Goal: Transaction & Acquisition: Purchase product/service

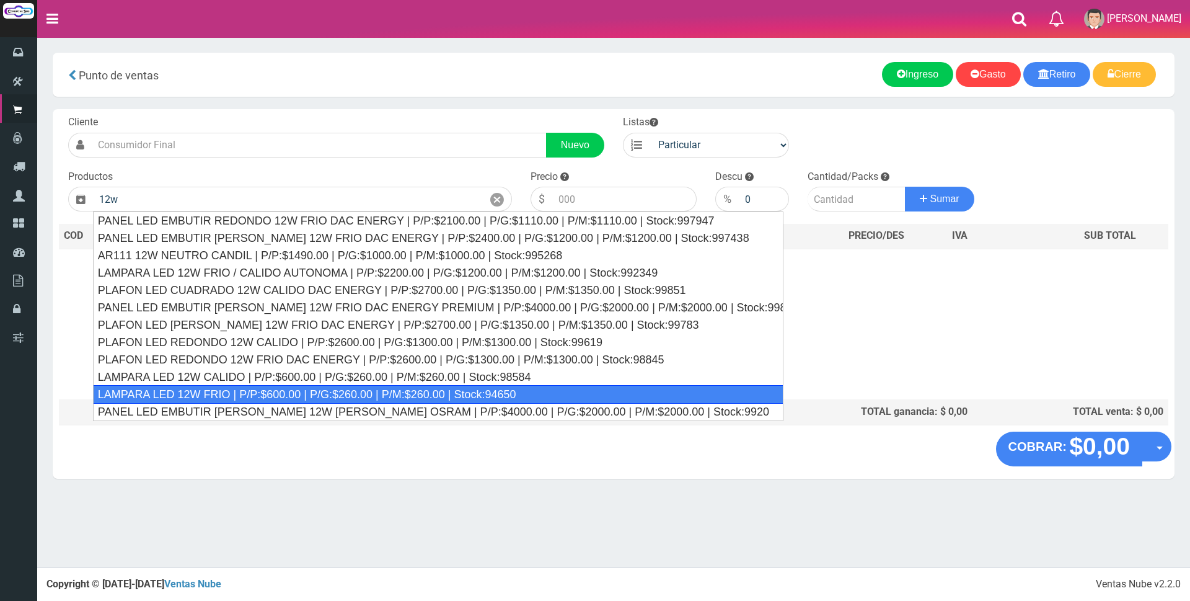
click at [382, 394] on div "LAMPARA LED 12W FRIO | P/P:$600.00 | P/G:$260.00 | P/M:$260.00 | Stock:94650" at bounding box center [438, 394] width 691 height 19
type input "LAMPARA LED 12W FRIO | P/P:$600.00 | P/G:$260.00 | P/M:$260.00 | Stock:94650"
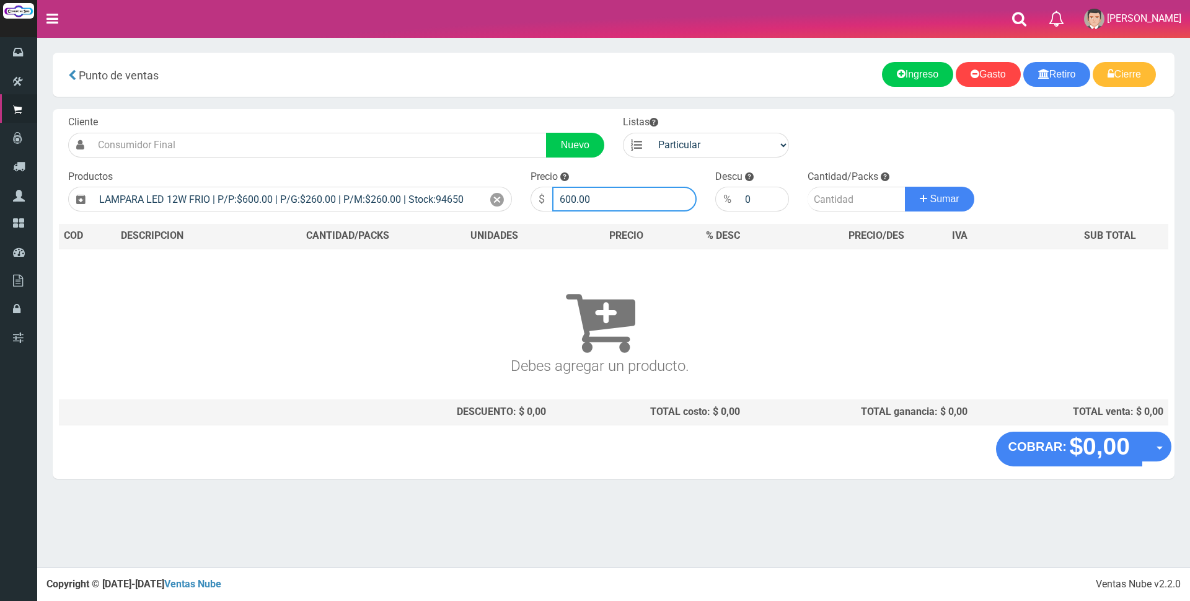
click at [642, 198] on input "600.00" at bounding box center [624, 199] width 144 height 25
type input "6"
type input "3000"
click at [833, 194] on input "number" at bounding box center [857, 199] width 98 height 25
type input "2"
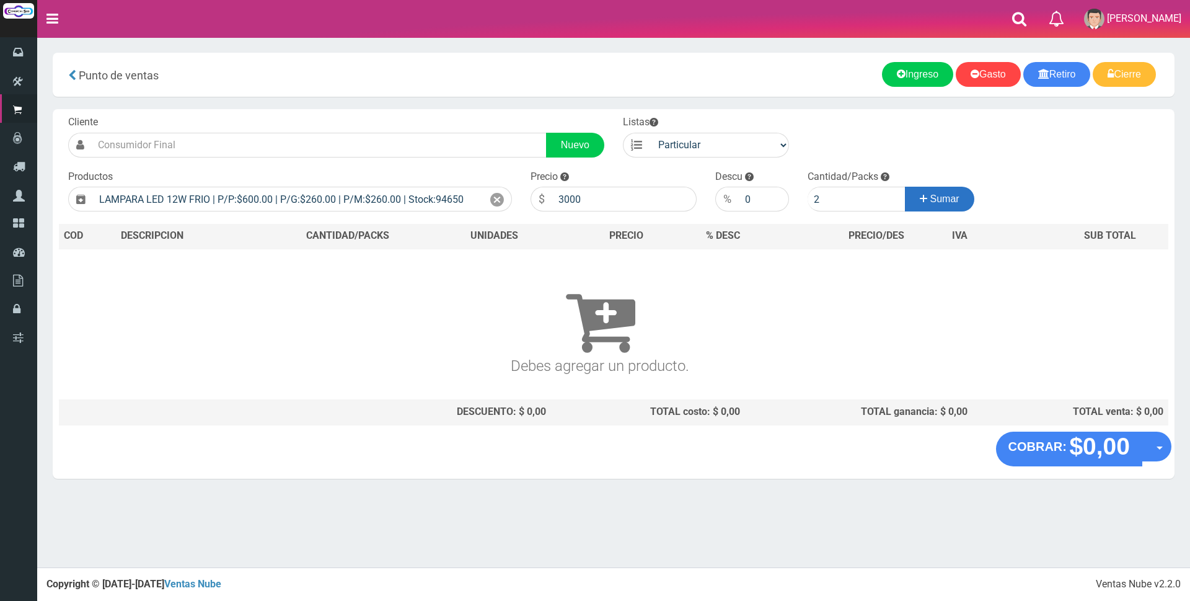
click at [940, 204] on span "Sumar" at bounding box center [944, 198] width 29 height 11
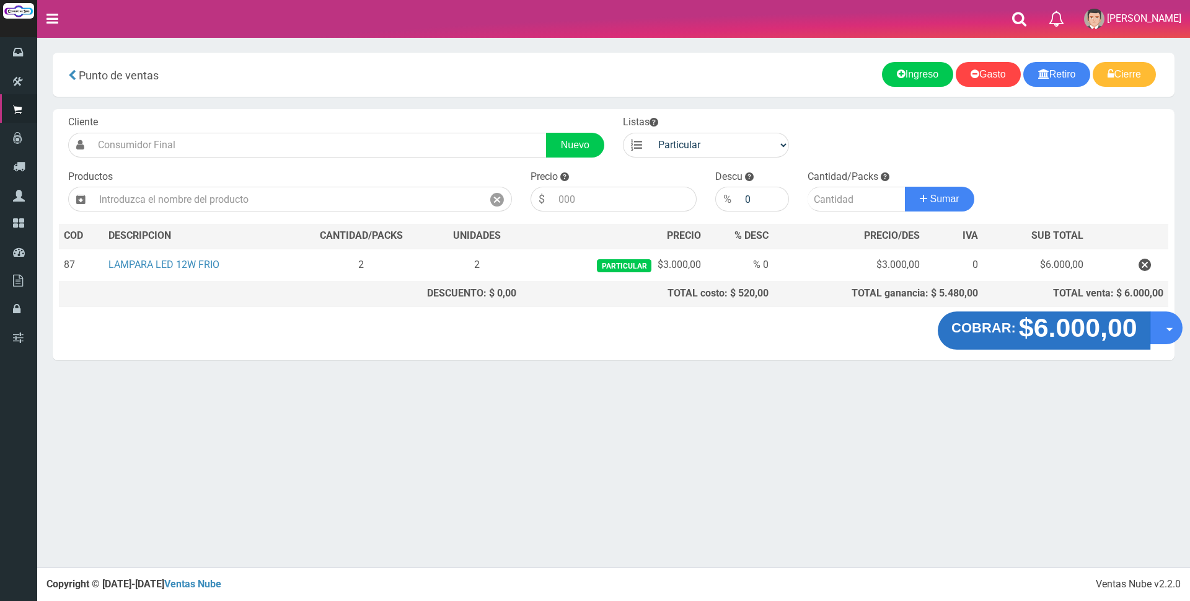
click at [1118, 334] on strong "$6.000,00" at bounding box center [1077, 327] width 118 height 29
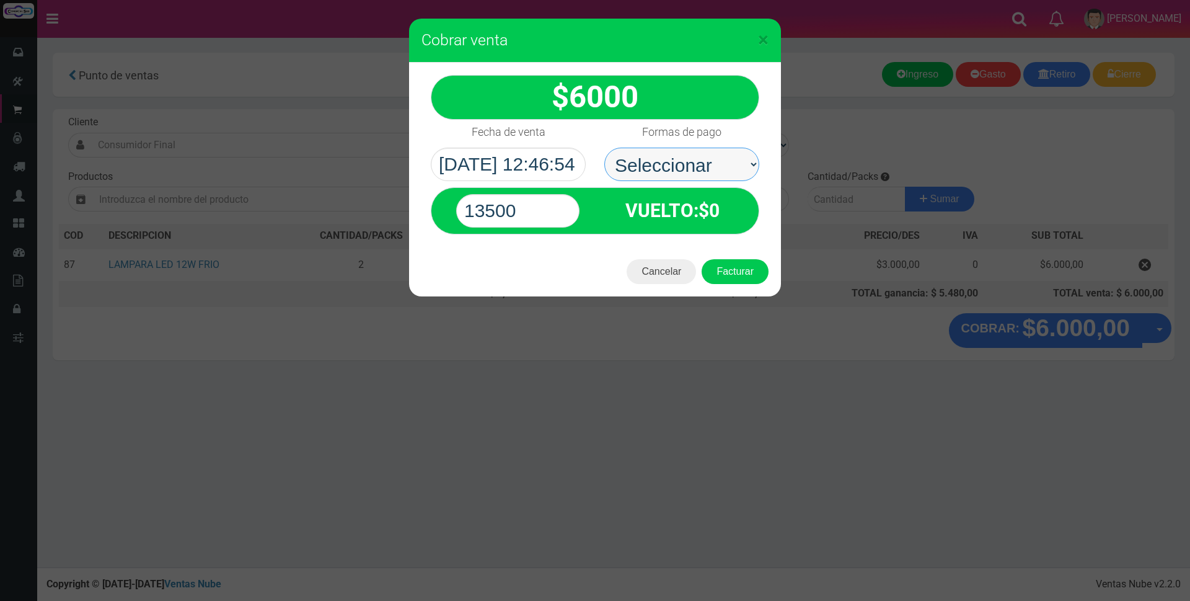
click at [715, 161] on select "Seleccionar Efectivo Tarjeta de Crédito Depósito Débito" at bounding box center [681, 164] width 155 height 33
select select "Efectivo"
click at [604, 148] on select "Seleccionar Efectivo Tarjeta de Crédito Depósito Débito" at bounding box center [681, 164] width 155 height 33
click at [534, 211] on input "13500" at bounding box center [517, 210] width 123 height 33
type input "10000"
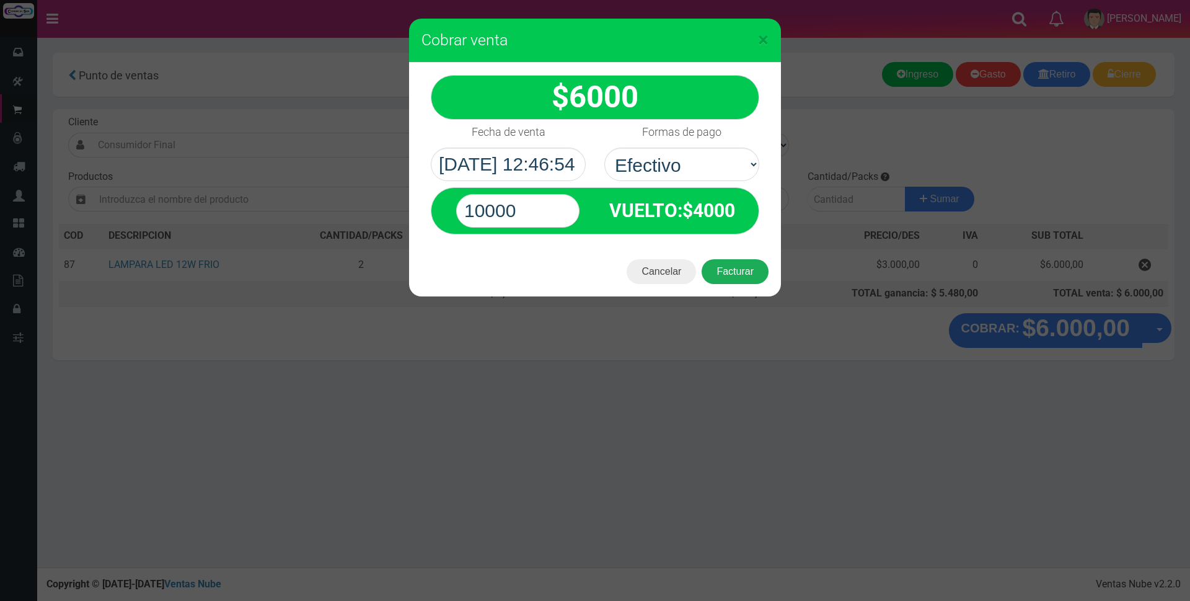
click at [737, 272] on button "Facturar" at bounding box center [735, 271] width 67 height 25
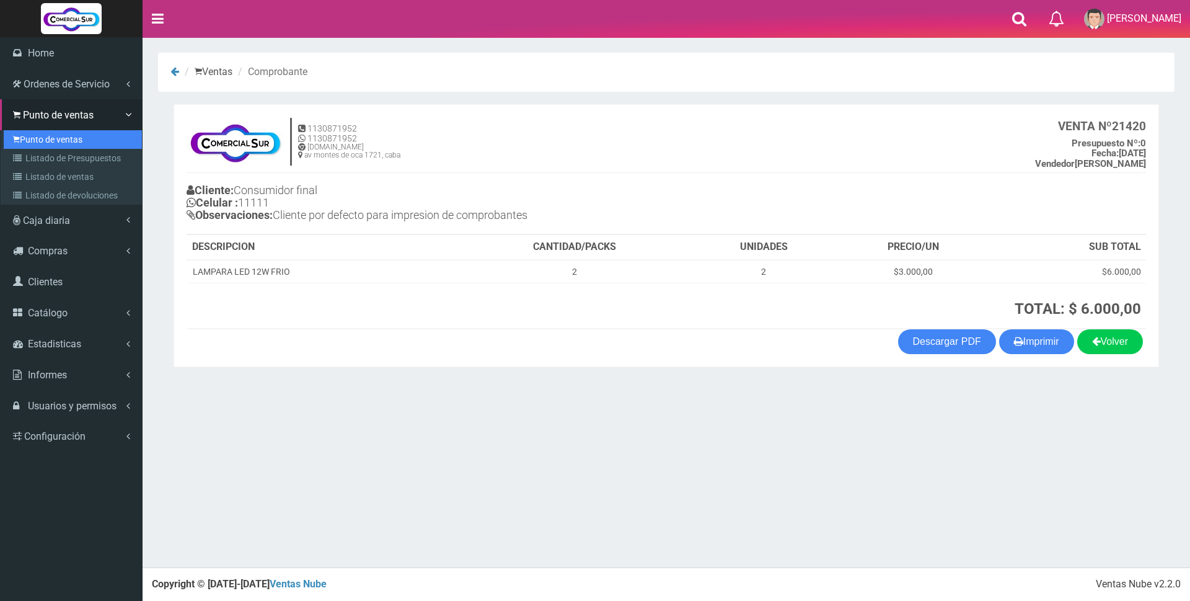
click at [61, 138] on link "Punto de ventas" at bounding box center [73, 139] width 138 height 19
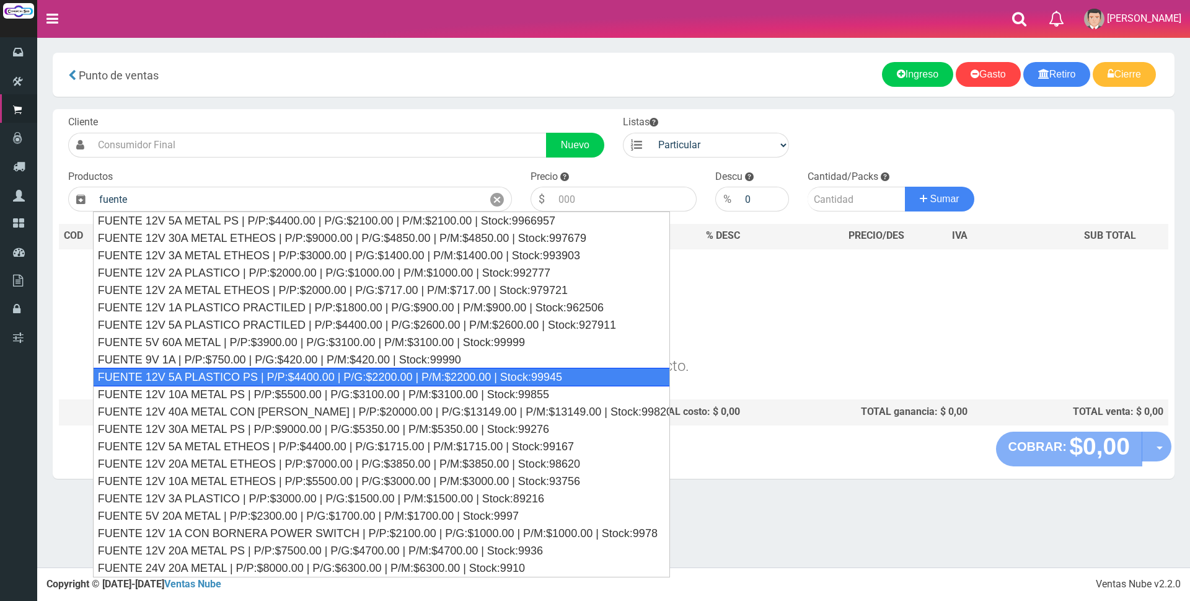
click at [451, 380] on div "FUENTE 12V 5A PLASTICO PS | P/P:$4400.00 | P/G:$2200.00 | P/M:$2200.00 | Stock:…" at bounding box center [381, 377] width 577 height 19
type input "FUENTE 12V 5A PLASTICO PS | P/P:$4400.00 | P/G:$2200.00 | P/M:$2200.00 | Stock:…"
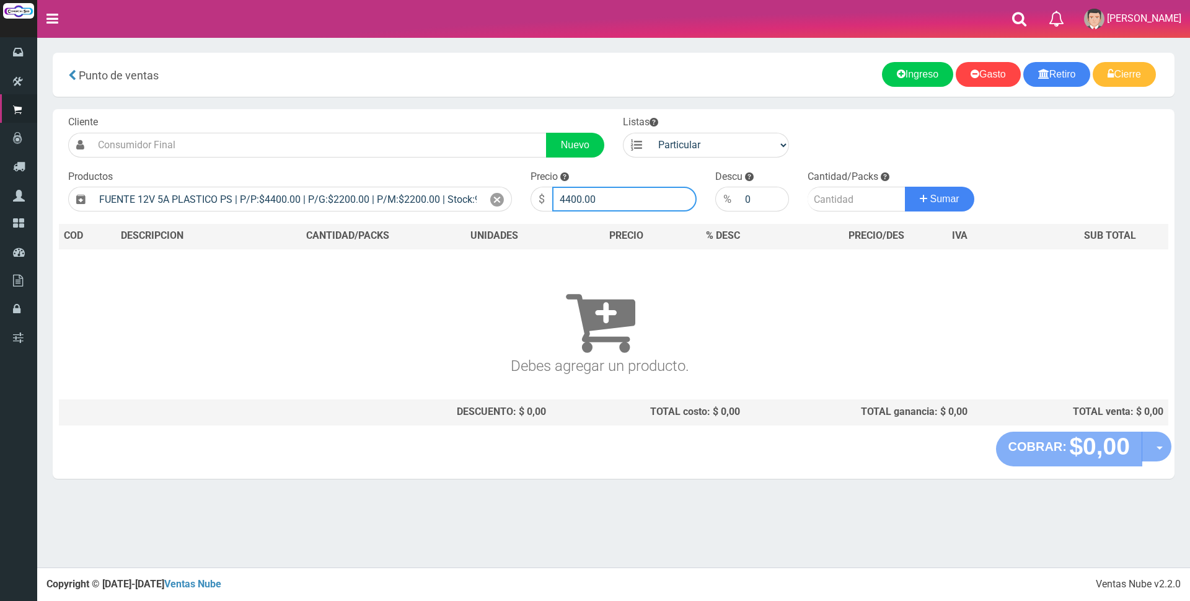
click at [635, 196] on input "4400.00" at bounding box center [624, 199] width 144 height 25
type input "4"
type input "11000"
click at [846, 201] on input "number" at bounding box center [857, 199] width 98 height 25
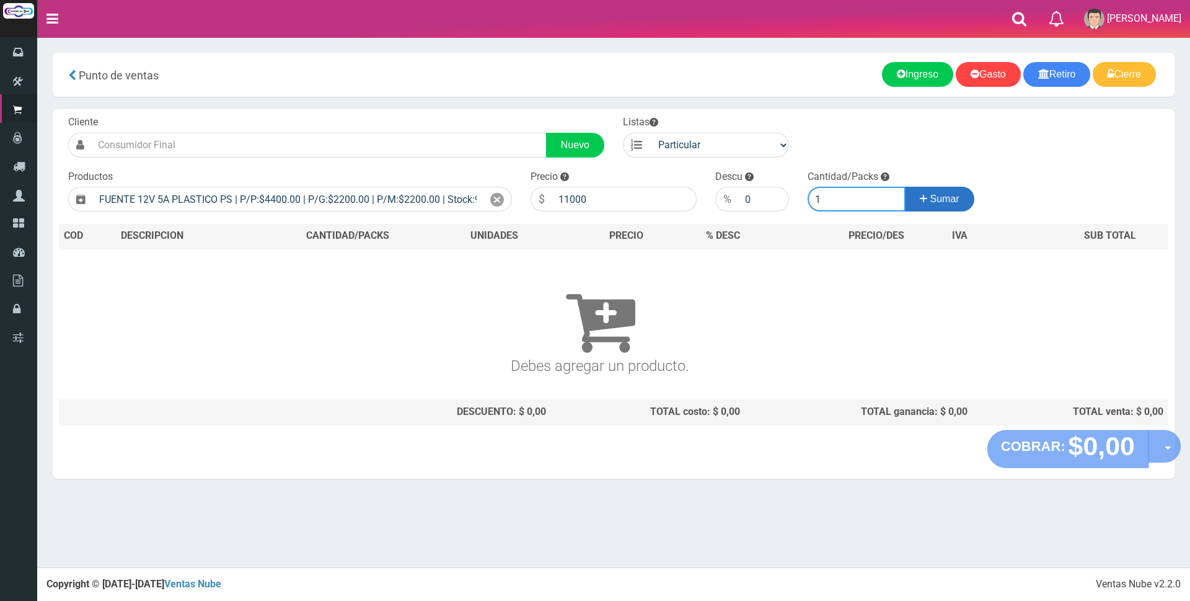
type input "1"
click at [935, 199] on span "Sumar" at bounding box center [944, 198] width 29 height 11
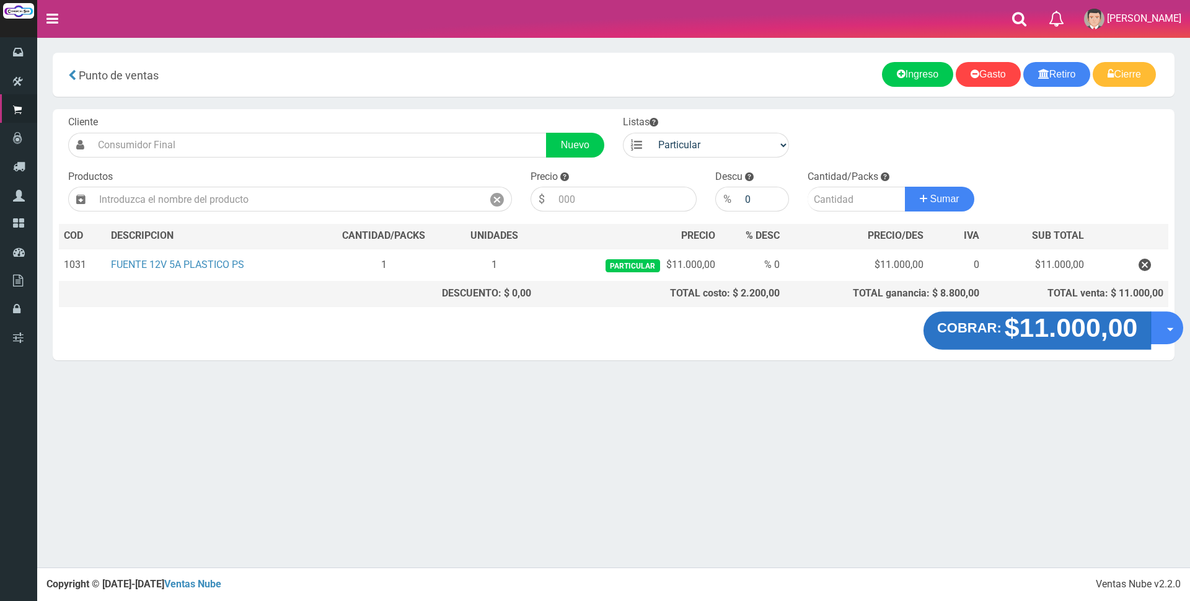
click at [994, 334] on strong "COBRAR:" at bounding box center [969, 327] width 64 height 15
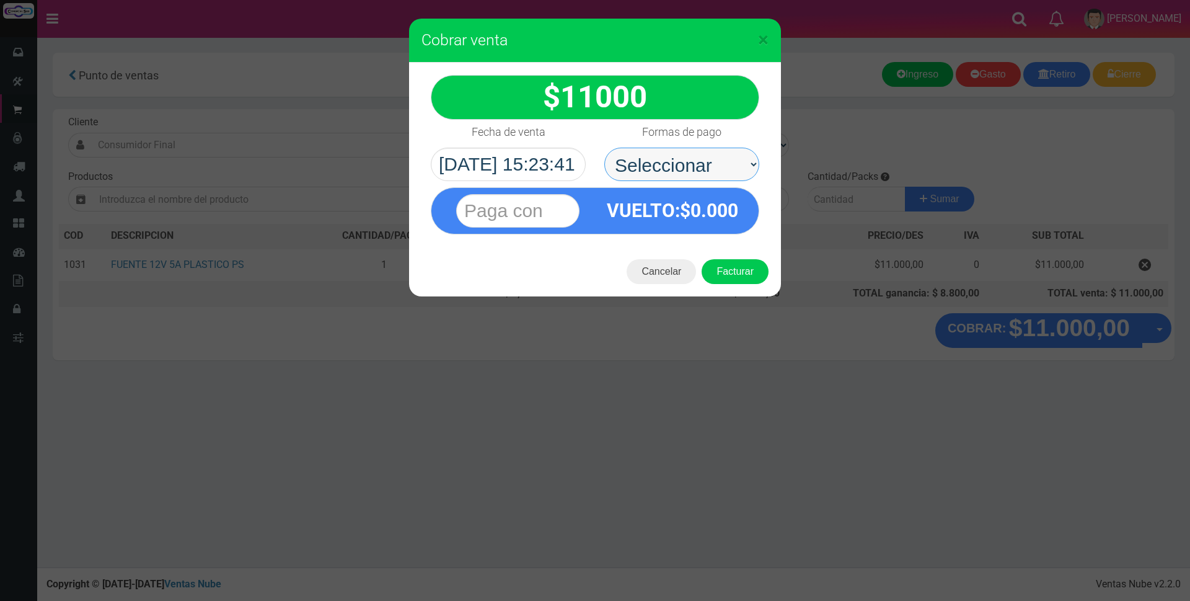
click at [697, 162] on select "Seleccionar Efectivo Tarjeta de Crédito Depósito Débito" at bounding box center [681, 164] width 155 height 33
select select "Efectivo"
click at [604, 148] on select "Seleccionar Efectivo Tarjeta de Crédito Depósito Débito" at bounding box center [681, 164] width 155 height 33
click at [564, 208] on input "text" at bounding box center [517, 210] width 123 height 33
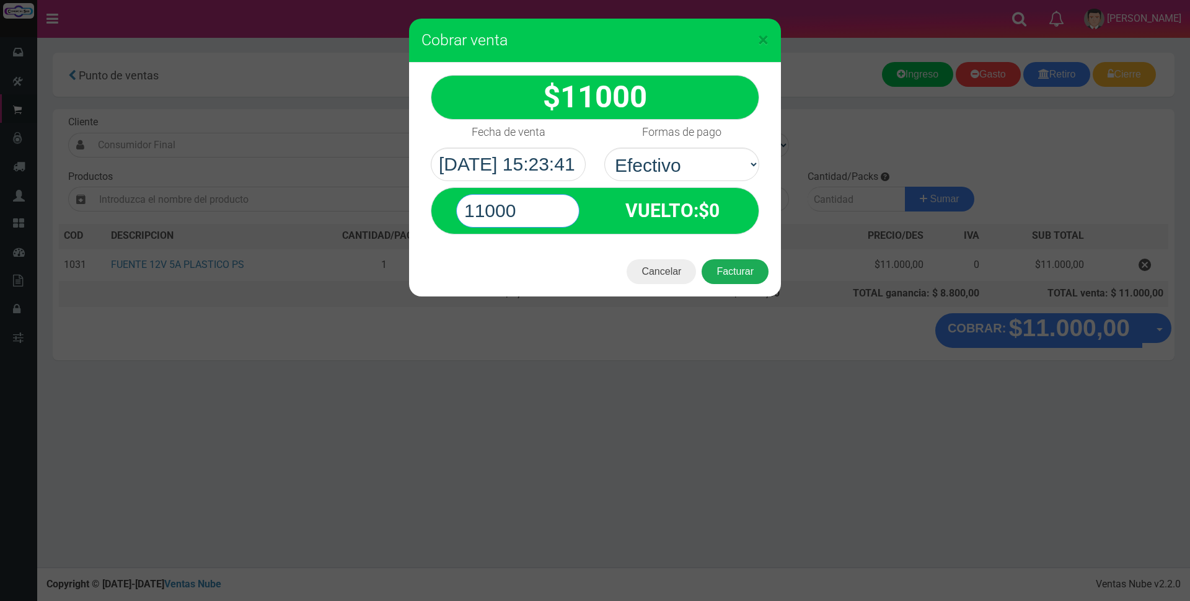
type input "11000"
click at [731, 273] on button "Facturar" at bounding box center [735, 271] width 67 height 25
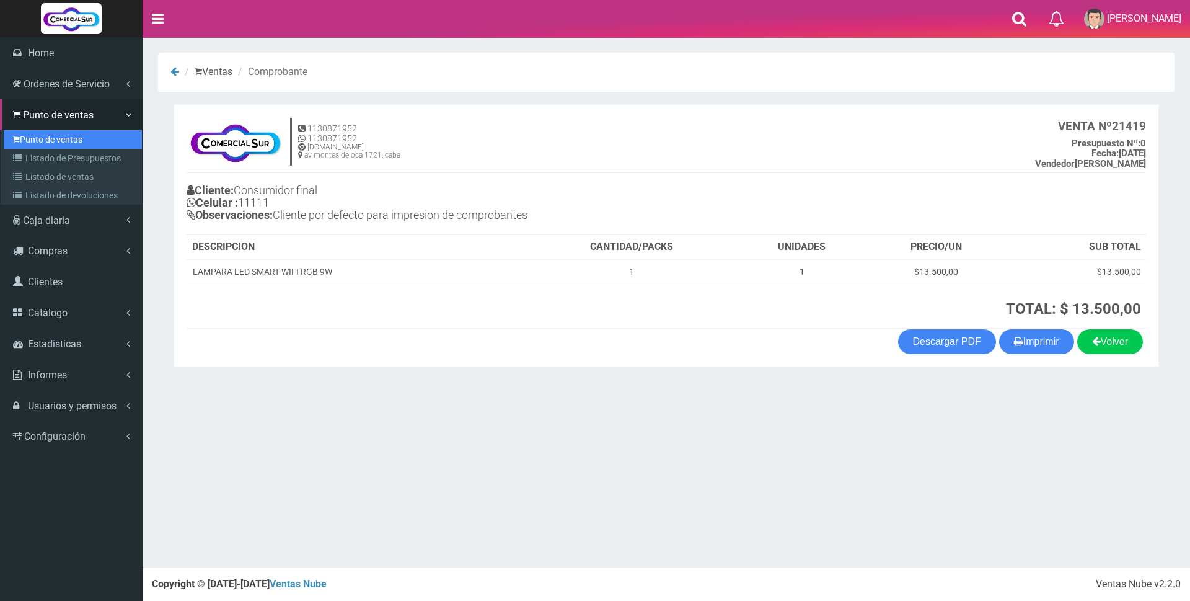
click at [45, 142] on link "Punto de ventas" at bounding box center [73, 139] width 138 height 19
click at [31, 136] on link "Punto de ventas" at bounding box center [73, 139] width 138 height 19
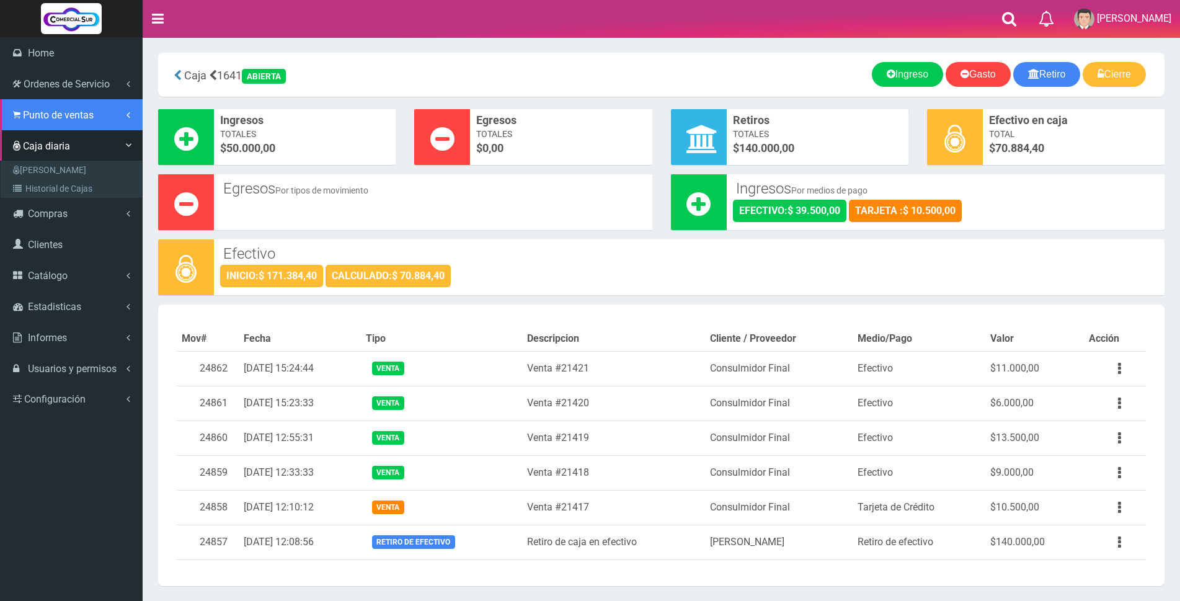
click at [51, 118] on span "Punto de ventas" at bounding box center [58, 115] width 71 height 12
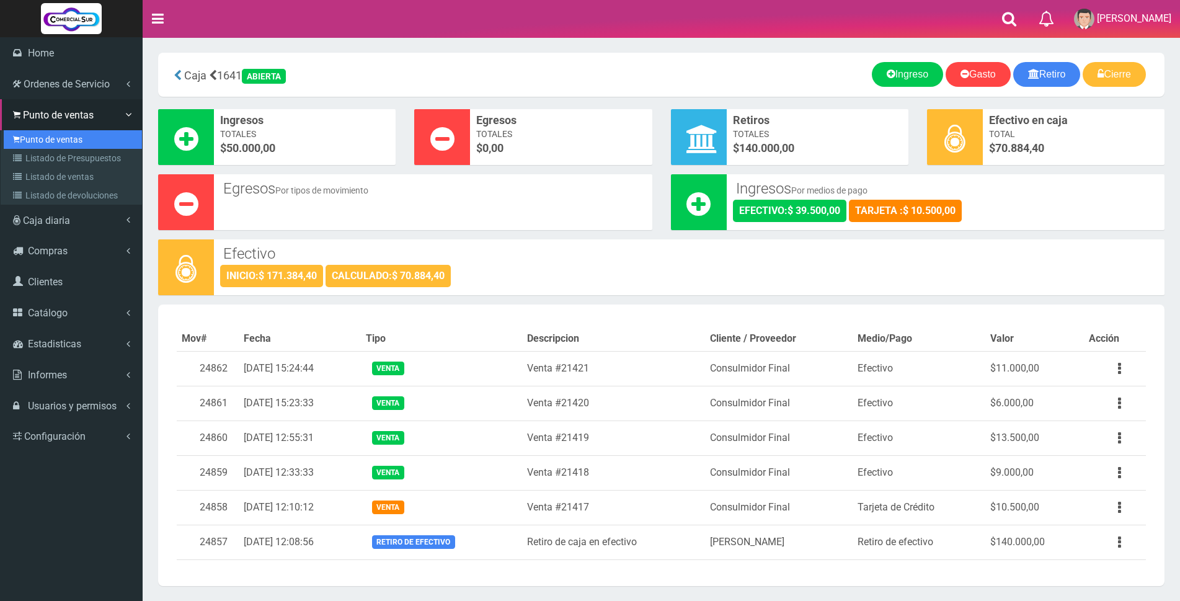
click at [51, 143] on link "Punto de ventas" at bounding box center [73, 139] width 138 height 19
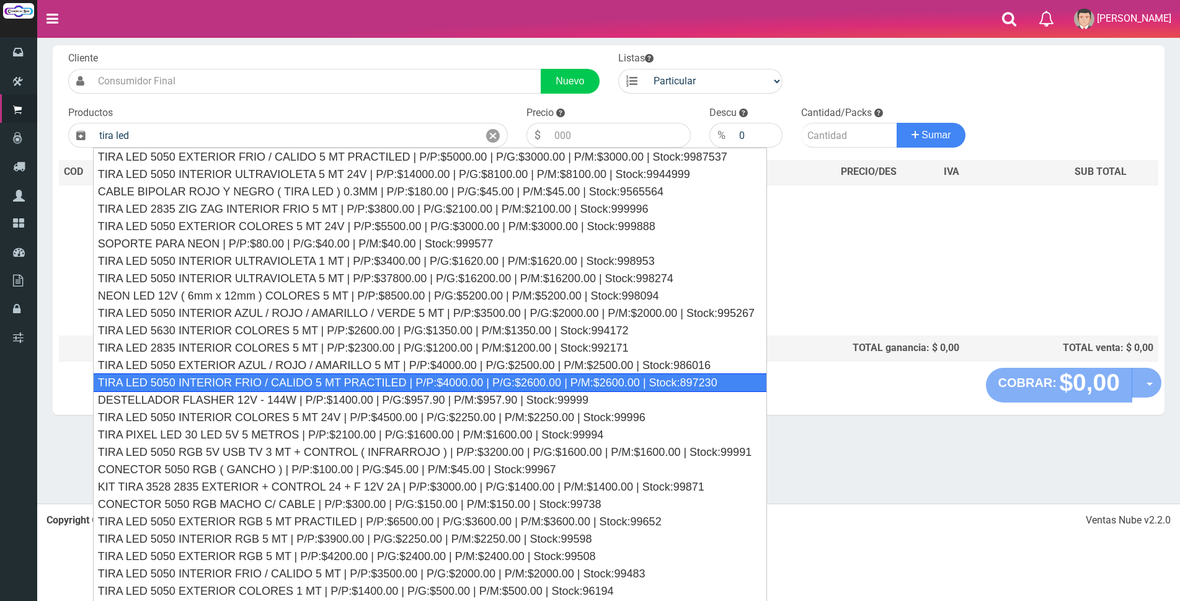
scroll to position [115, 0]
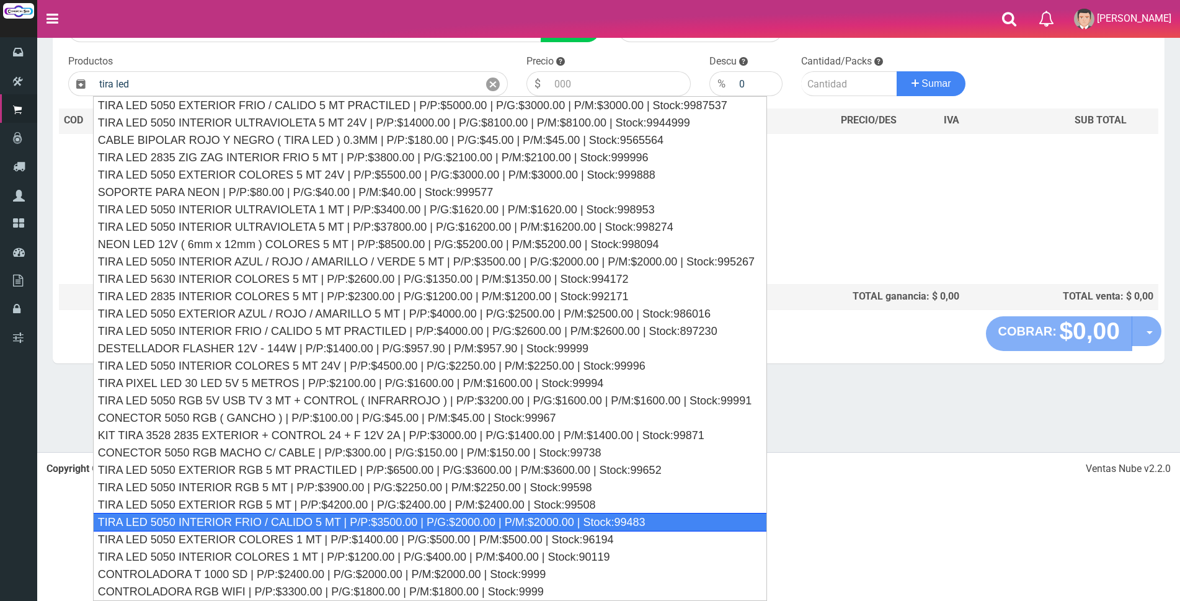
click at [209, 523] on div "TIRA LED 5050 INTERIOR FRIO / CALIDO 5 MT | P/P:$3500.00 | P/G:$2000.00 | P/M:$…" at bounding box center [430, 522] width 674 height 19
type input "TIRA LED 5050 INTERIOR FRIO / CALIDO 5 MT | P/P:$3500.00 | P/G:$2000.00 | P/M:$…"
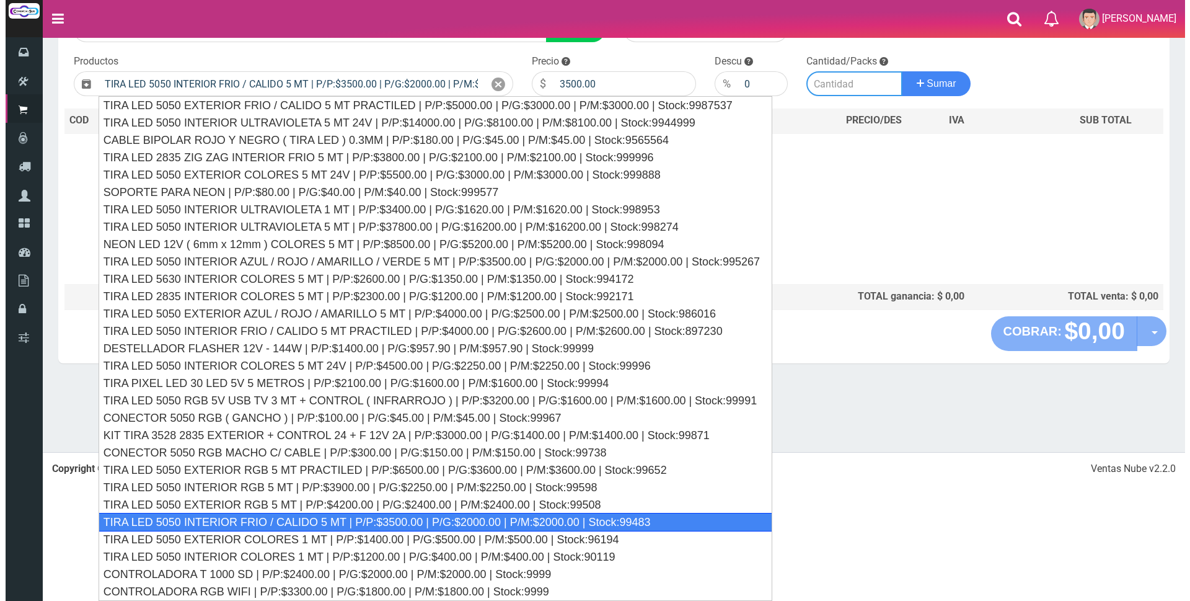
scroll to position [0, 0]
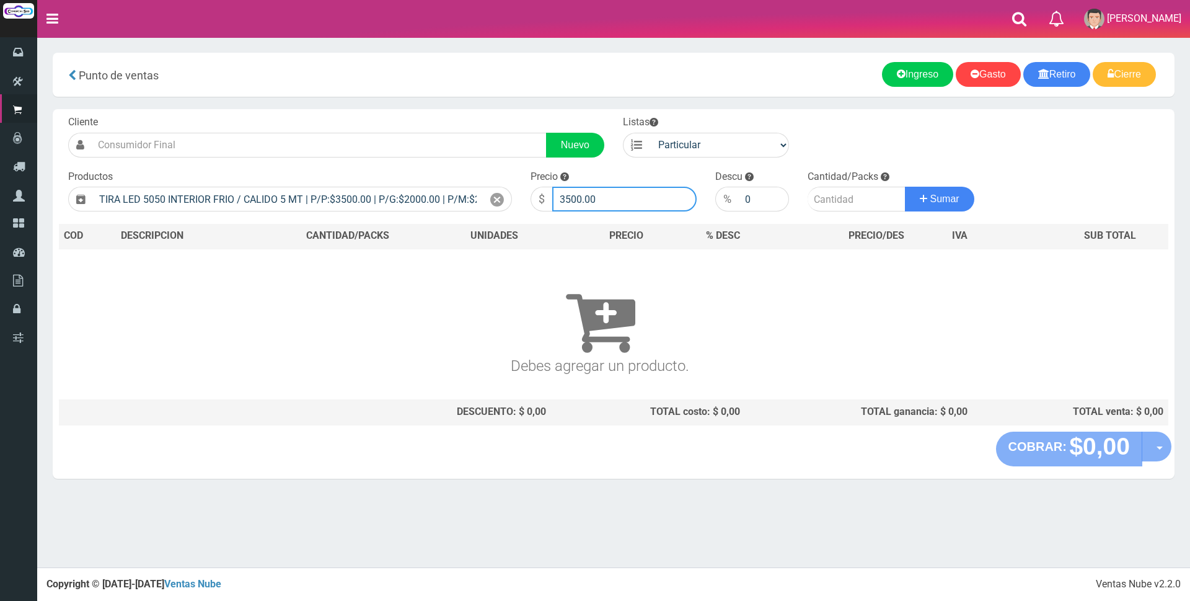
click at [612, 204] on input "3500.00" at bounding box center [624, 199] width 144 height 25
type input "3"
type input "14500"
click at [832, 199] on input "number" at bounding box center [857, 199] width 98 height 25
type input "10"
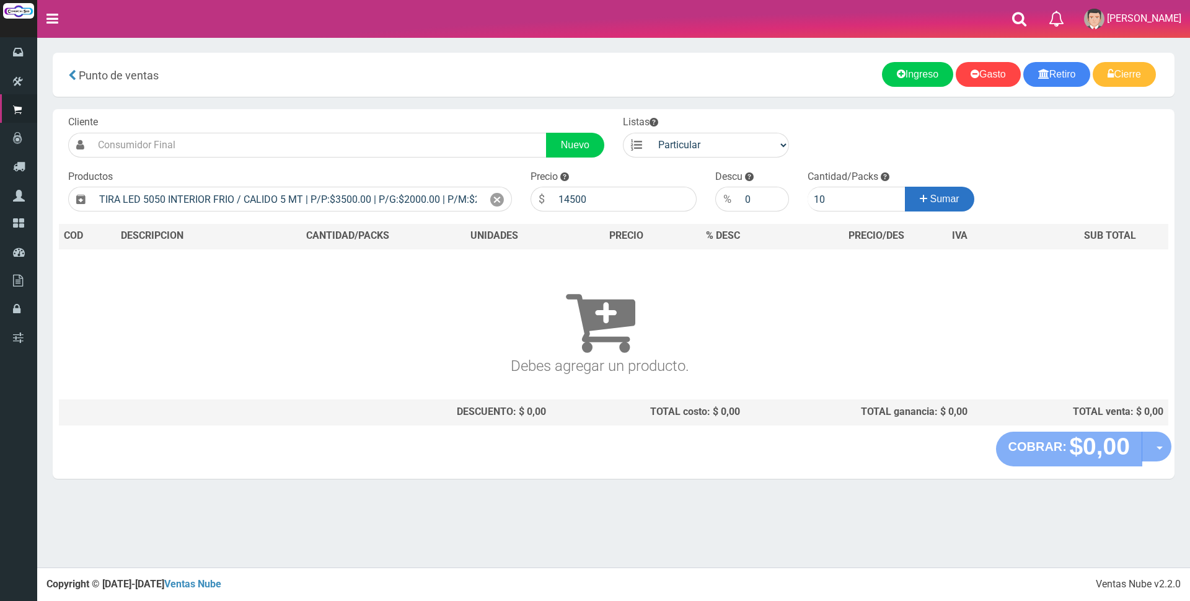
click at [947, 198] on span "Sumar" at bounding box center [944, 198] width 29 height 11
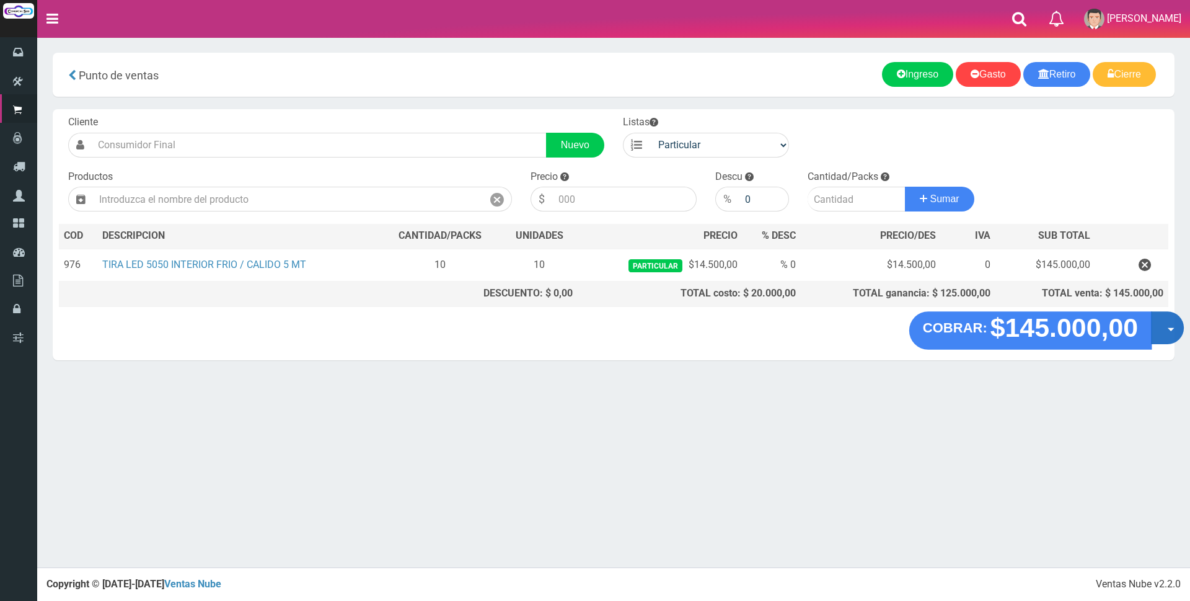
click at [1160, 332] on button "Opciones" at bounding box center [1167, 327] width 33 height 33
click at [1159, 357] on link "Crear presupuesto" at bounding box center [1127, 360] width 111 height 29
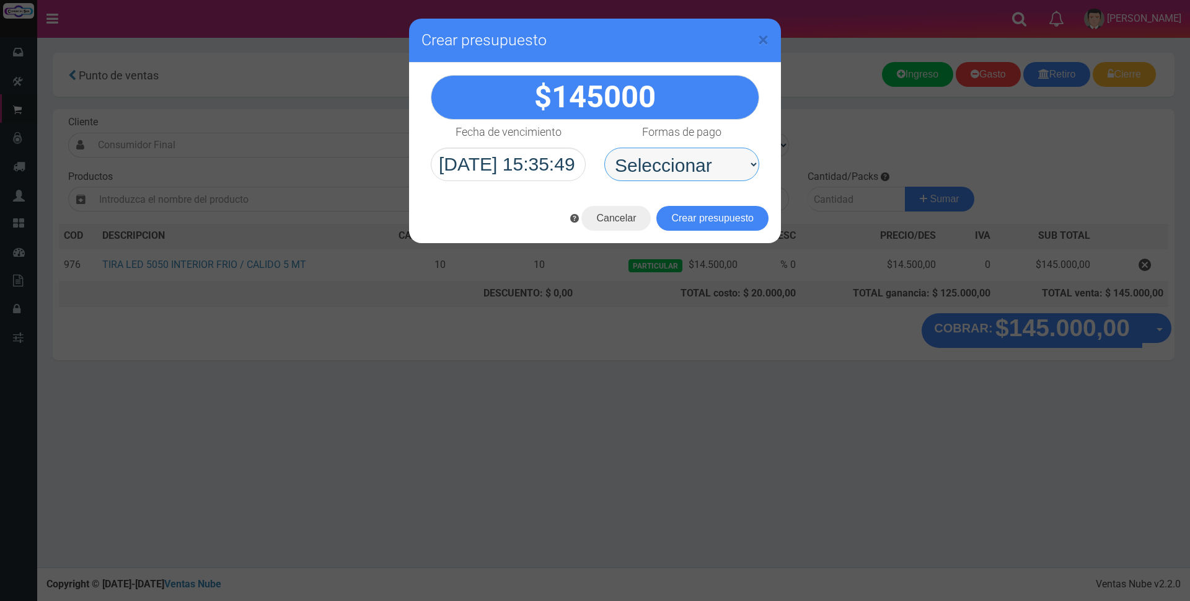
click at [743, 166] on select "Seleccionar Efectivo Tarjeta de Crédito Depósito Débito" at bounding box center [681, 164] width 155 height 33
select select "Depósito"
click at [604, 148] on select "Seleccionar Efectivo Tarjeta de Crédito Depósito Débito" at bounding box center [681, 164] width 155 height 33
click at [713, 221] on button "Crear presupuesto" at bounding box center [712, 218] width 112 height 25
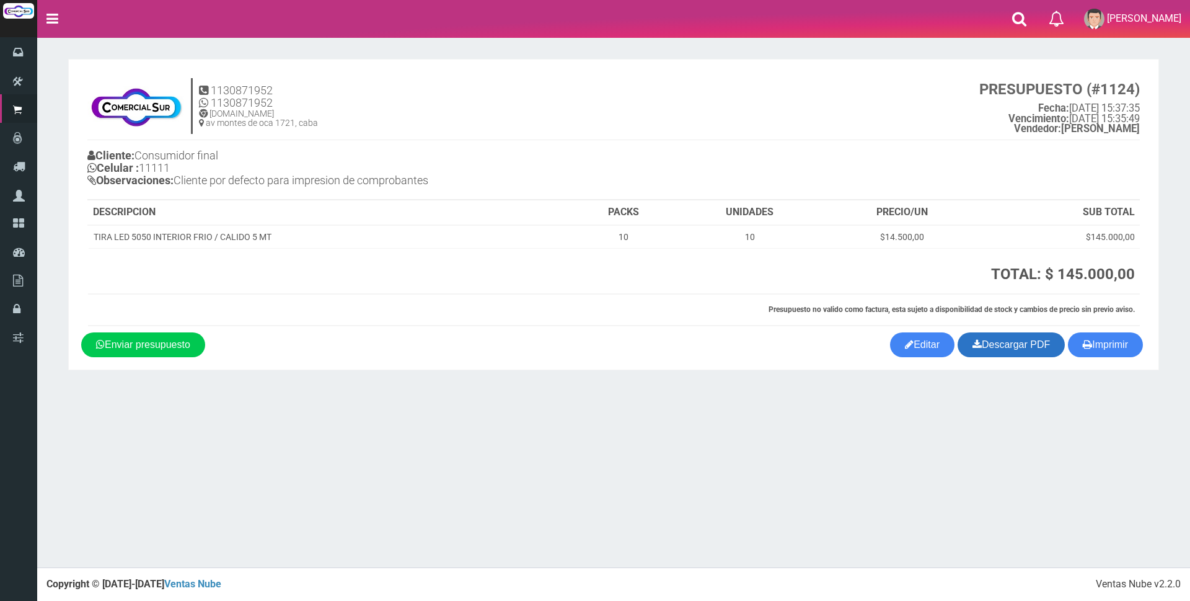
click at [1028, 349] on link "Descargar PDF" at bounding box center [1011, 344] width 107 height 25
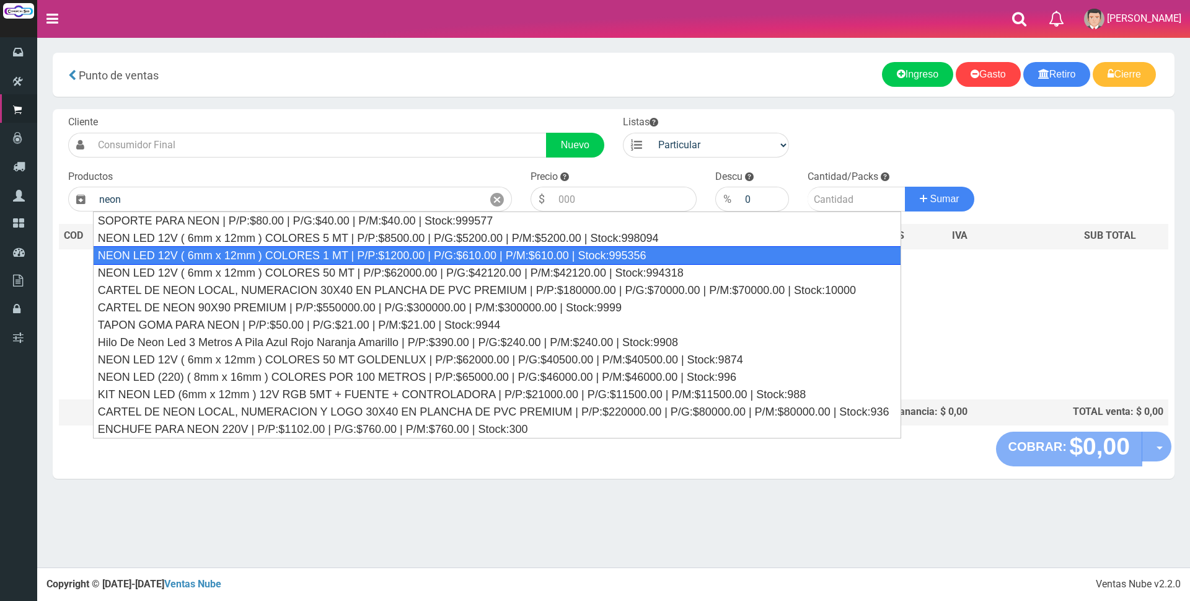
click at [299, 258] on div "NEON LED 12V ( 6mm x 12mm ) COLORES 1 MT | P/P:$1200.00 | P/G:$610.00 | P/M:$61…" at bounding box center [497, 255] width 809 height 19
type input "NEON LED 12V ( 6mm x 12mm ) COLORES 1 MT | P/P:$1200.00 | P/G:$610.00 | P/M:$61…"
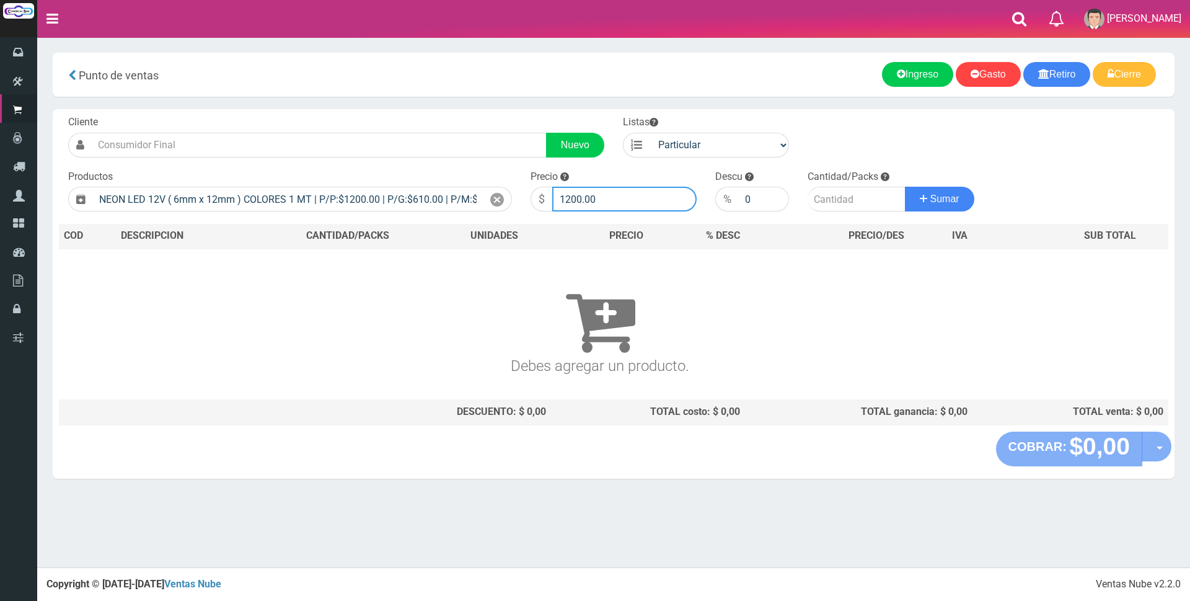
click at [609, 201] on input "1200.00" at bounding box center [624, 199] width 144 height 25
type input "1"
type input "2500"
click at [841, 205] on input "number" at bounding box center [857, 199] width 98 height 25
type input "3"
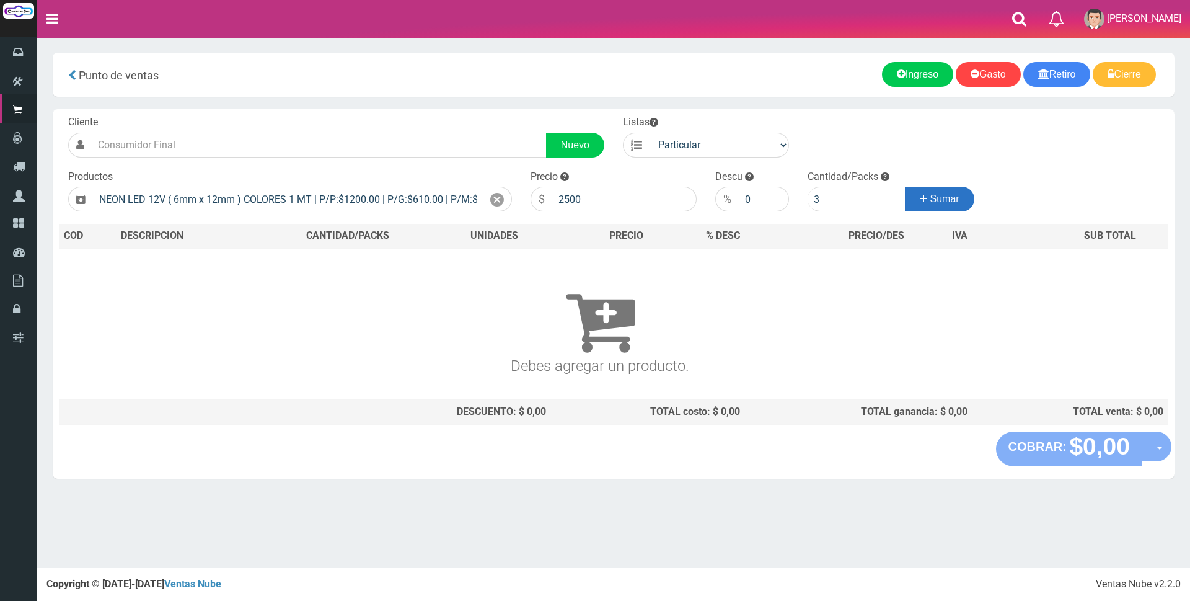
click at [950, 202] on span "Sumar" at bounding box center [944, 198] width 29 height 11
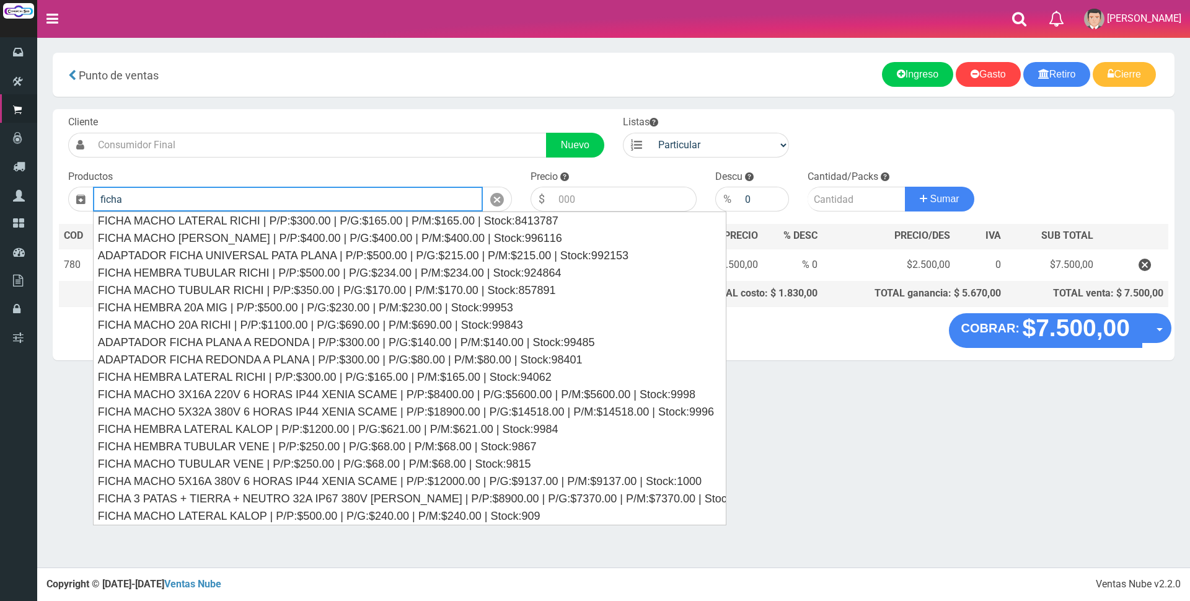
click at [335, 197] on input "ficha" at bounding box center [288, 199] width 390 height 25
type input "f"
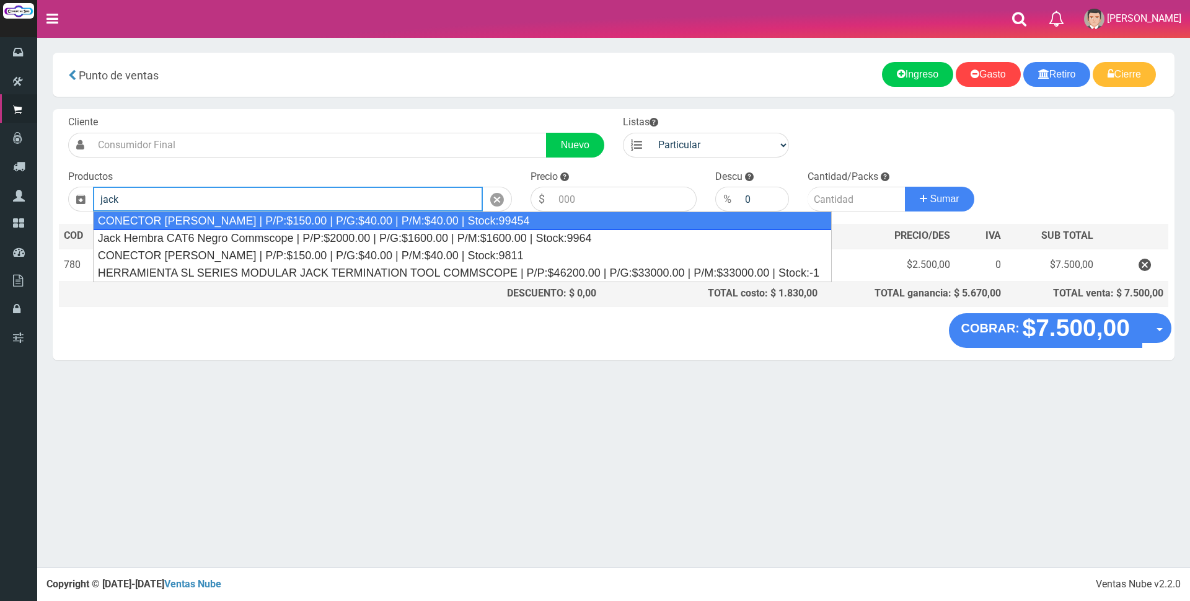
click at [307, 226] on div "CONECTOR [PERSON_NAME] | P/P:$150.00 | P/G:$40.00 | P/M:$40.00 | Stock:99454" at bounding box center [462, 220] width 739 height 19
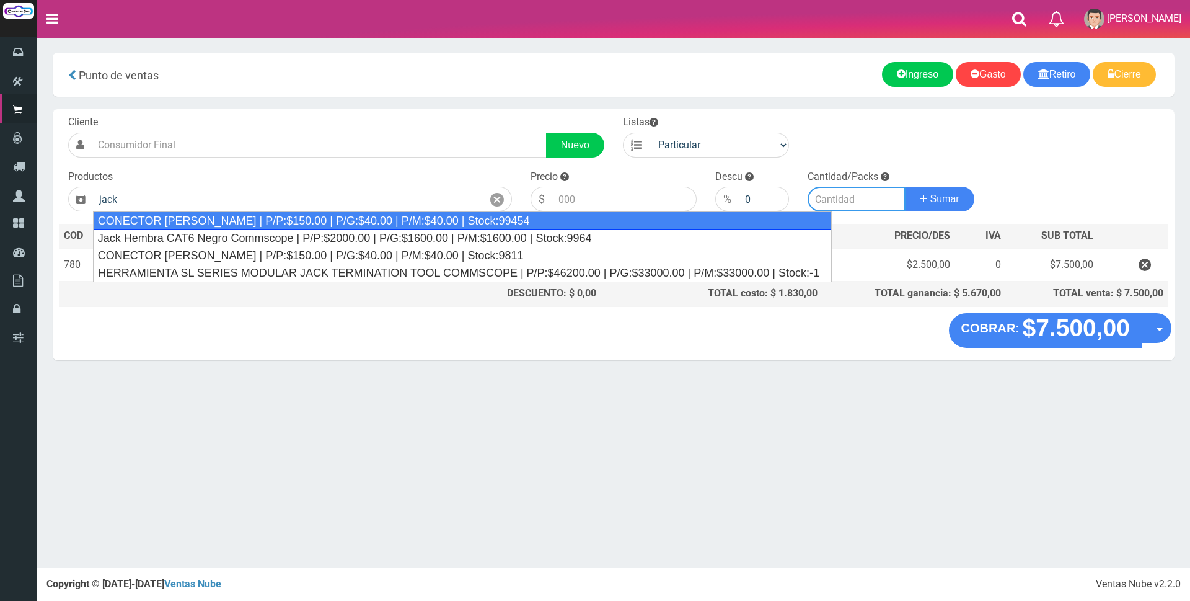
type input "CONECTOR [PERSON_NAME] | P/P:$150.00 | P/G:$40.00 | P/M:$40.00 | Stock:99454"
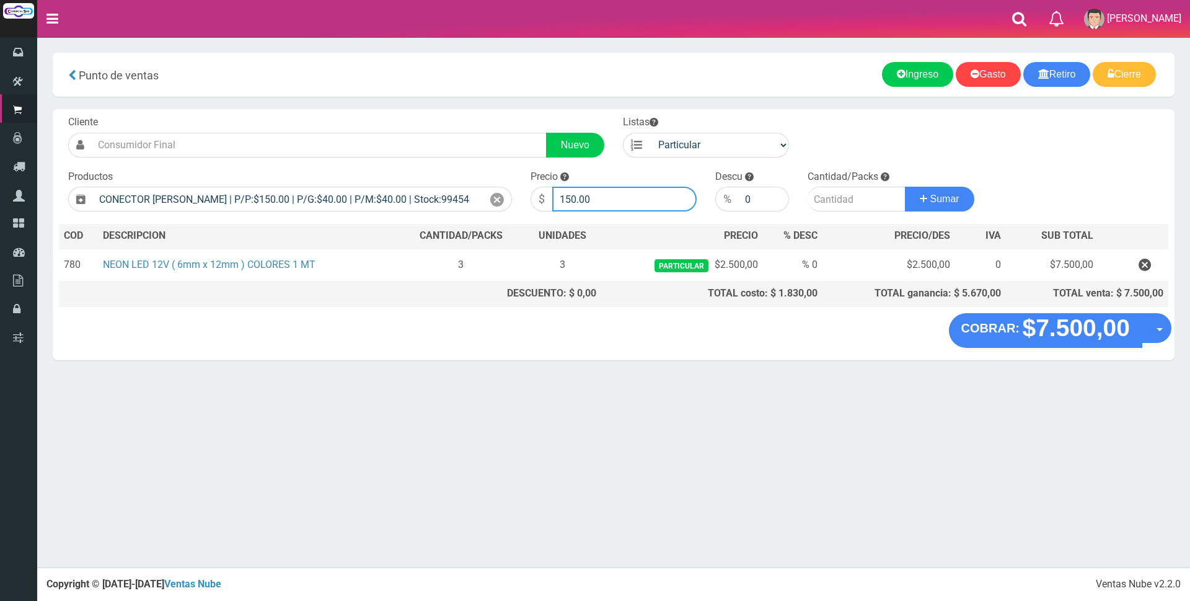
click at [614, 197] on input "150.00" at bounding box center [624, 199] width 144 height 25
type input "1"
type input "2000"
click at [842, 198] on input "number" at bounding box center [857, 199] width 98 height 25
type input "1"
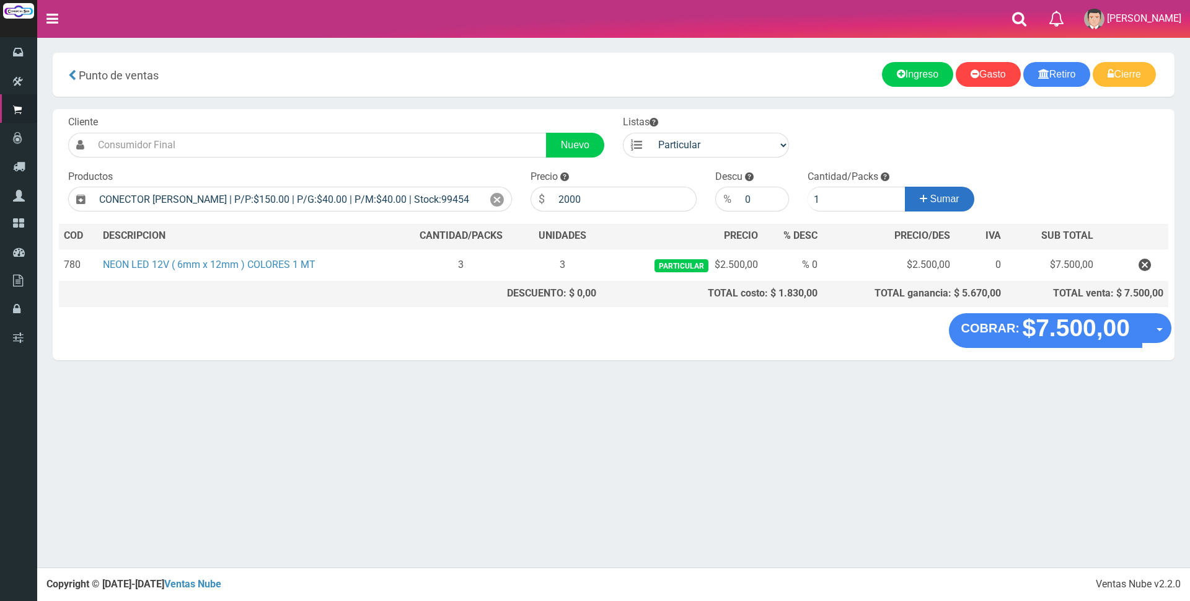
click at [960, 200] on button "Sumar" at bounding box center [939, 199] width 69 height 25
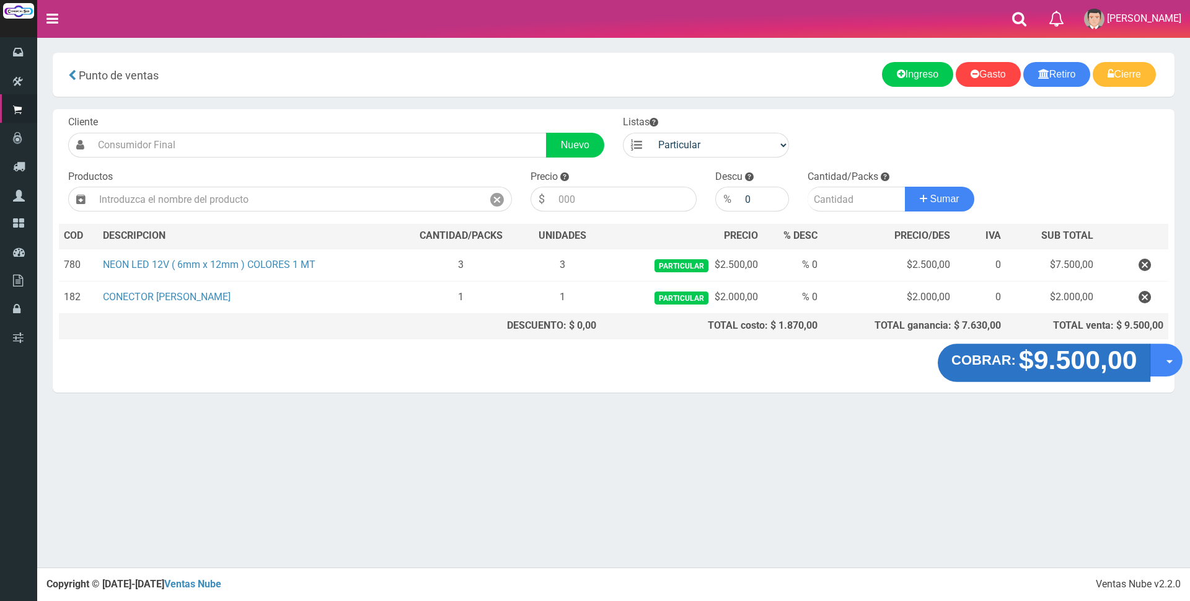
click at [1027, 368] on strong "$9.500,00" at bounding box center [1077, 359] width 118 height 29
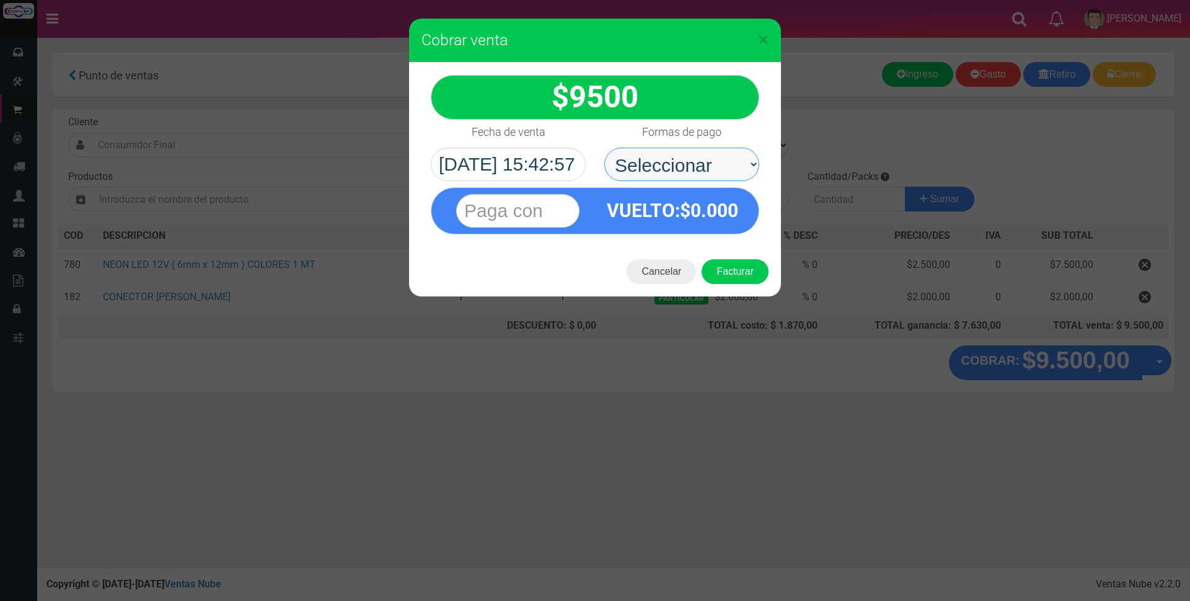
click at [697, 167] on select "Seleccionar Efectivo Tarjeta de Crédito Depósito Débito" at bounding box center [681, 164] width 155 height 33
select select "Tarjeta de Crédito"
click at [604, 148] on select "Seleccionar Efectivo Tarjeta de Crédito Depósito Débito" at bounding box center [681, 164] width 155 height 33
click at [562, 210] on input "text" at bounding box center [517, 210] width 123 height 33
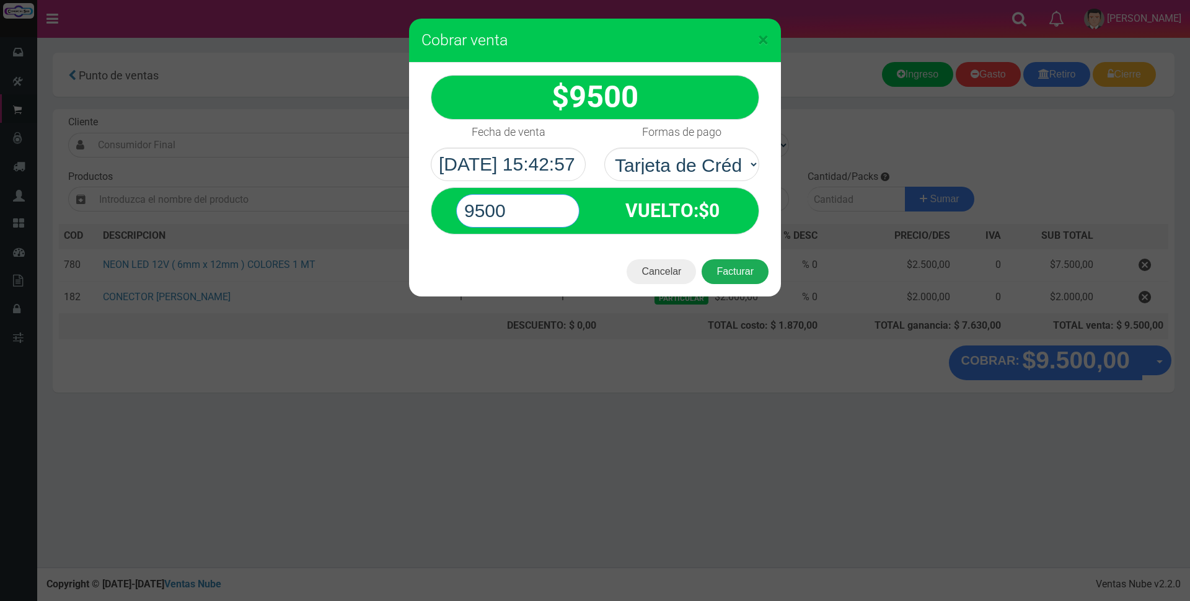
type input "9500"
click at [736, 265] on button "Facturar" at bounding box center [735, 271] width 67 height 25
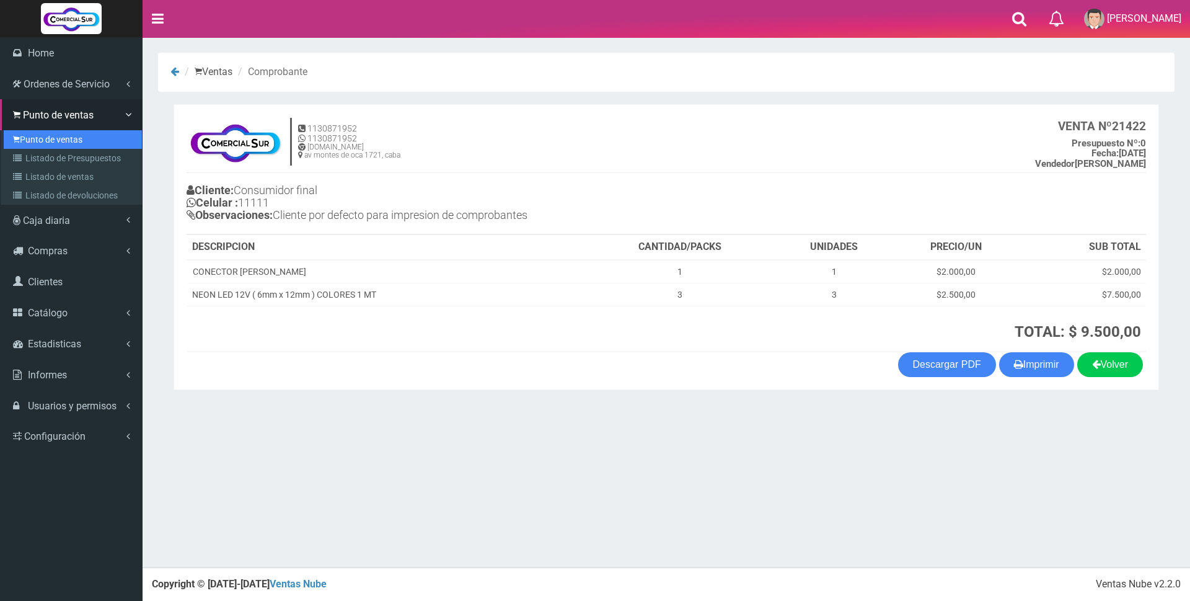
click at [77, 139] on link "Punto de ventas" at bounding box center [73, 139] width 138 height 19
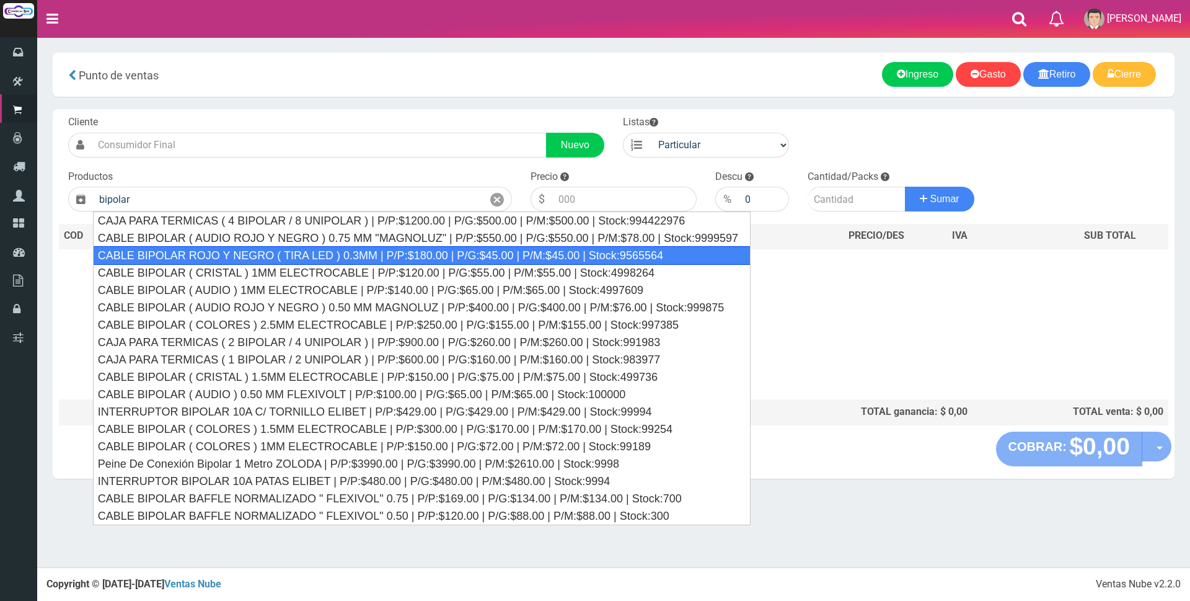
click at [373, 255] on div "CABLE BIPOLAR ROJO Y NEGRO ( TIRA LED ) 0.3MM | P/P:$180.00 | P/G:$45.00 | P/M:…" at bounding box center [422, 255] width 658 height 19
type input "CABLE BIPOLAR ROJO Y NEGRO ( TIRA LED ) 0.3MM | P/P:$180.00 | P/G:$45.00 | P/M:…"
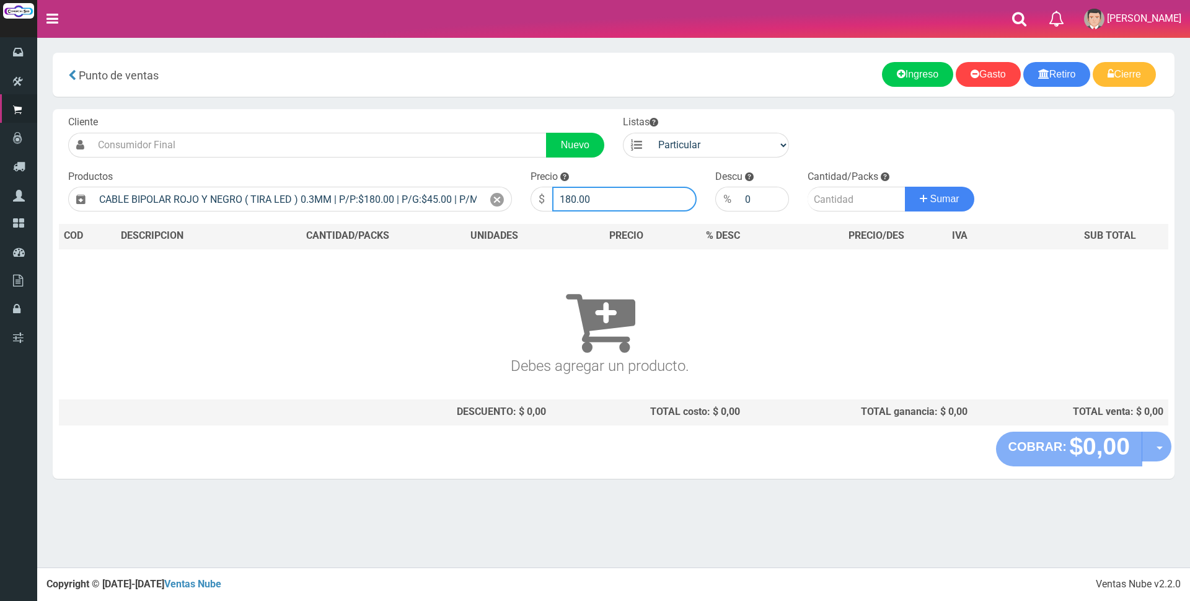
click at [593, 200] on input "180.00" at bounding box center [624, 199] width 144 height 25
type input "1"
type input "600"
click at [834, 197] on input "number" at bounding box center [857, 199] width 98 height 25
type input "10"
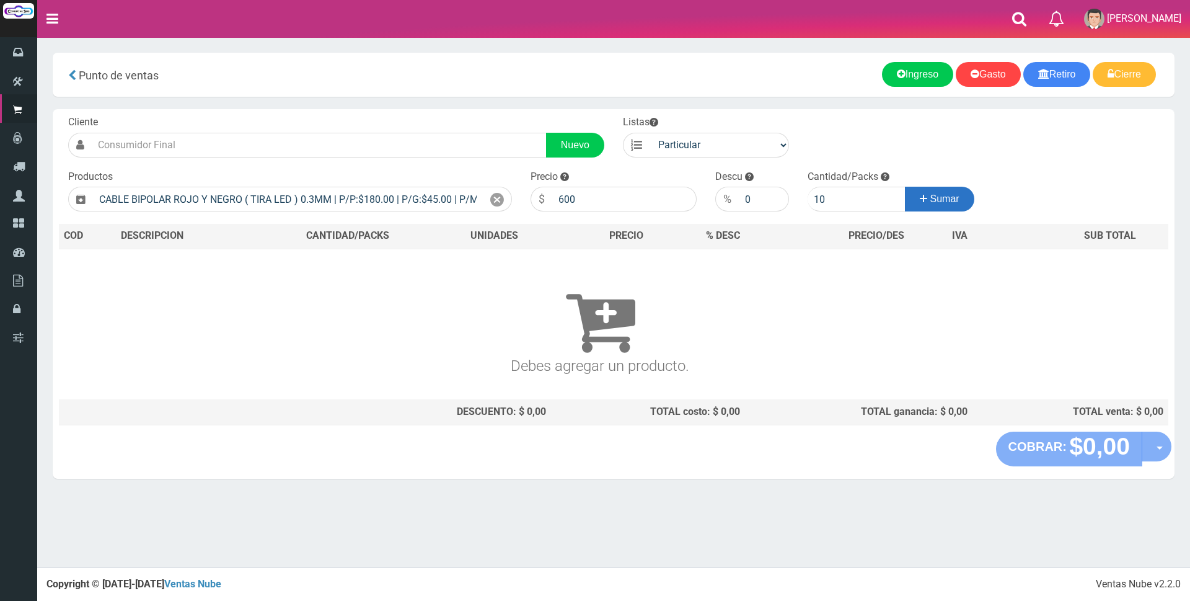
click at [950, 205] on button "Sumar" at bounding box center [939, 199] width 69 height 25
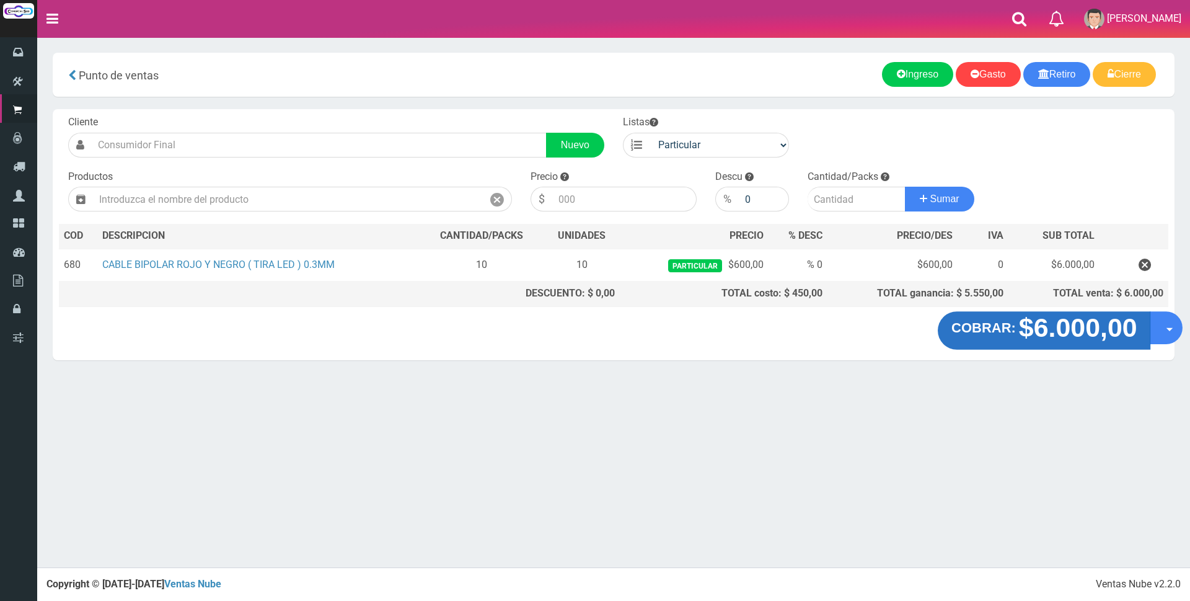
click at [1087, 330] on strong "$6.000,00" at bounding box center [1077, 327] width 118 height 29
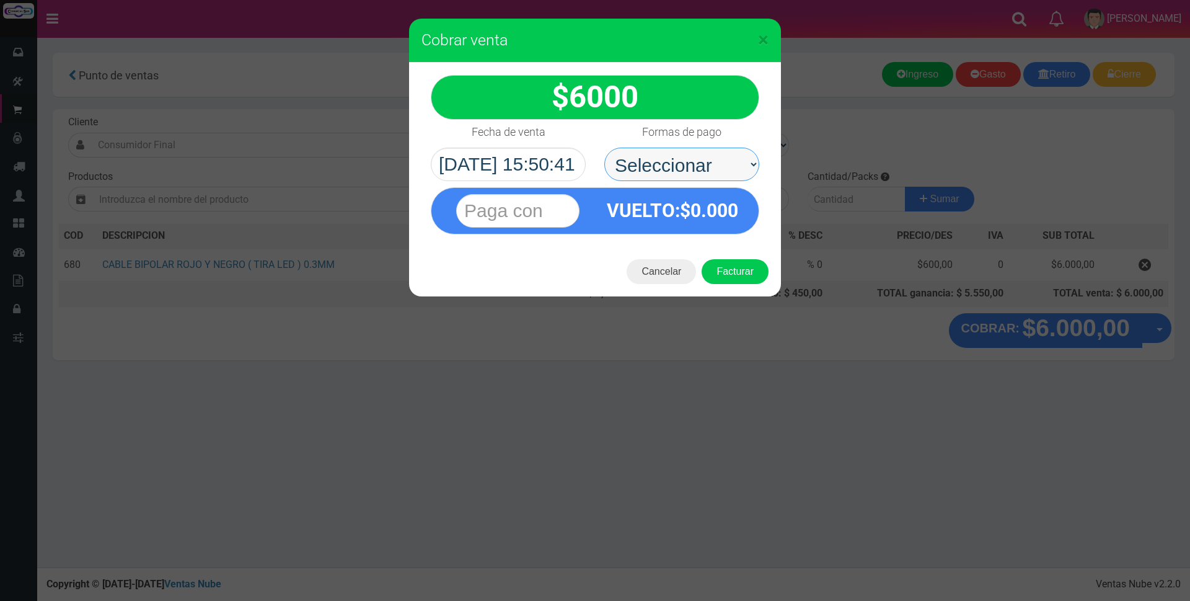
click at [647, 161] on select "Seleccionar Efectivo Tarjeta de Crédito Depósito Débito" at bounding box center [681, 164] width 155 height 33
select select "Tarjeta de Crédito"
click at [604, 148] on select "Seleccionar Efectivo Tarjeta de Crédito Depósito Débito" at bounding box center [681, 164] width 155 height 33
click at [537, 211] on input "text" at bounding box center [517, 210] width 123 height 33
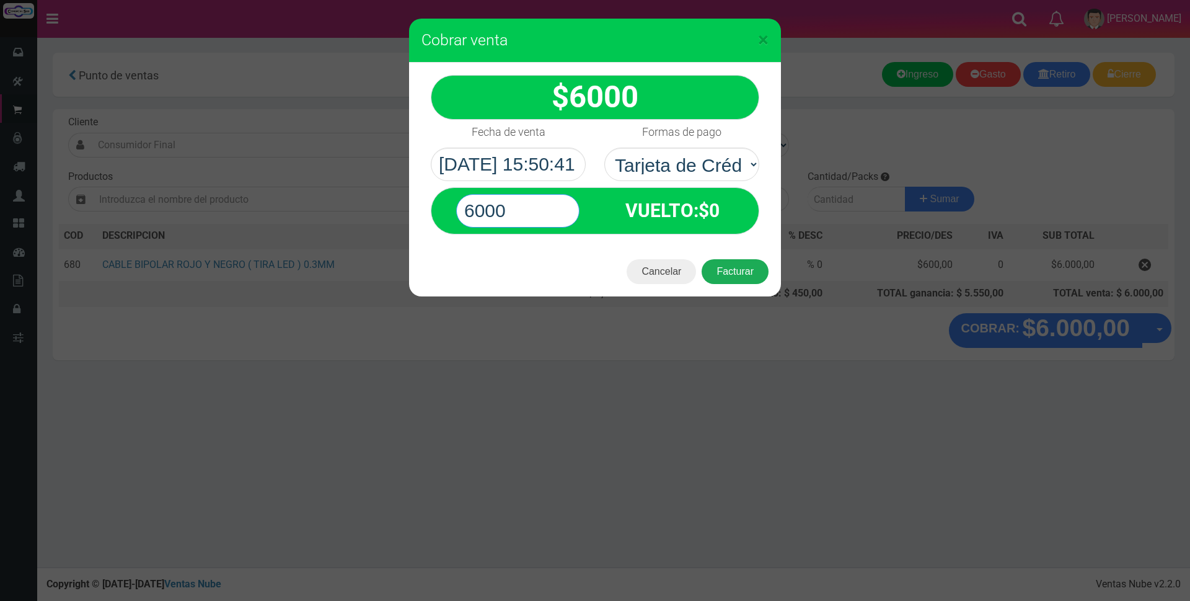
type input "6000"
click at [750, 271] on button "Facturar" at bounding box center [735, 271] width 67 height 25
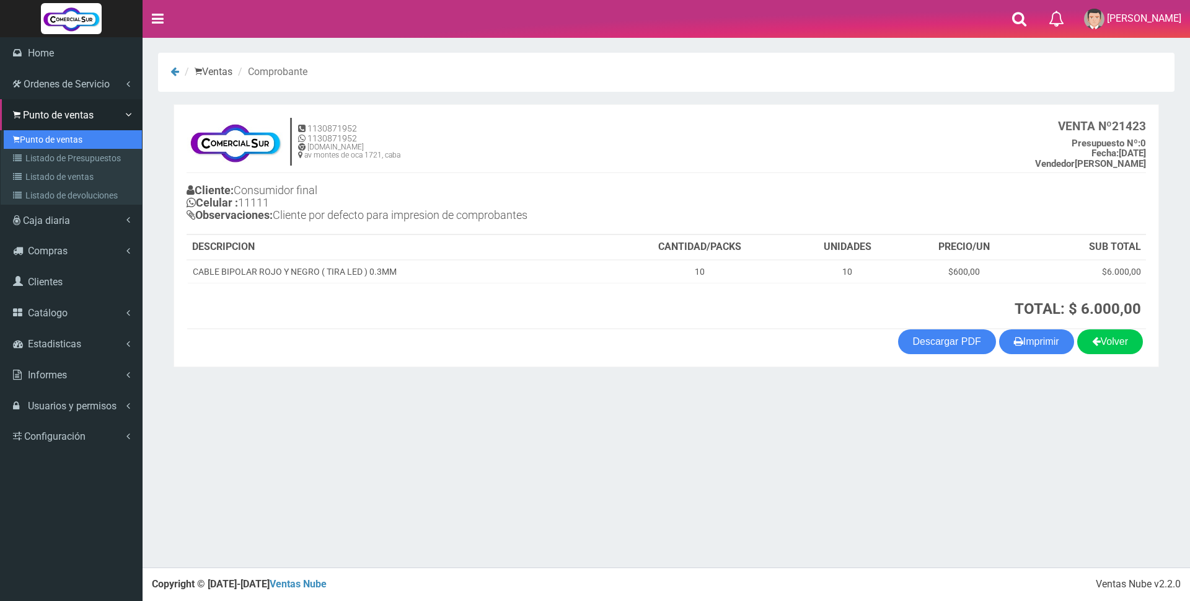
click at [48, 140] on link "Punto de ventas" at bounding box center [73, 139] width 138 height 19
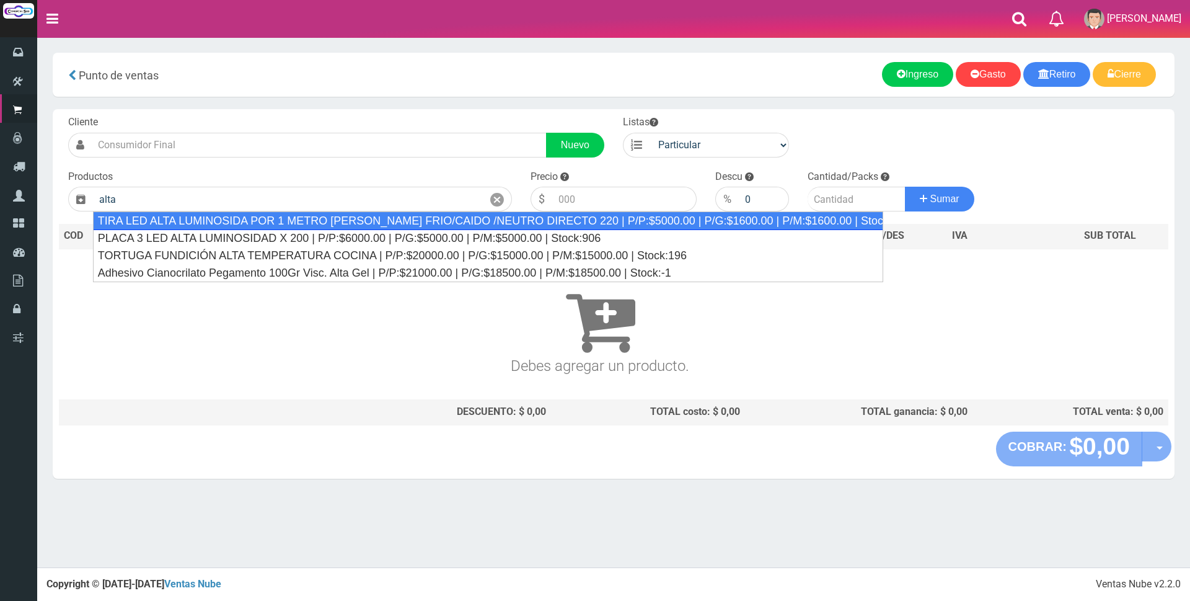
click at [306, 221] on div "TIRA LED ALTA LUMINOSIDA POR 1 METRO [PERSON_NAME] FRIO/CAIDO /NEUTRO DIRECTO 2…" at bounding box center [488, 220] width 790 height 19
type input "TIRA LED ALTA LUMINOSIDA POR 1 METRO [PERSON_NAME] FRIO/CAIDO /NEUTRO DIRECTO 2…"
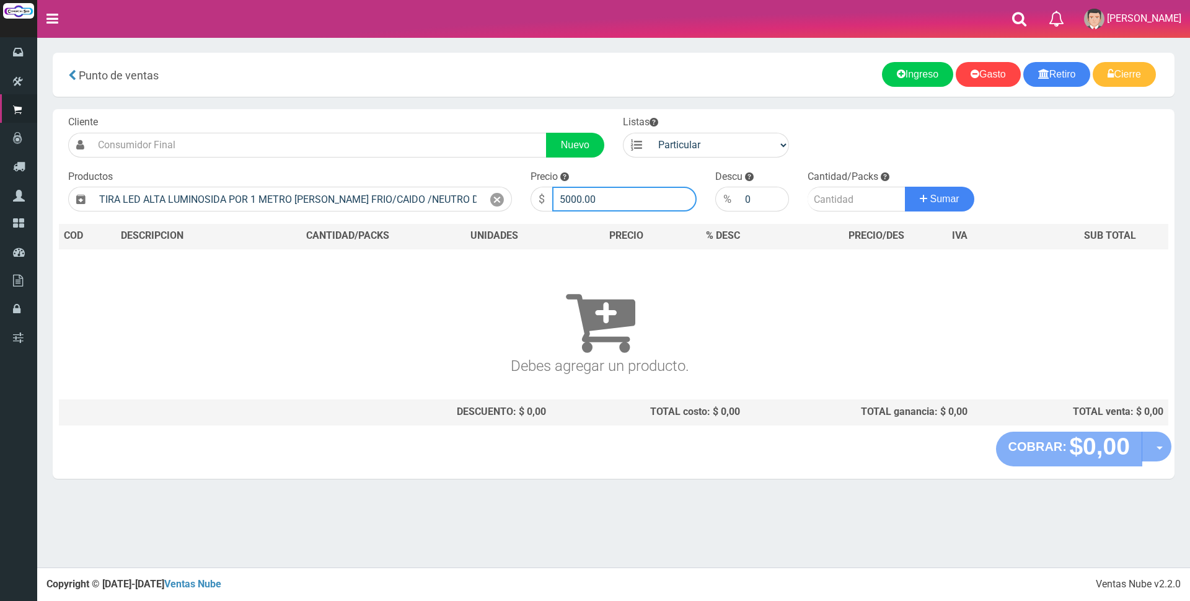
click at [619, 203] on input "5000.00" at bounding box center [624, 199] width 144 height 25
type input "5"
type input "7000"
click at [841, 201] on input "number" at bounding box center [857, 199] width 98 height 25
type input "9"
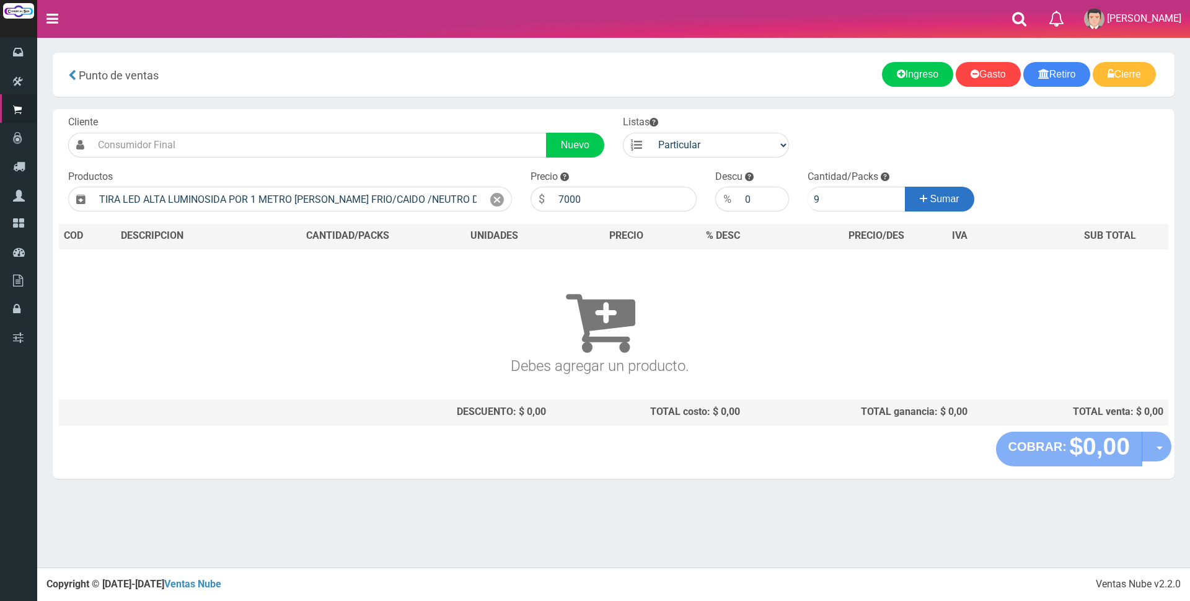
click at [937, 205] on button "Sumar" at bounding box center [939, 199] width 69 height 25
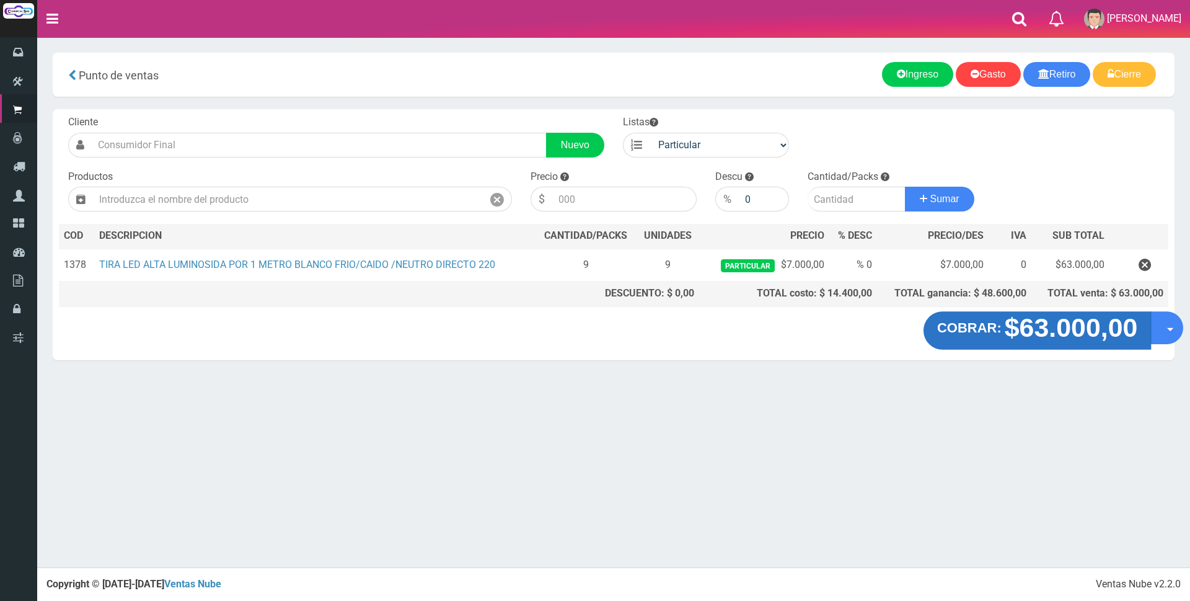
click at [1046, 330] on strong "$63.000,00" at bounding box center [1071, 327] width 133 height 29
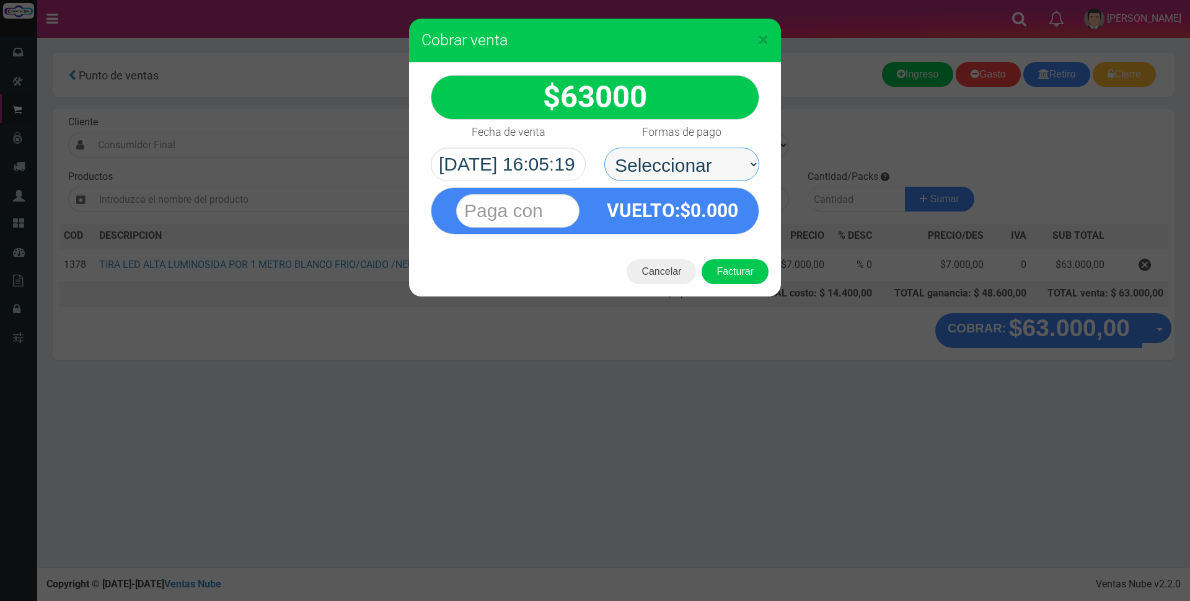
click at [741, 166] on select "Seleccionar Efectivo Tarjeta de Crédito Depósito Débito" at bounding box center [681, 164] width 155 height 33
click at [647, 162] on select "Seleccionar Efectivo Tarjeta de Crédito Depósito Débito" at bounding box center [681, 164] width 155 height 33
select select "Depósito"
click at [604, 148] on select "Seleccionar Efectivo Tarjeta de Crédito Depósito Débito" at bounding box center [681, 164] width 155 height 33
click at [560, 208] on input "text" at bounding box center [517, 210] width 123 height 33
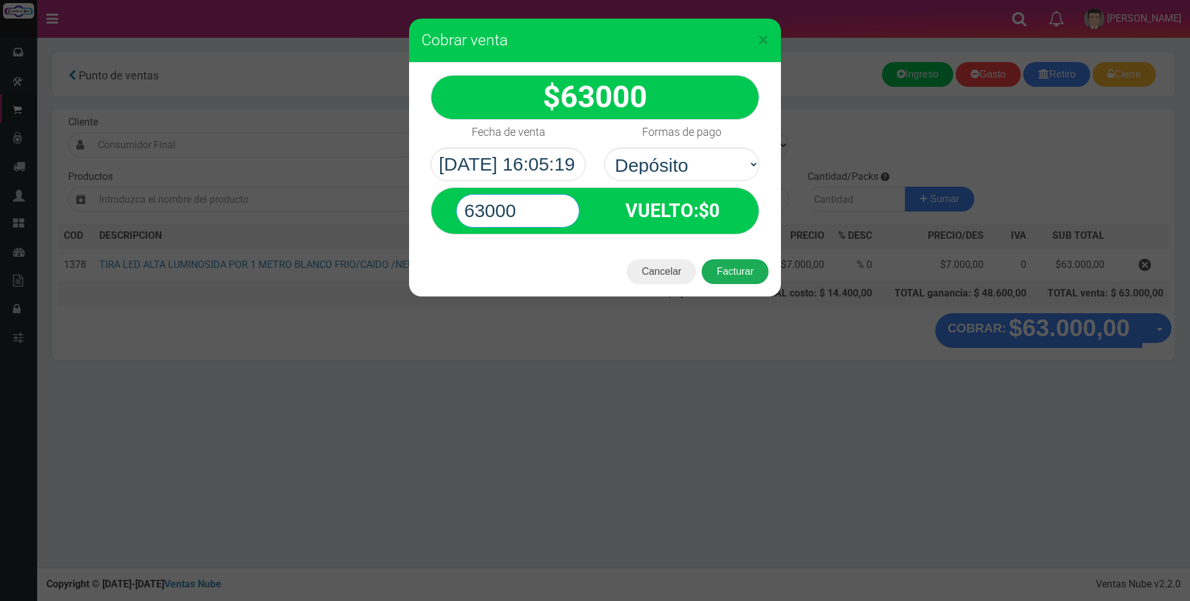
type input "63000"
click at [746, 276] on button "Facturar" at bounding box center [735, 271] width 67 height 25
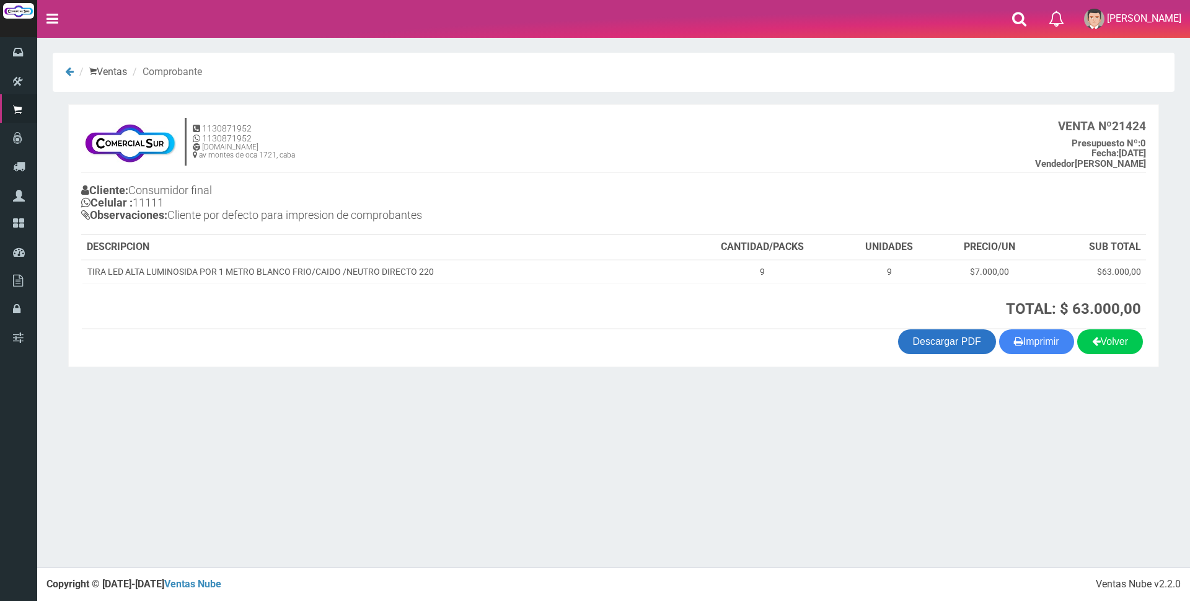
click at [945, 337] on link "Descargar PDF" at bounding box center [947, 341] width 98 height 25
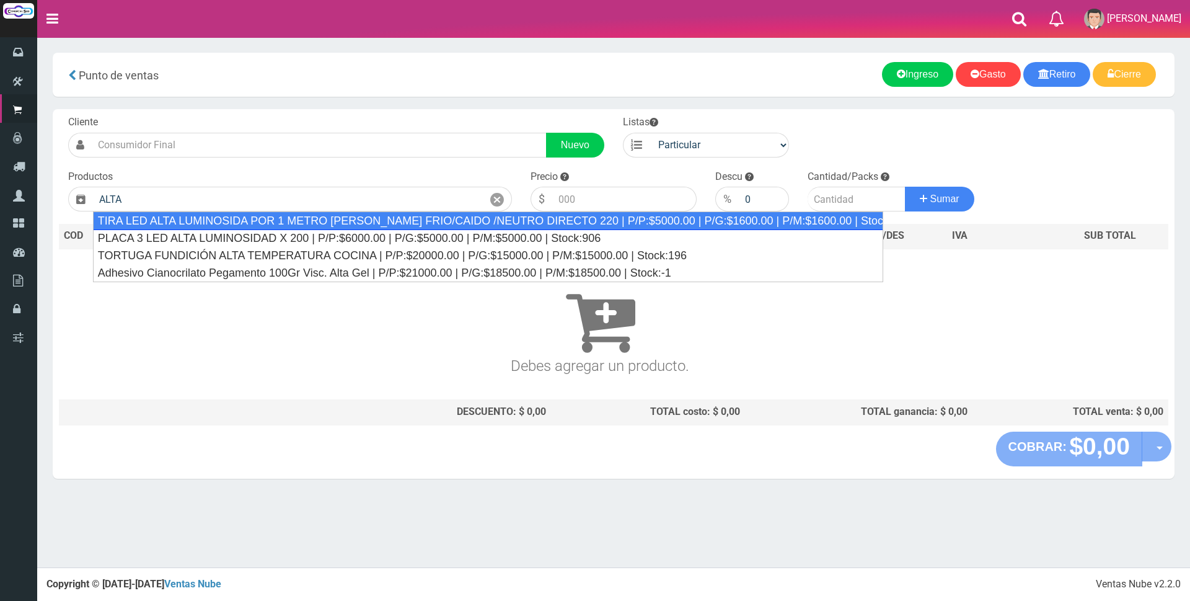
click at [371, 215] on div "TIRA LED ALTA LUMINOSIDA POR 1 METRO [PERSON_NAME] FRIO/CAIDO /NEUTRO DIRECTO 2…" at bounding box center [488, 220] width 790 height 19
type input "TIRA LED ALTA LUMINOSIDA POR 1 METRO [PERSON_NAME] FRIO/CAIDO /NEUTRO DIRECTO 2…"
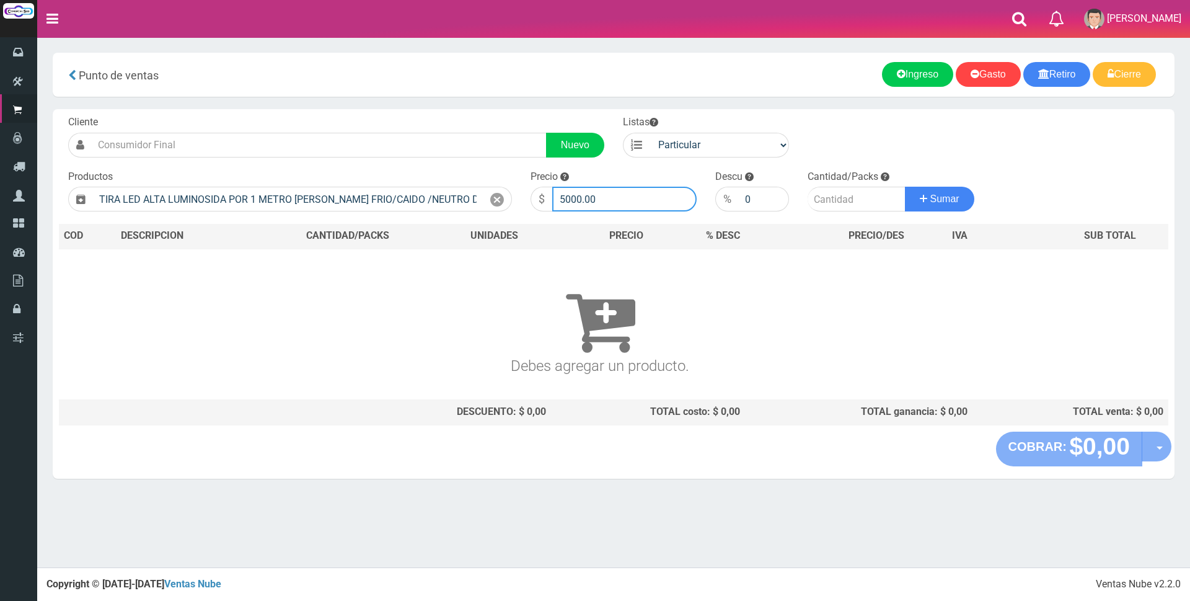
click at [622, 196] on input "5000.00" at bounding box center [624, 199] width 144 height 25
type input "5"
type input "15000"
click at [823, 203] on input "number" at bounding box center [857, 199] width 98 height 25
type input "1"
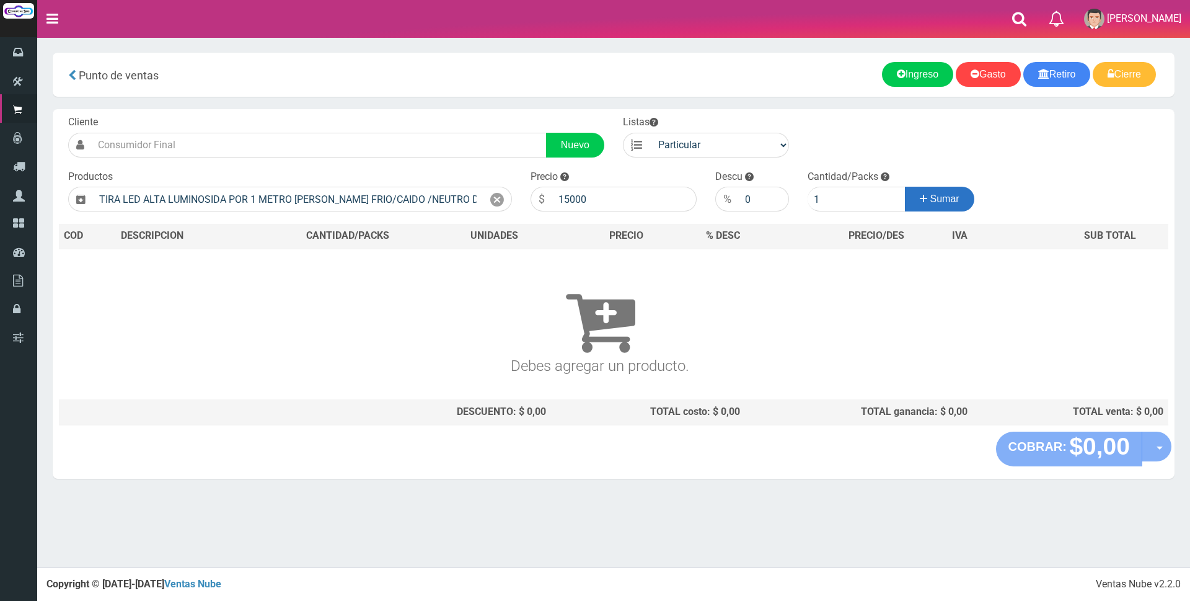
click at [959, 198] on span "Sumar" at bounding box center [944, 198] width 29 height 11
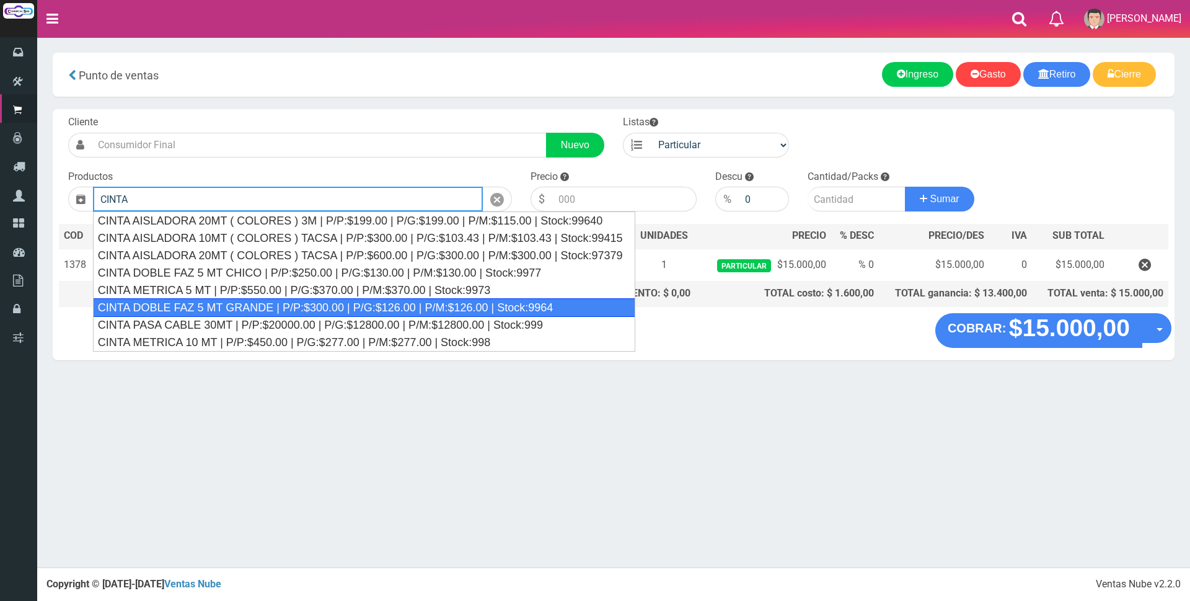
click at [480, 311] on div "CINTA DOBLE FAZ 5 MT GRANDE | P/P:$300.00 | P/G:$126.00 | P/M:$126.00 | Stock:9…" at bounding box center [364, 307] width 542 height 19
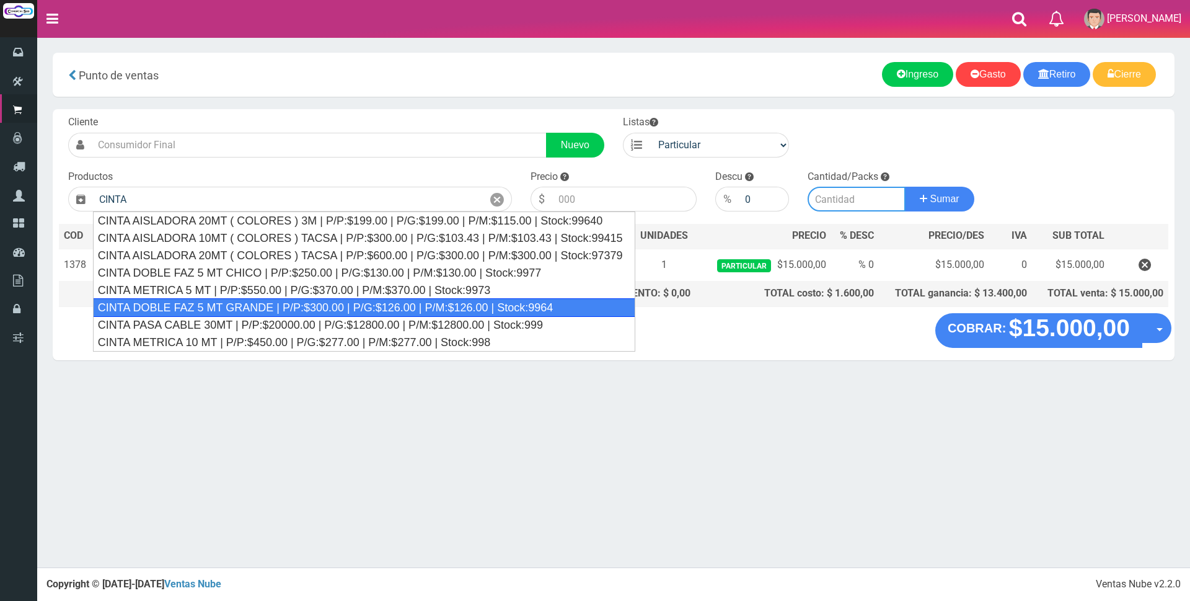
type input "CINTA DOBLE FAZ 5 MT GRANDE | P/P:$300.00 | P/G:$126.00 | P/M:$126.00 | Stock:9…"
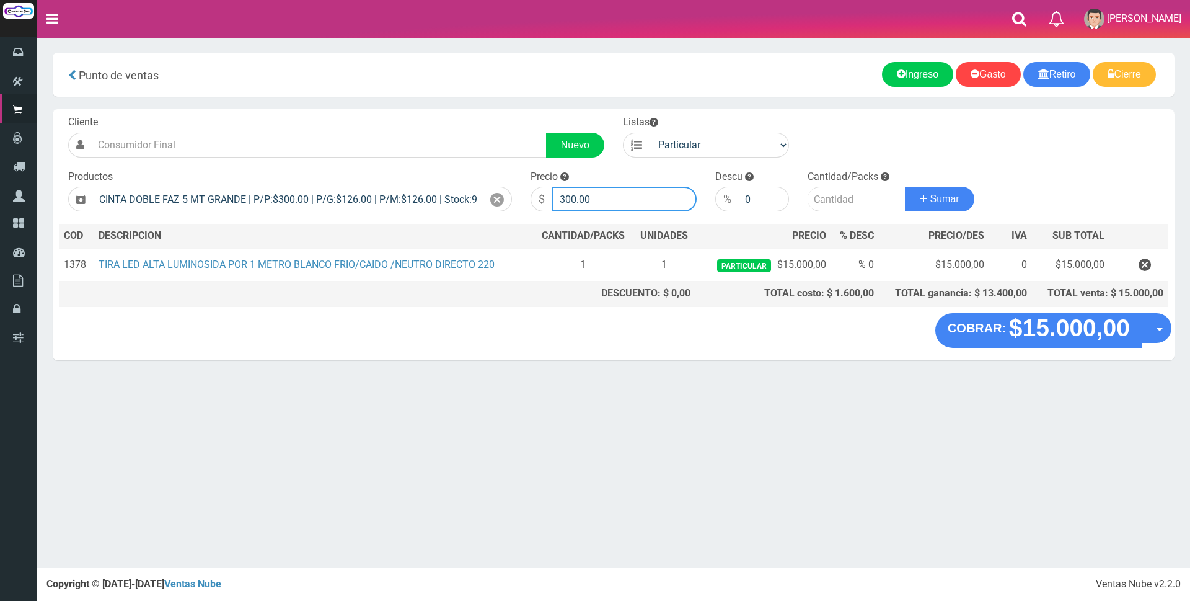
click at [606, 195] on input "300.00" at bounding box center [624, 199] width 144 height 25
type input "3"
type input "7000"
click at [839, 197] on input "number" at bounding box center [857, 199] width 98 height 25
type input "1"
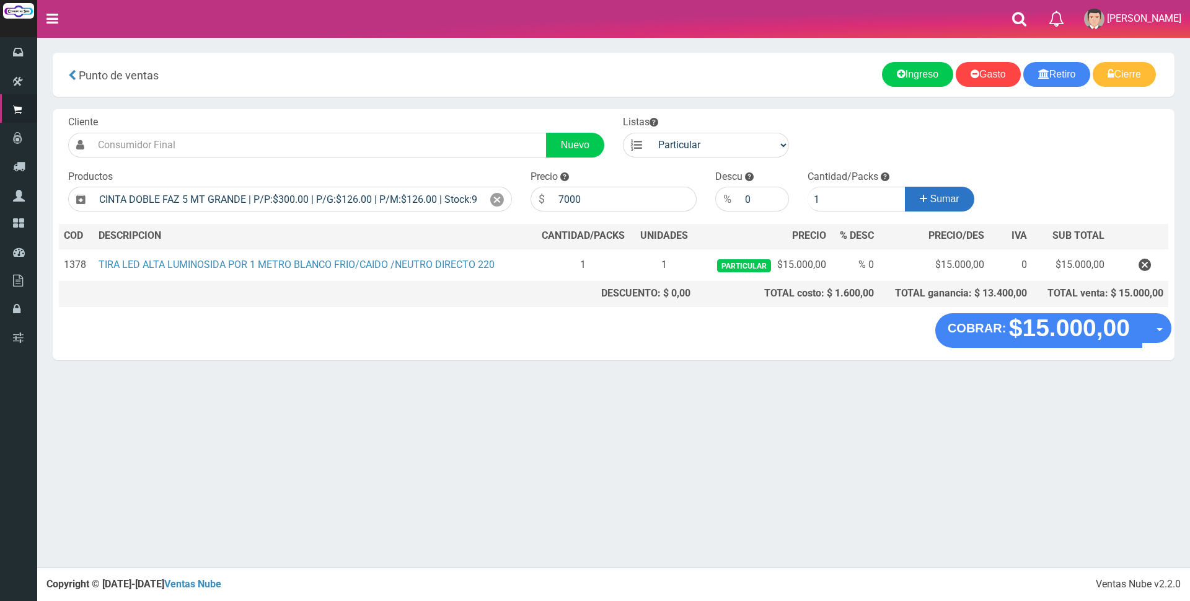
click at [936, 192] on button "Sumar" at bounding box center [939, 199] width 69 height 25
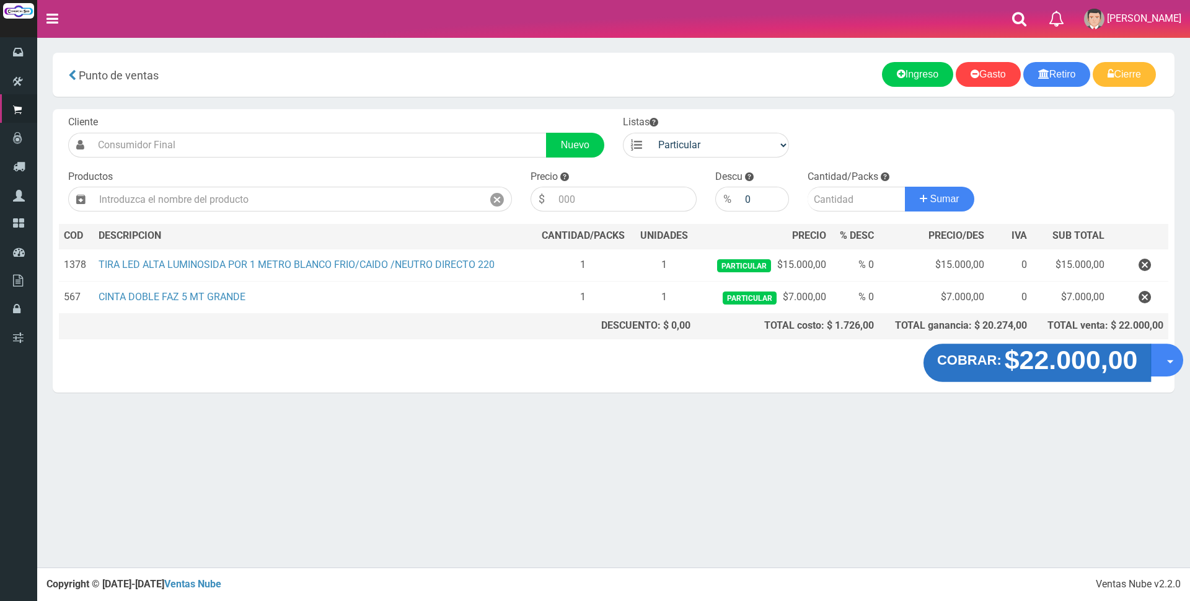
click at [1036, 370] on strong "$22.000,00" at bounding box center [1071, 359] width 133 height 29
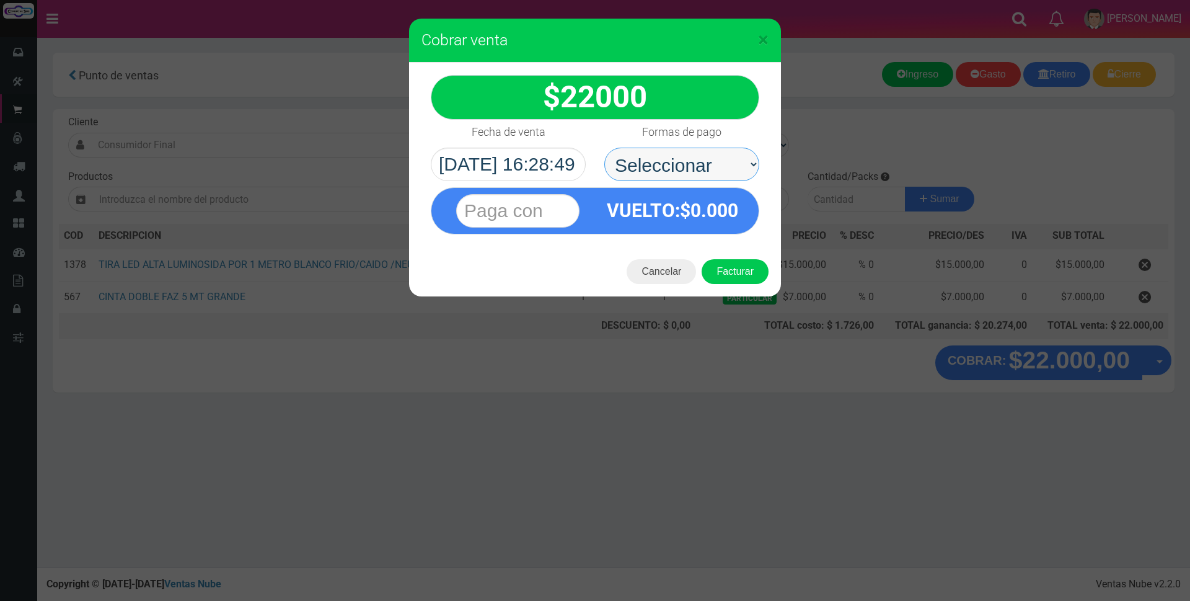
click at [708, 162] on select "Seleccionar Efectivo Tarjeta de Crédito Depósito Débito" at bounding box center [681, 164] width 155 height 33
select select "Tarjeta de Crédito"
click at [604, 148] on select "Seleccionar Efectivo Tarjeta de Crédito Depósito Débito" at bounding box center [681, 164] width 155 height 33
click at [551, 216] on input "text" at bounding box center [517, 210] width 123 height 33
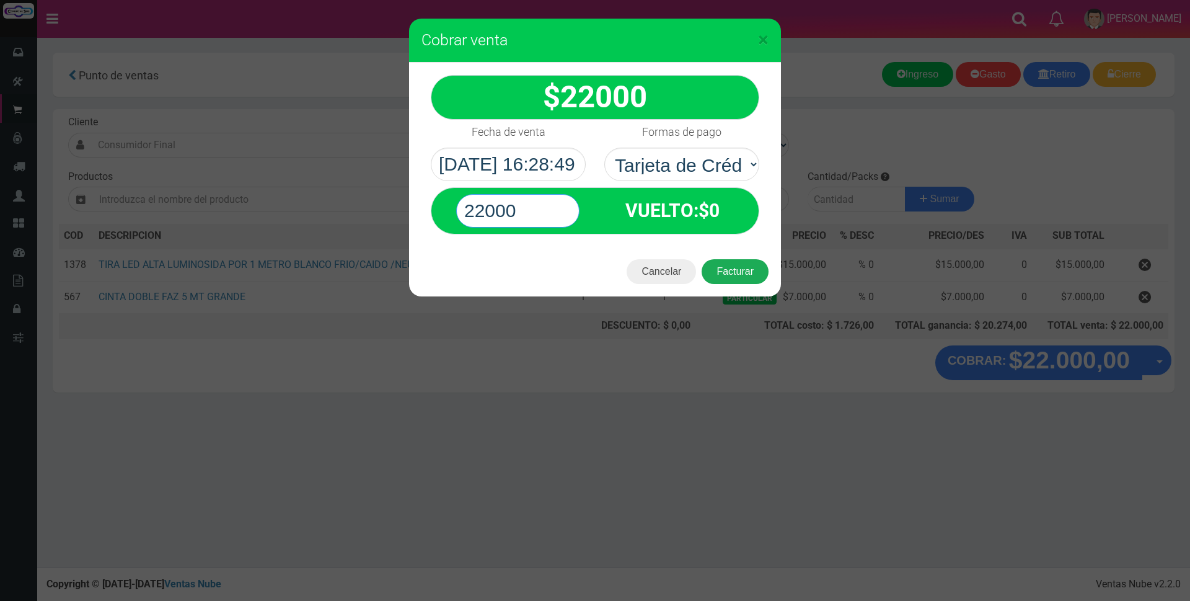
type input "22000"
click at [759, 270] on button "Facturar" at bounding box center [735, 271] width 67 height 25
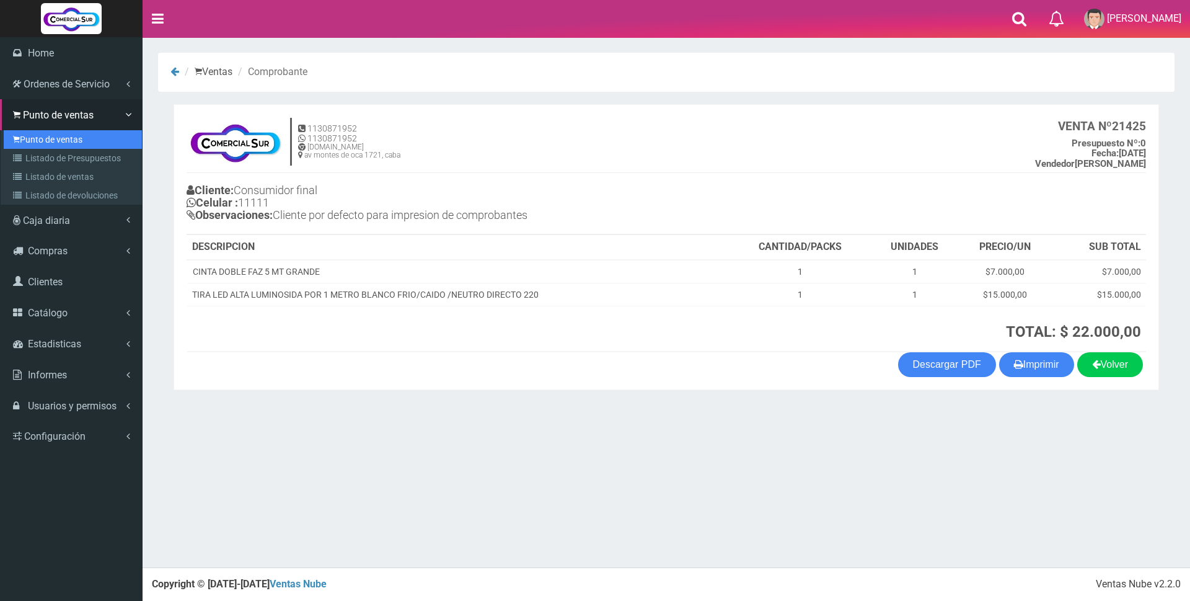
click at [42, 139] on link "Punto de ventas" at bounding box center [73, 139] width 138 height 19
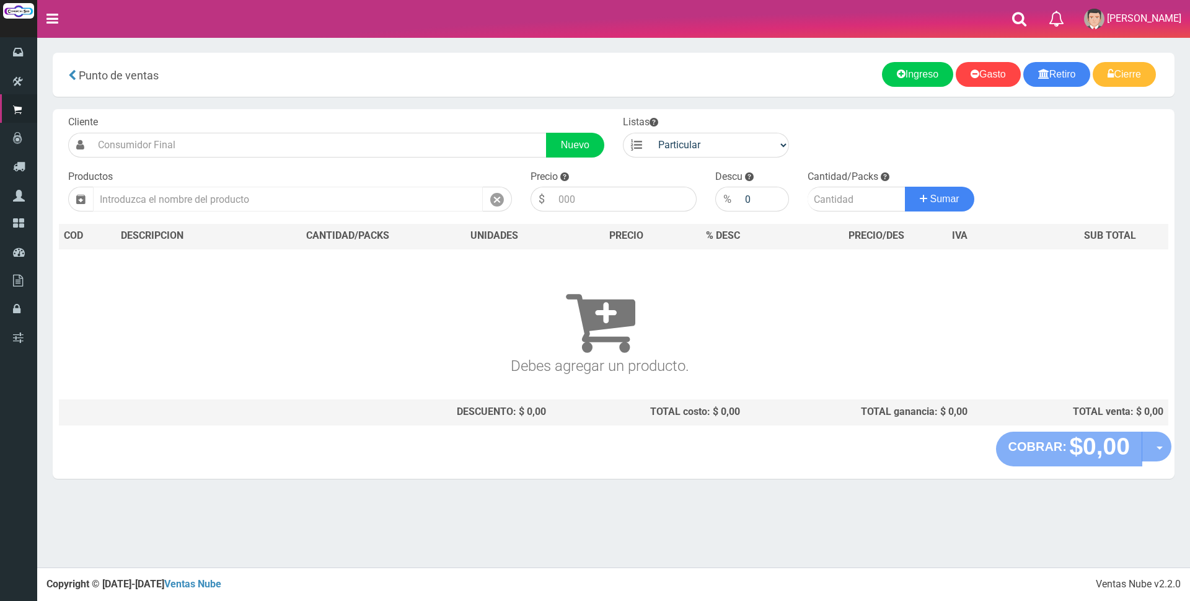
click at [189, 197] on input "text" at bounding box center [288, 199] width 390 height 25
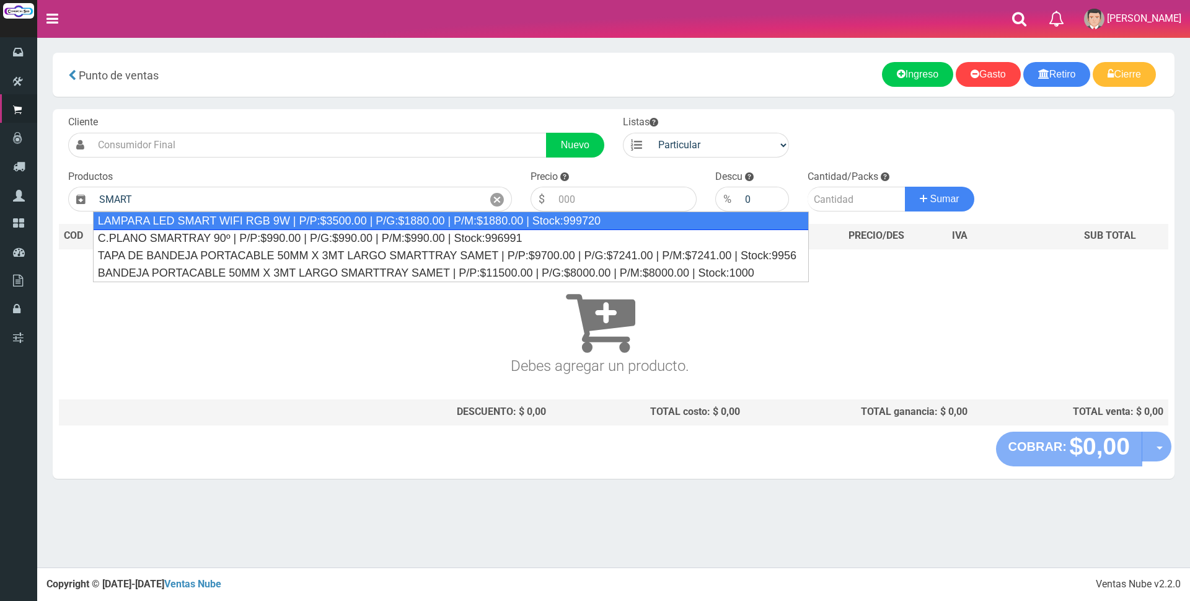
click at [177, 216] on div "LAMPARA LED SMART WIFI RGB 9W | P/P:$3500.00 | P/G:$1880.00 | P/M:$1880.00 | St…" at bounding box center [451, 220] width 716 height 19
type input "LAMPARA LED SMART WIFI RGB 9W | P/P:$3500.00 | P/G:$1880.00 | P/M:$1880.00 | St…"
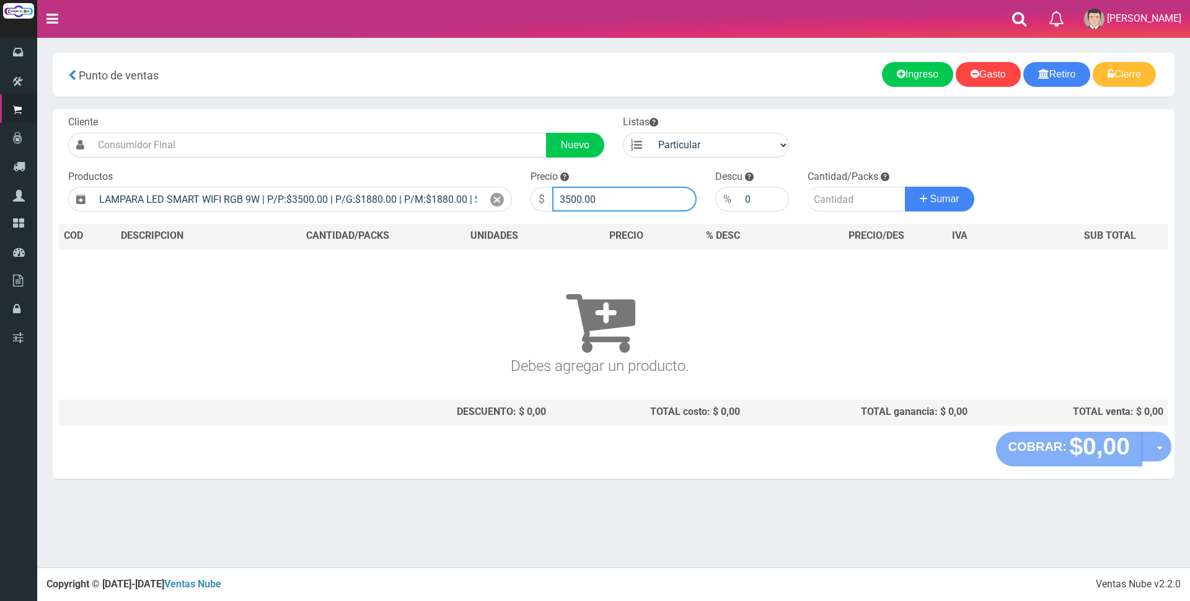
click at [637, 197] on input "3500.00" at bounding box center [624, 199] width 144 height 25
type input "3"
type input "13500"
click at [827, 195] on input "number" at bounding box center [857, 199] width 98 height 25
type input "1"
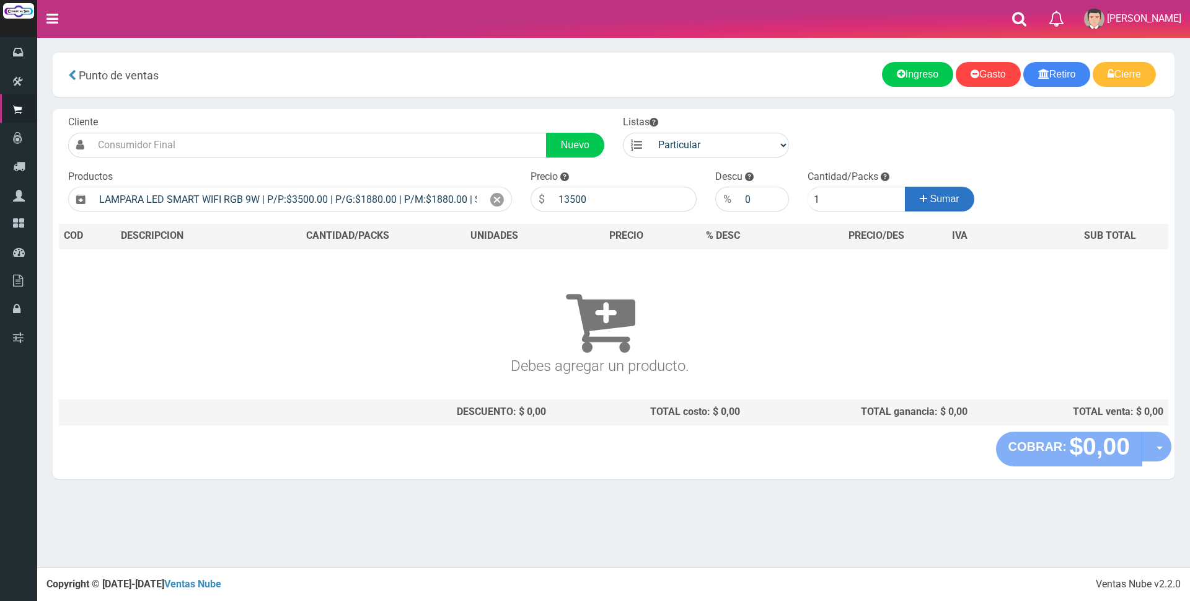
click at [925, 201] on button "Sumar" at bounding box center [939, 199] width 69 height 25
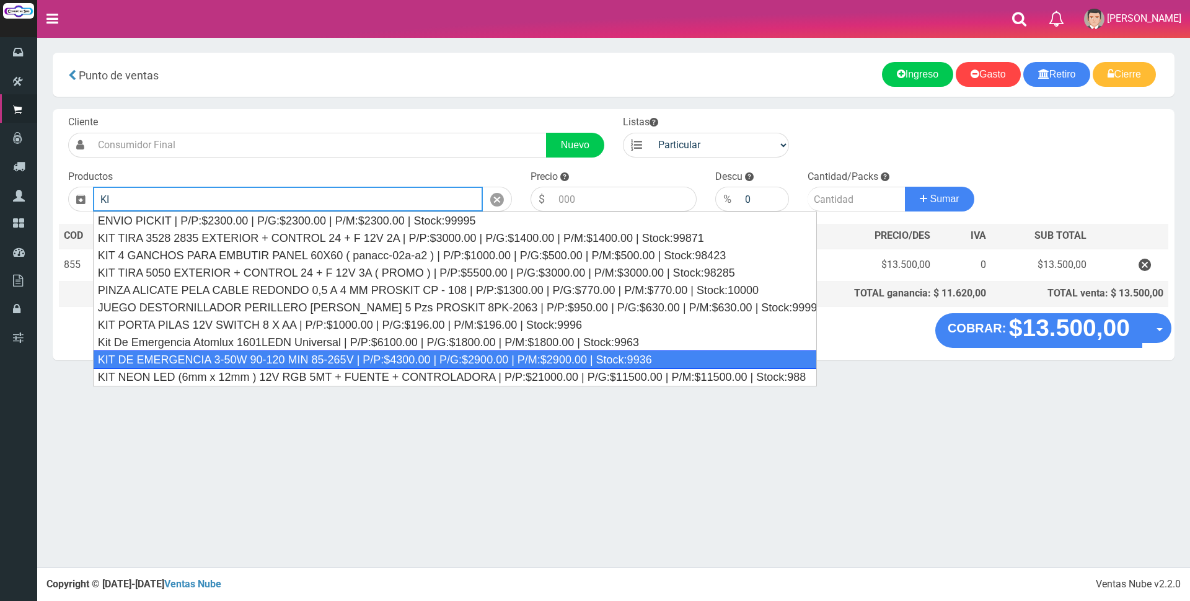
type input "K"
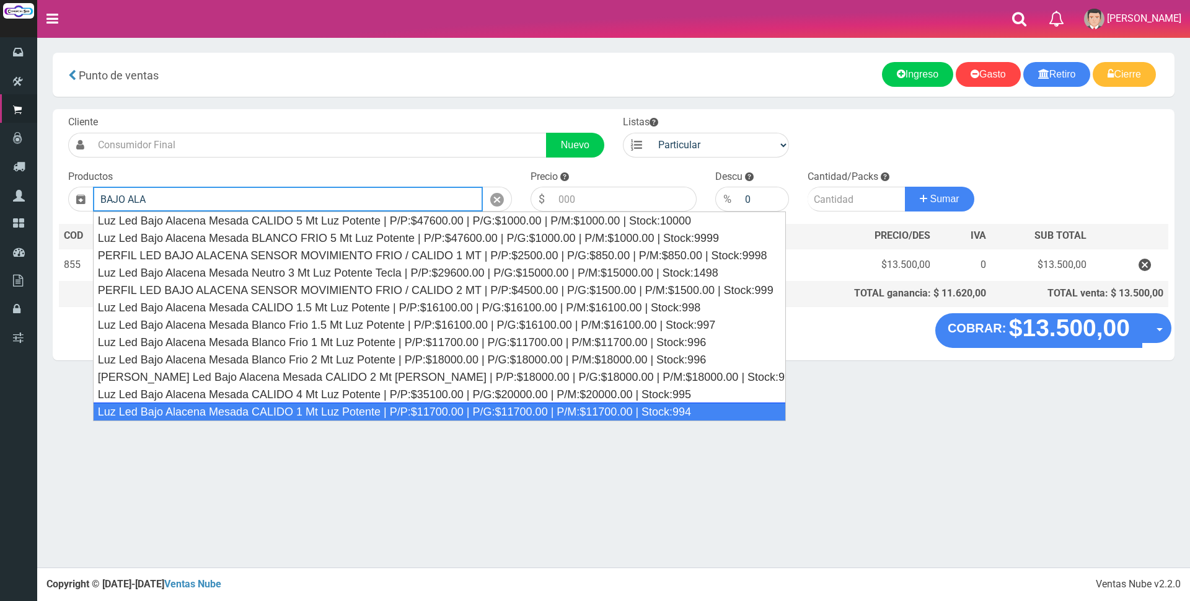
click at [482, 404] on div "Luz Led Bajo Alacena Mesada CALIDO 1 Mt Luz Potente | P/P:$11700.00 | P/G:$1170…" at bounding box center [439, 411] width 693 height 19
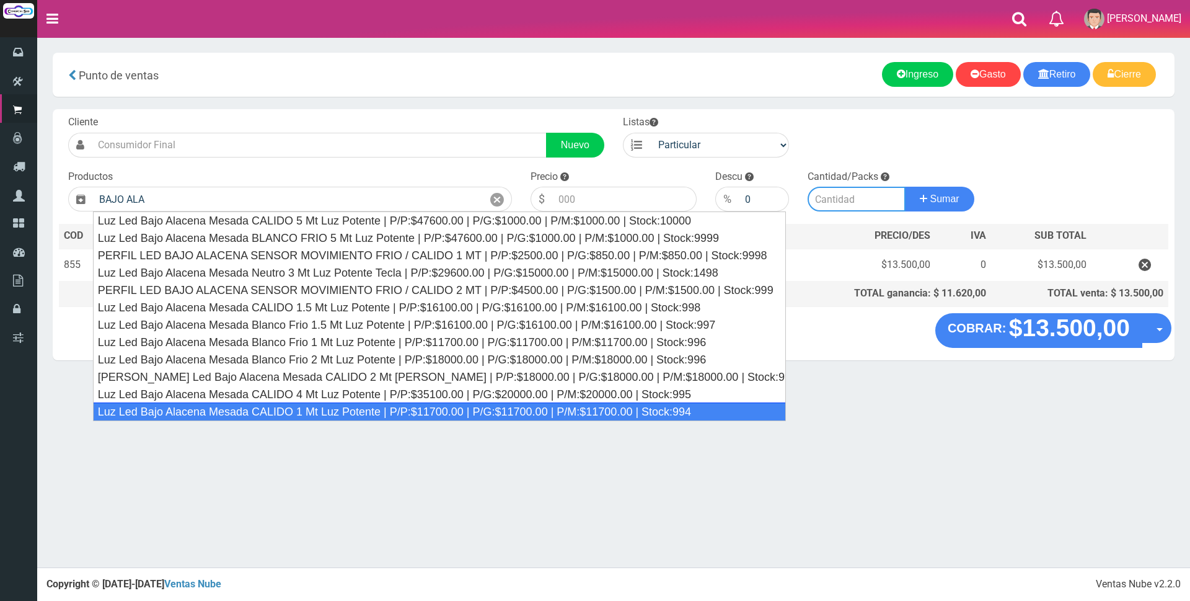
type input "Luz Led Bajo Alacena Mesada CALIDO 1 Mt Luz Potente | P/P:$11700.00 | P/G:$1170…"
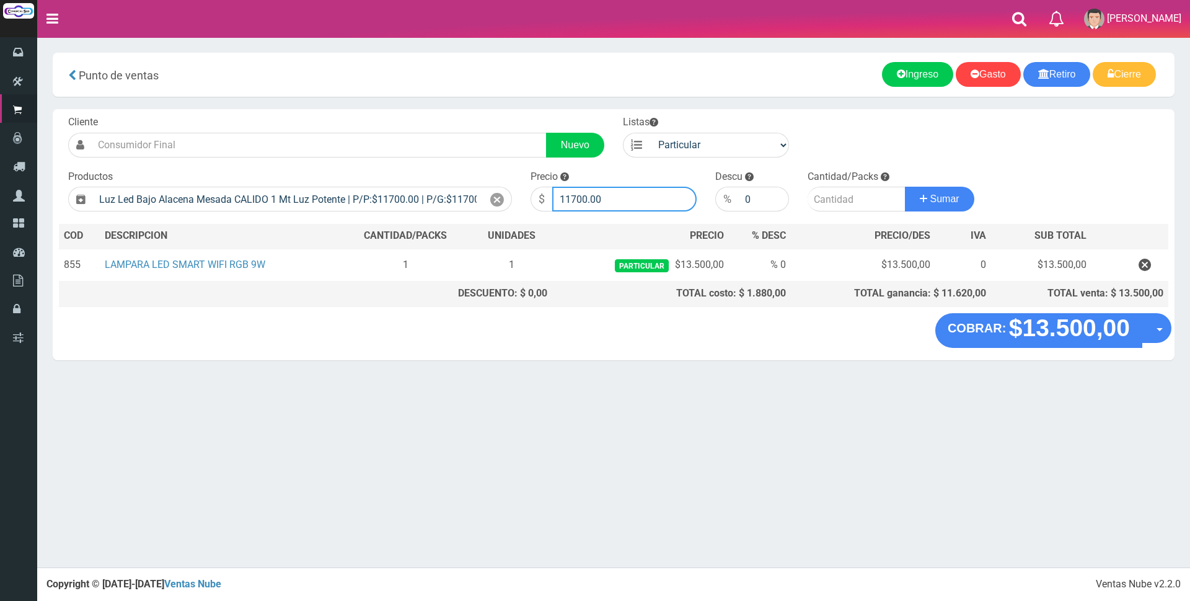
click at [621, 194] on input "11700.00" at bounding box center [624, 199] width 144 height 25
type input "15000"
click at [831, 206] on input "number" at bounding box center [857, 199] width 98 height 25
type input "1"
click at [958, 196] on span "Sumar" at bounding box center [944, 198] width 29 height 11
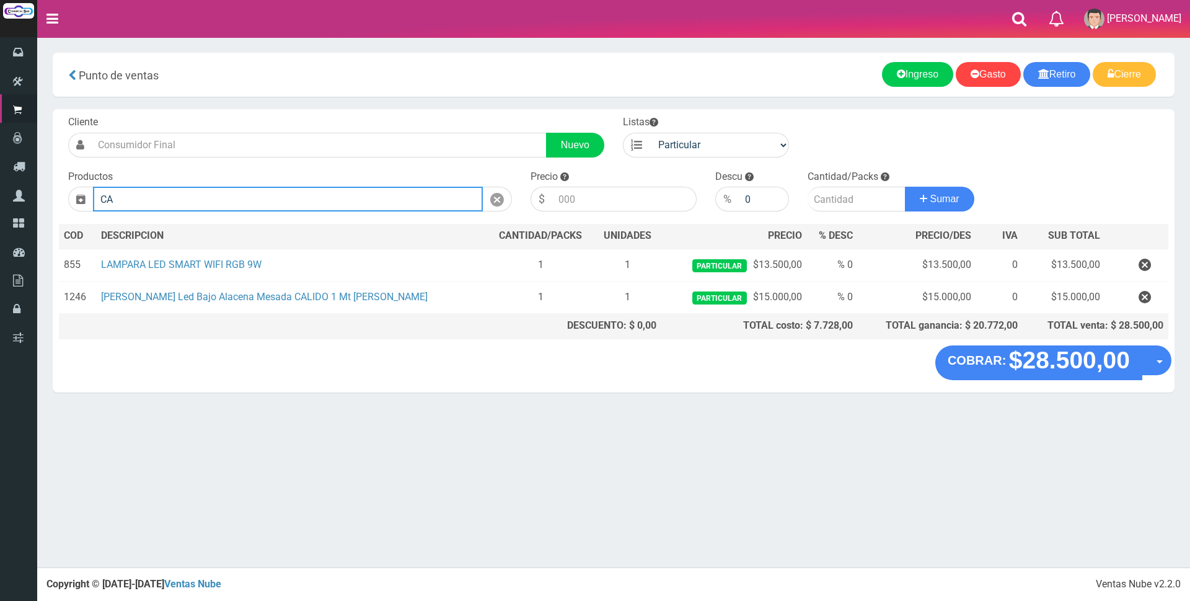
type input "C"
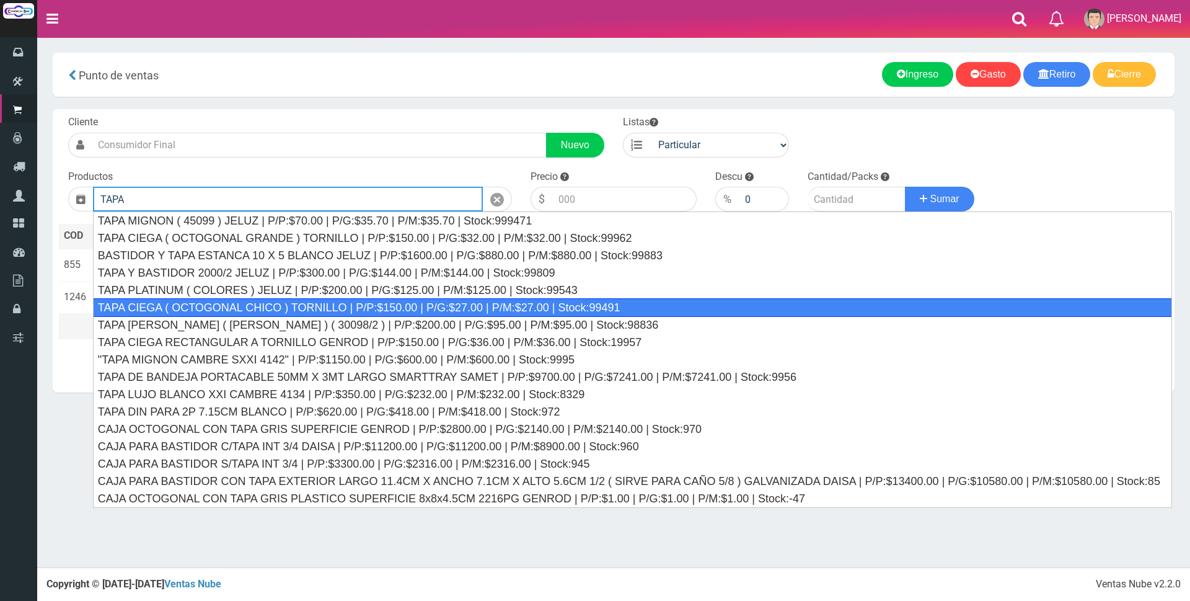
click at [652, 310] on div "TAPA CIEGA ( OCTOGONAL CHICO ) TORNILLO | P/P:$150.00 | P/G:$27.00 | P/M:$27.00…" at bounding box center [632, 307] width 1079 height 19
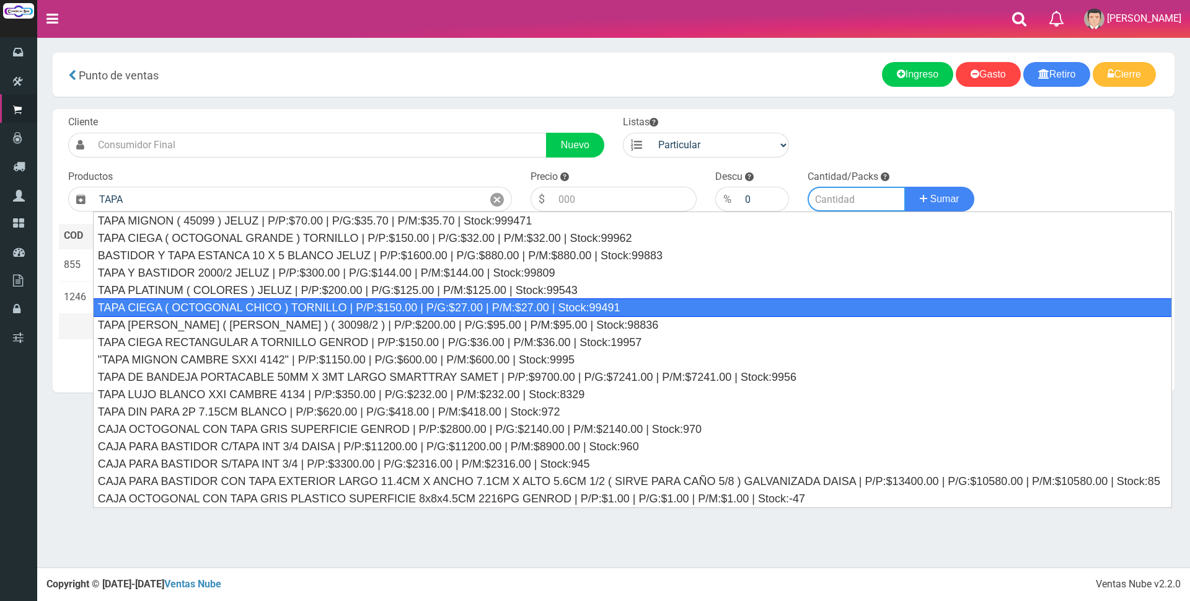
type input "TAPA CIEGA ( OCTOGONAL CHICO ) TORNILLO | P/P:$150.00 | P/G:$27.00 | P/M:$27.00…"
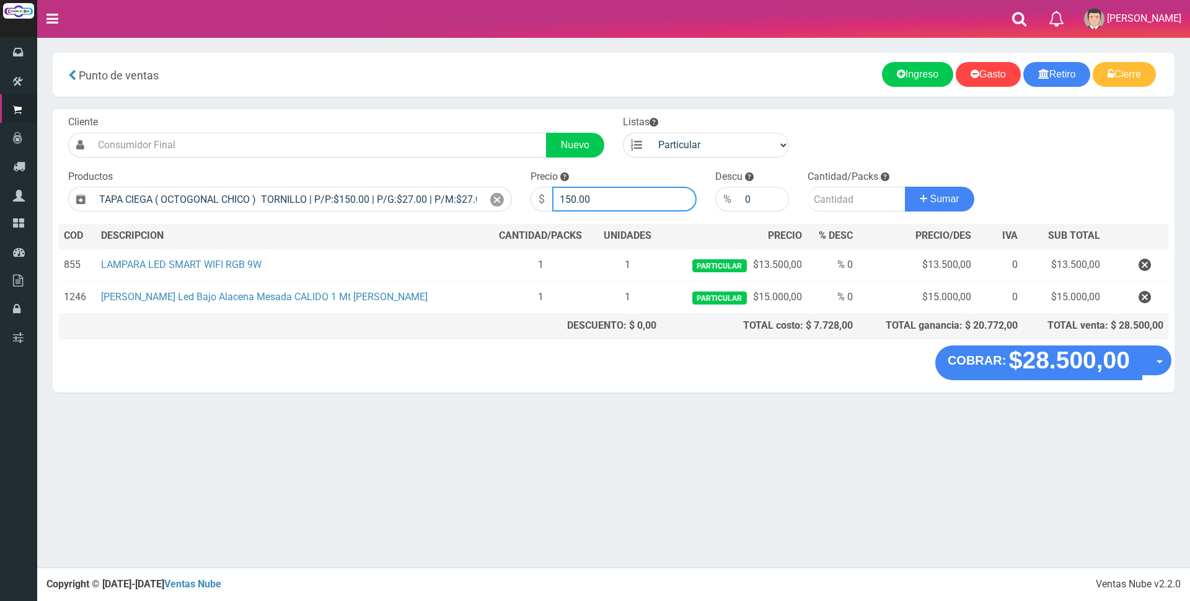
click at [641, 197] on input "150.00" at bounding box center [624, 199] width 144 height 25
type input "1"
type input "2000"
click at [834, 190] on input "number" at bounding box center [857, 199] width 98 height 25
type input "1"
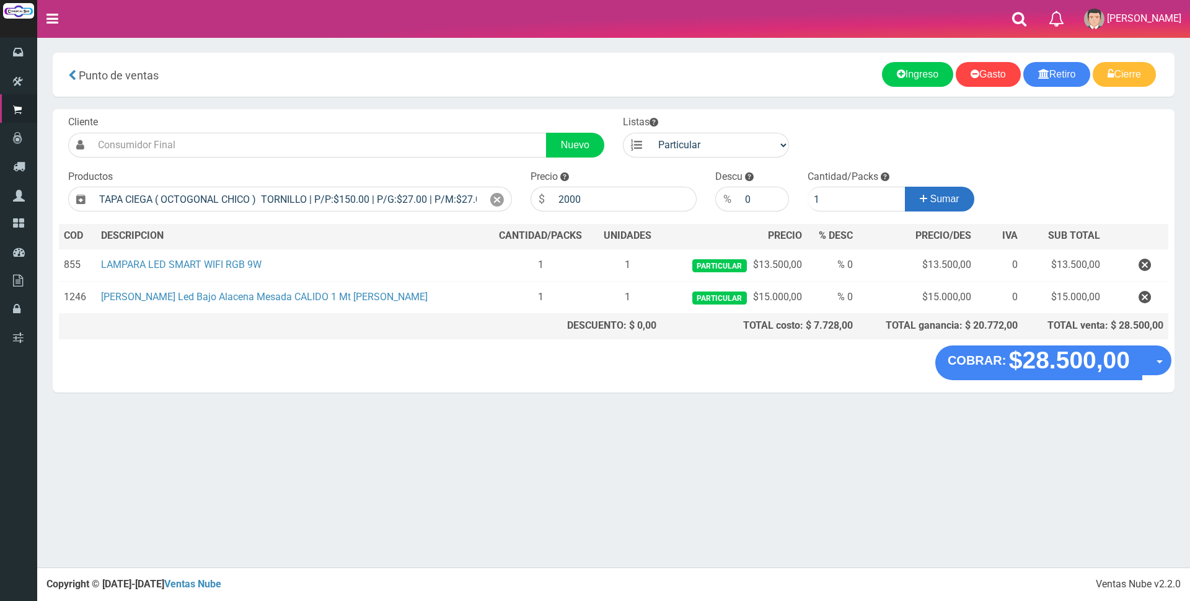
click at [936, 198] on span "Sumar" at bounding box center [944, 198] width 29 height 11
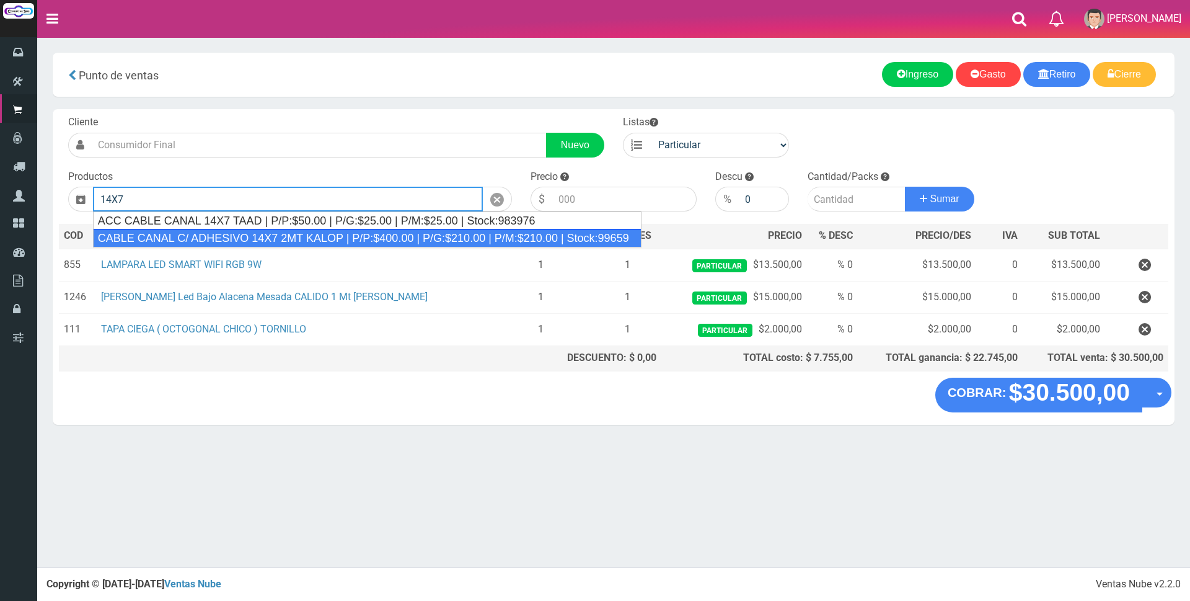
click at [459, 242] on div "CABLE CANAL C/ ADHESIVO 14X7 2MT KALOP | P/P:$400.00 | P/G:$210.00 | P/M:$210.0…" at bounding box center [367, 238] width 549 height 19
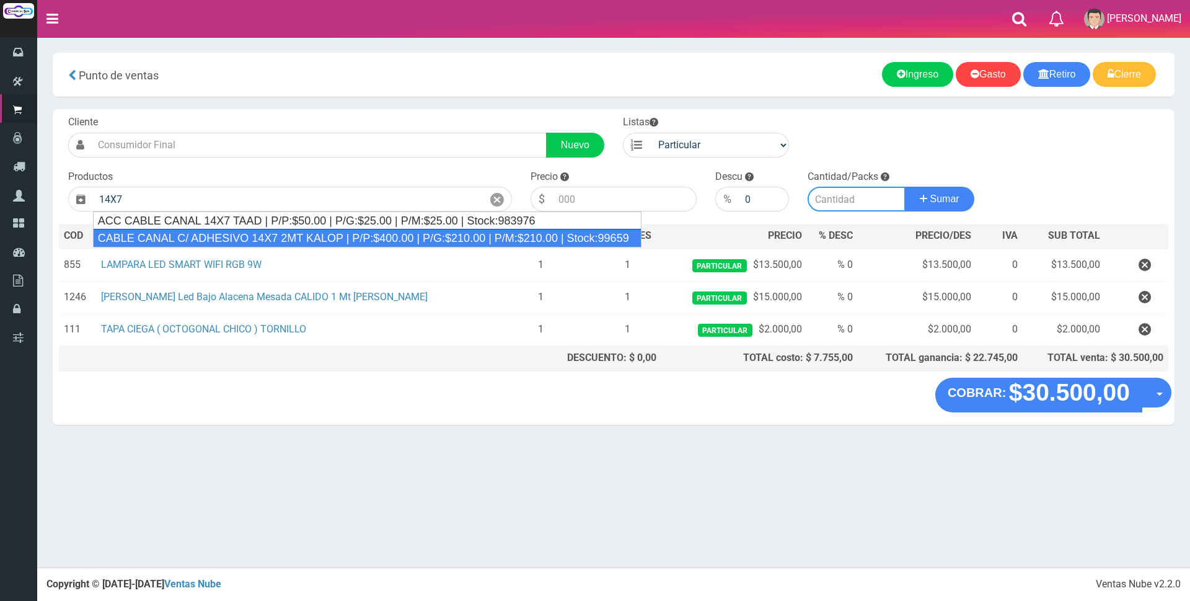
type input "CABLE CANAL C/ ADHESIVO 14X7 2MT KALOP | P/P:$400.00 | P/G:$210.00 | P/M:$210.0…"
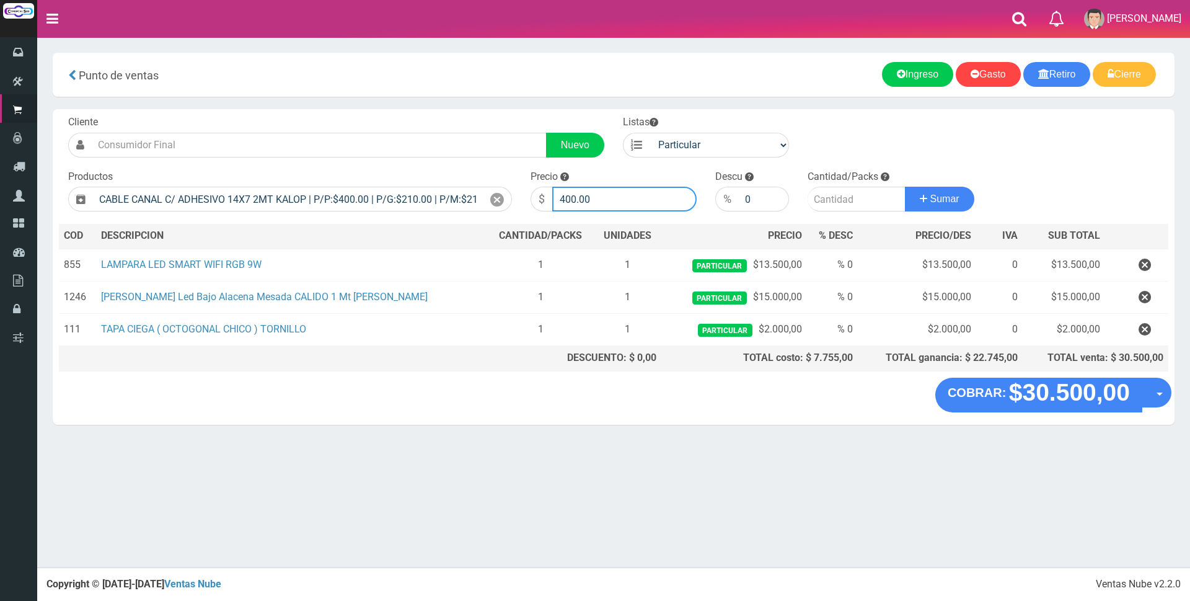
click at [603, 203] on input "400.00" at bounding box center [624, 199] width 144 height 25
type input "4"
type input "1800"
drag, startPoint x: 849, startPoint y: 202, endPoint x: 816, endPoint y: 211, distance: 34.0
click at [847, 202] on input "number" at bounding box center [857, 199] width 98 height 25
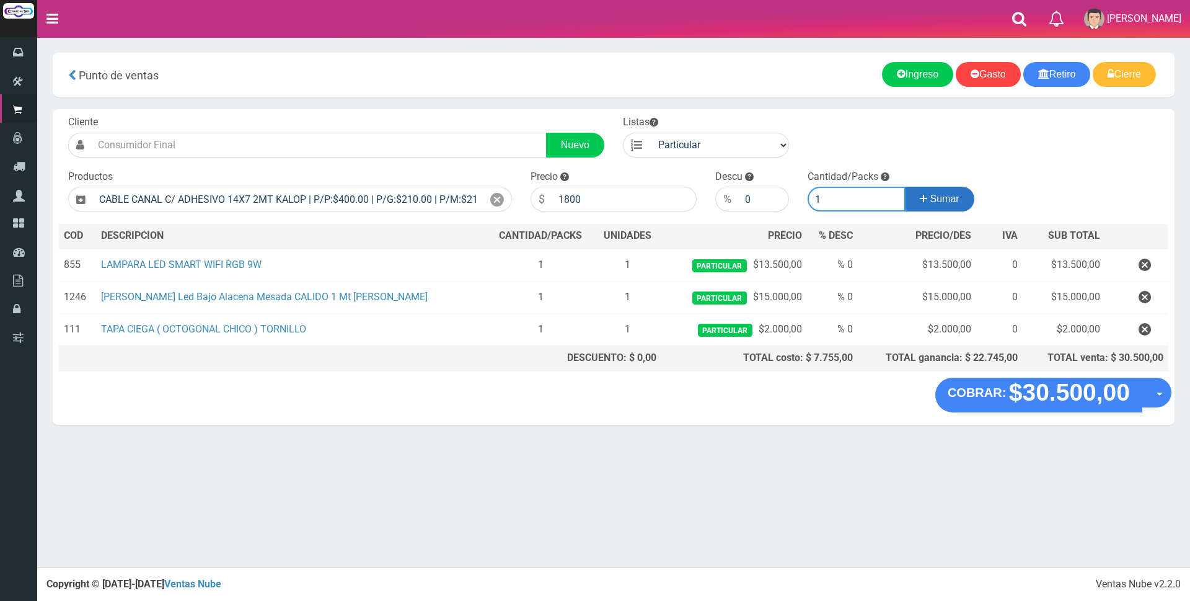
type input "1"
click at [936, 200] on span "Sumar" at bounding box center [944, 198] width 29 height 11
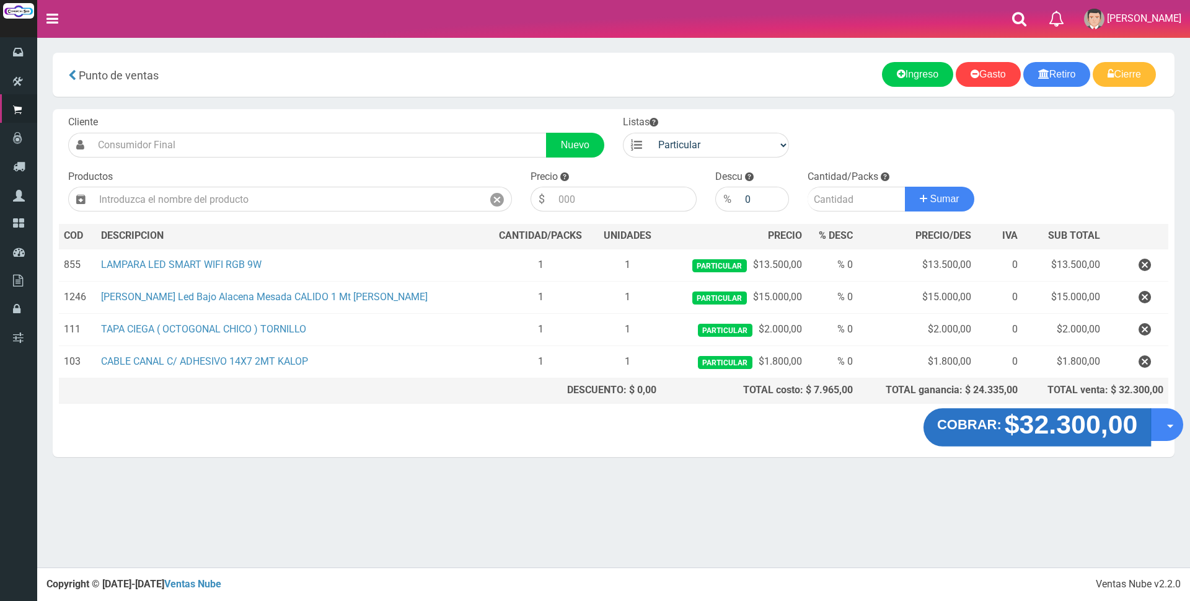
click at [1078, 431] on strong "$32.300,00" at bounding box center [1071, 424] width 133 height 29
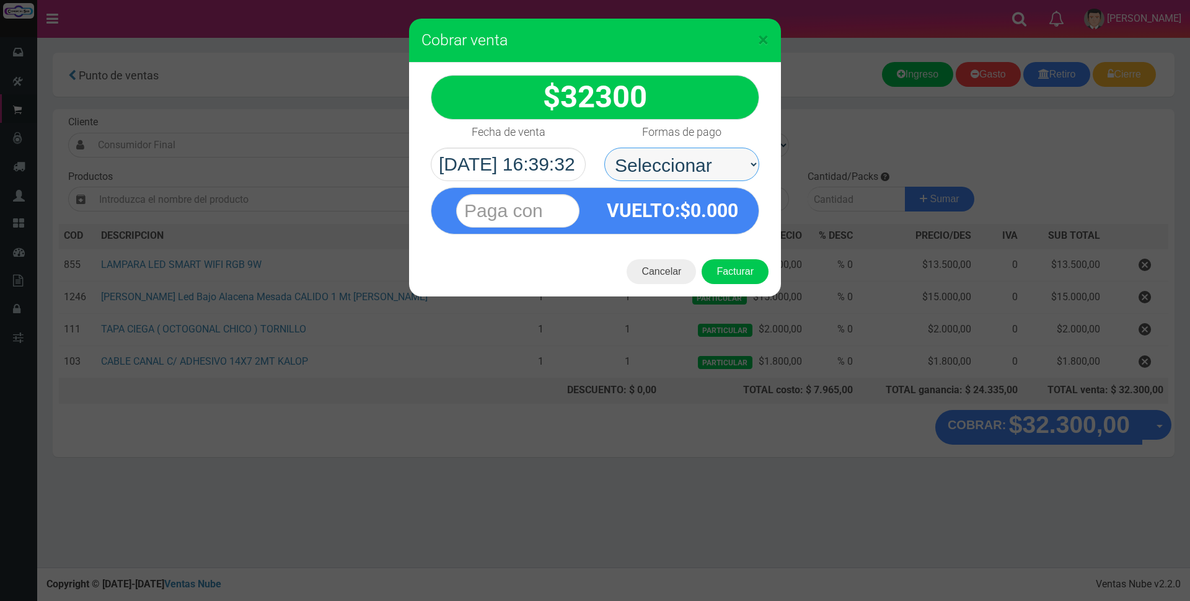
click at [671, 164] on select "Seleccionar Efectivo Tarjeta de Crédito Depósito Débito" at bounding box center [681, 164] width 155 height 33
select select "Tarjeta de Crédito"
click at [604, 148] on select "Seleccionar Efectivo Tarjeta de Crédito Depósito Débito" at bounding box center [681, 164] width 155 height 33
click at [544, 205] on input "text" at bounding box center [517, 210] width 123 height 33
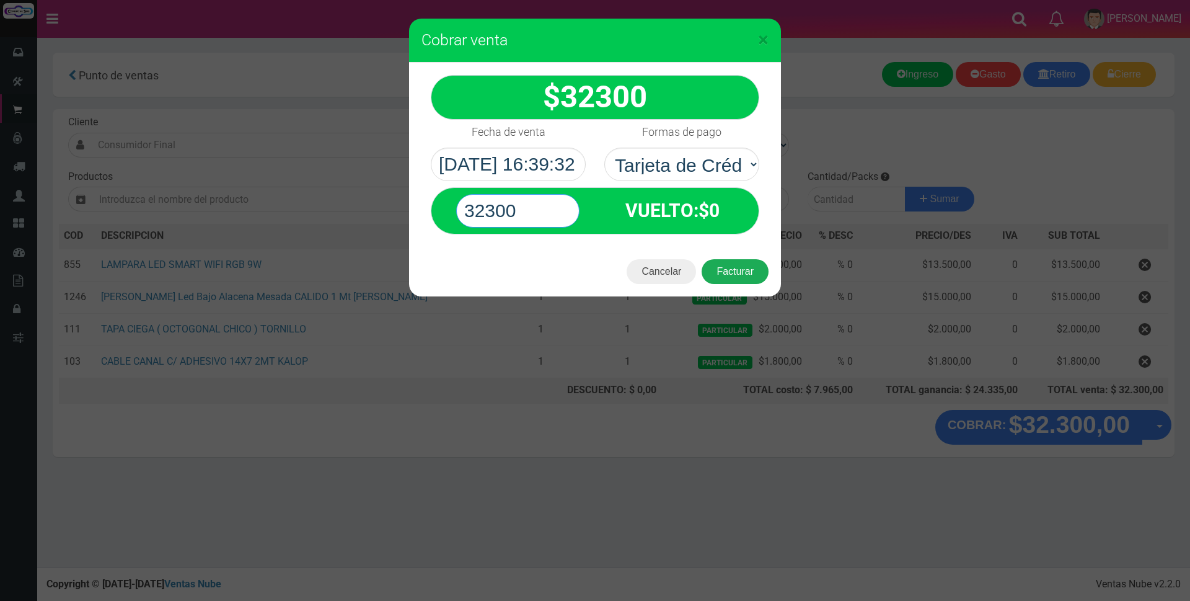
type input "32300"
click at [727, 275] on button "Facturar" at bounding box center [735, 271] width 67 height 25
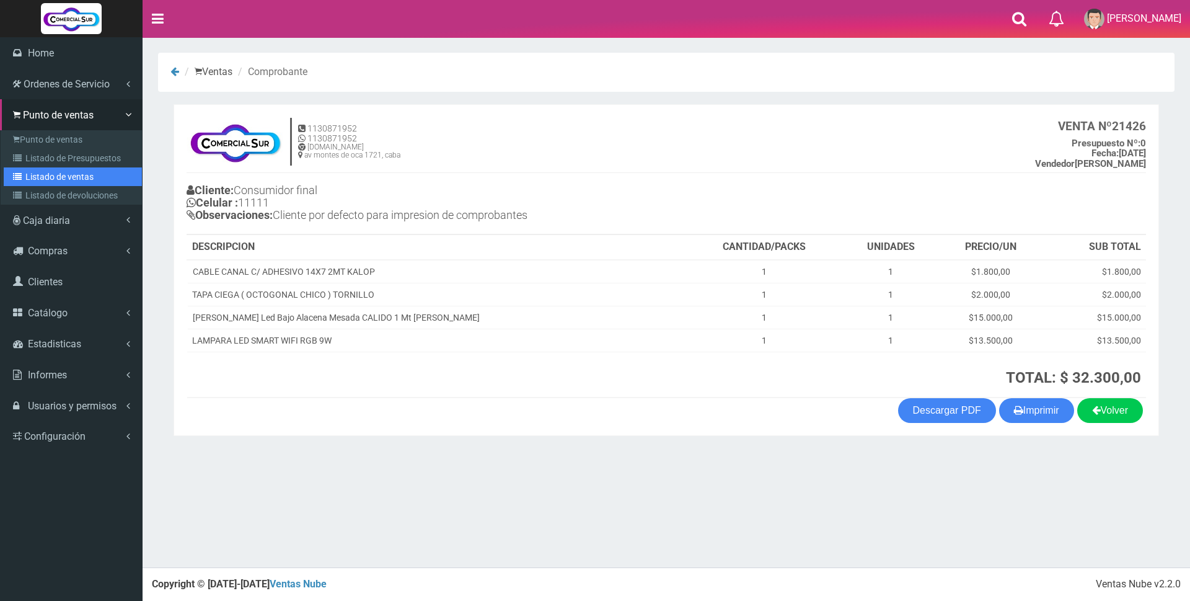
click at [50, 176] on link "Listado de ventas" at bounding box center [73, 176] width 138 height 19
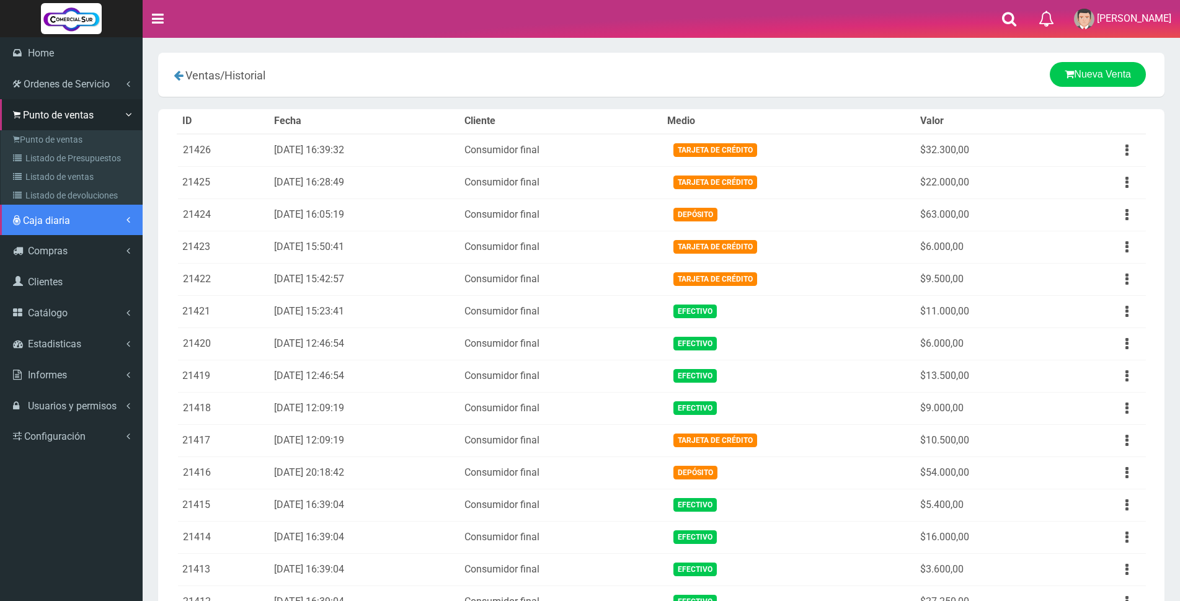
click at [50, 214] on span "Caja diaria" at bounding box center [46, 220] width 47 height 12
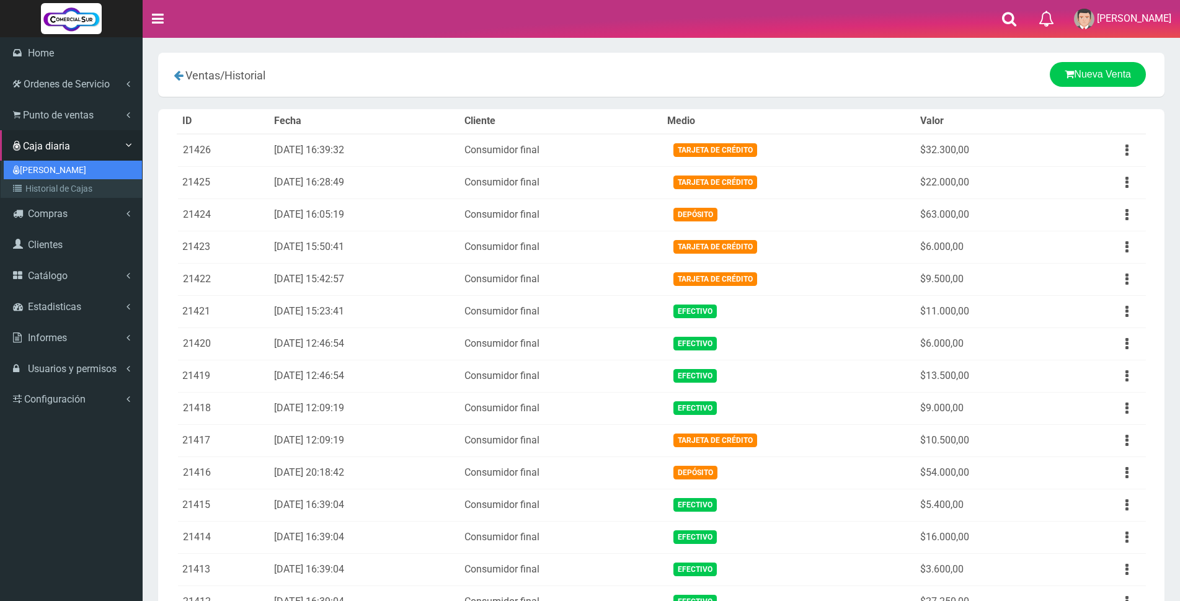
click at [49, 170] on link "[PERSON_NAME]" at bounding box center [73, 170] width 138 height 19
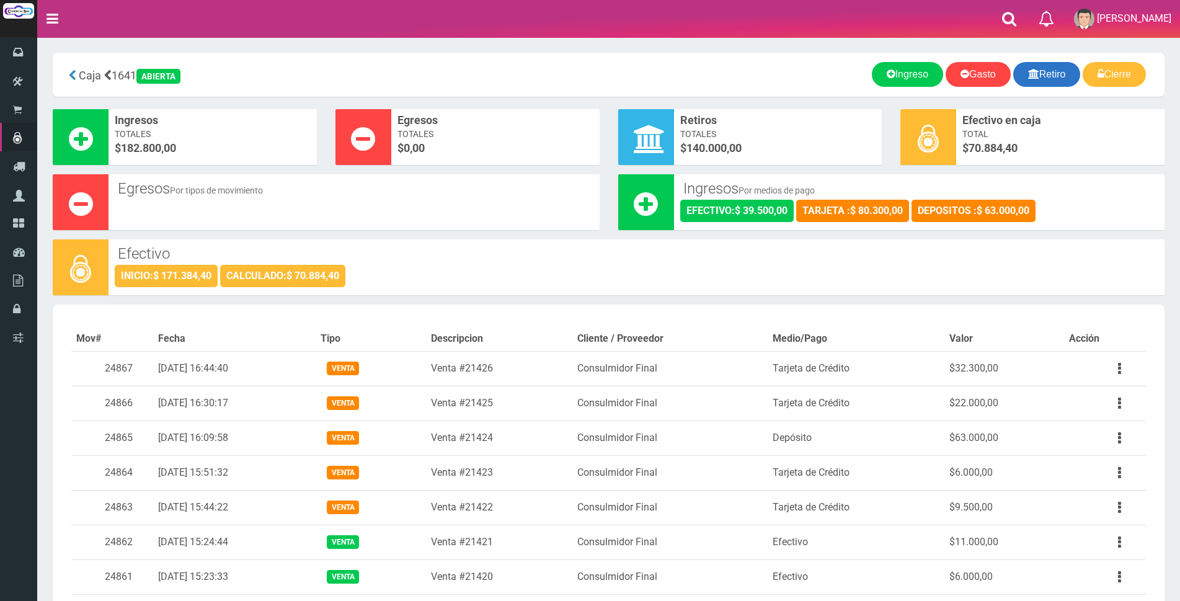
click at [1064, 69] on link "Retiro" at bounding box center [1047, 74] width 68 height 25
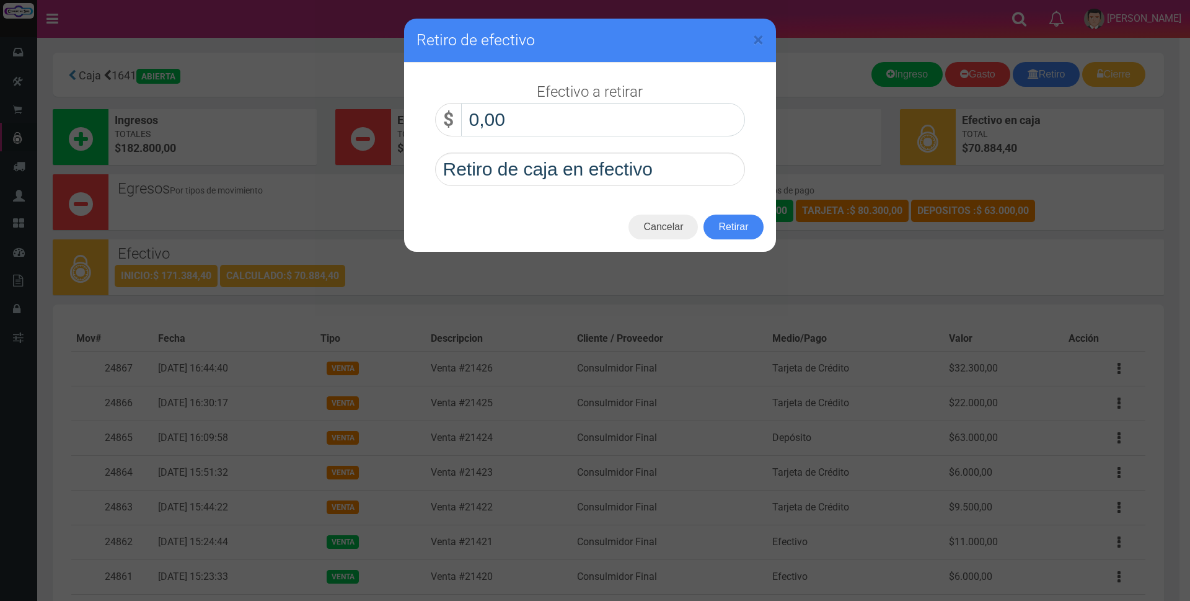
click at [550, 112] on input "0,00" at bounding box center [603, 119] width 284 height 33
type input "30.000,00"
click at [733, 229] on button "Retirar" at bounding box center [734, 226] width 60 height 25
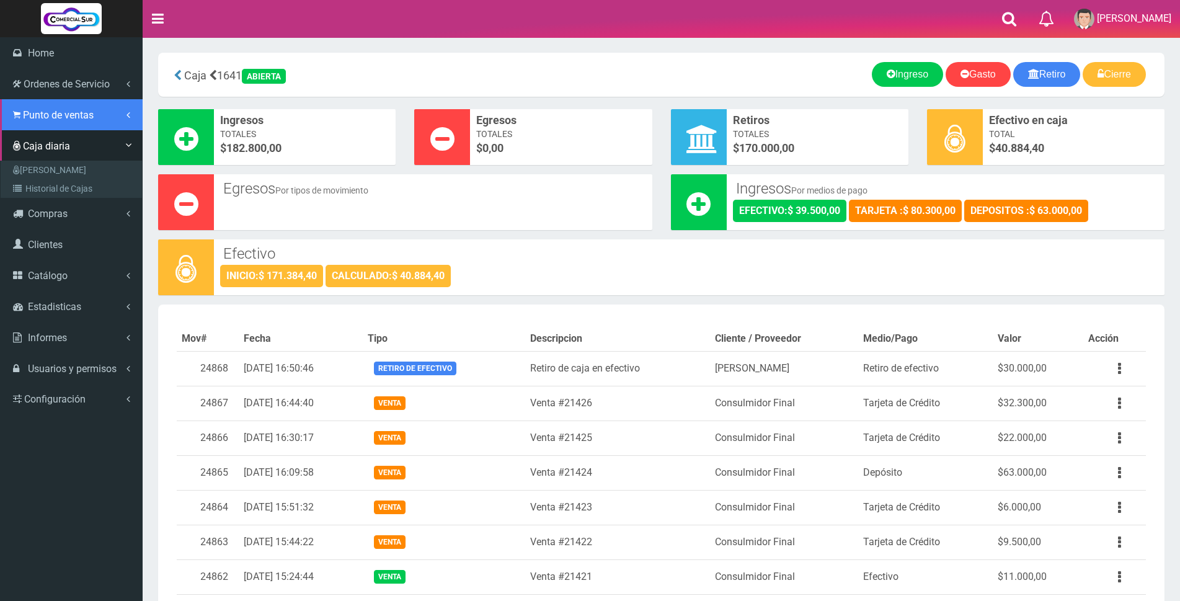
click at [26, 110] on span "Punto de ventas" at bounding box center [58, 115] width 71 height 12
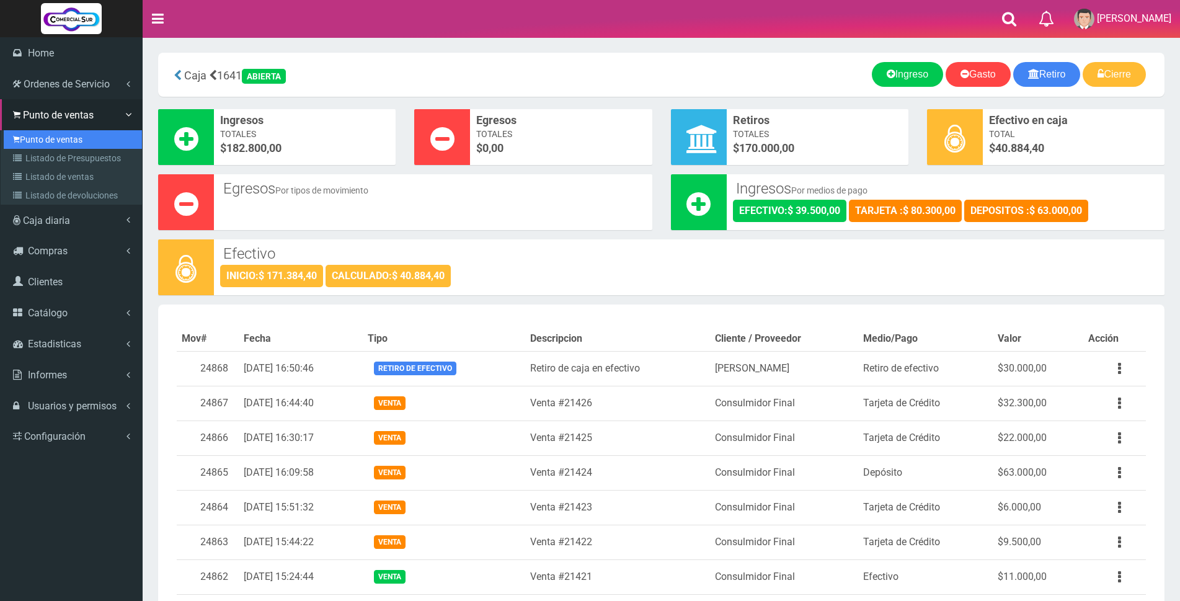
click at [44, 133] on link "Punto de ventas" at bounding box center [73, 139] width 138 height 19
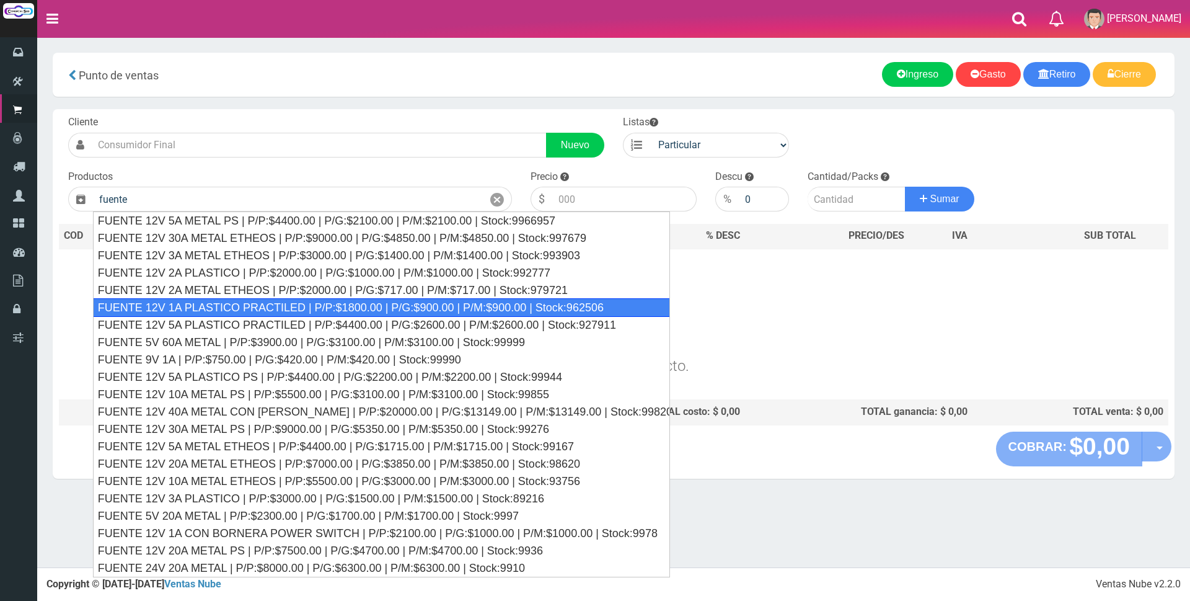
click at [295, 305] on div "FUENTE 12V 1A PLASTICO PRACTILED | P/P:$1800.00 | P/G:$900.00 | P/M:$900.00 | S…" at bounding box center [381, 307] width 577 height 19
type input "FUENTE 12V 1A PLASTICO PRACTILED | P/P:$1800.00 | P/G:$900.00 | P/M:$900.00 | S…"
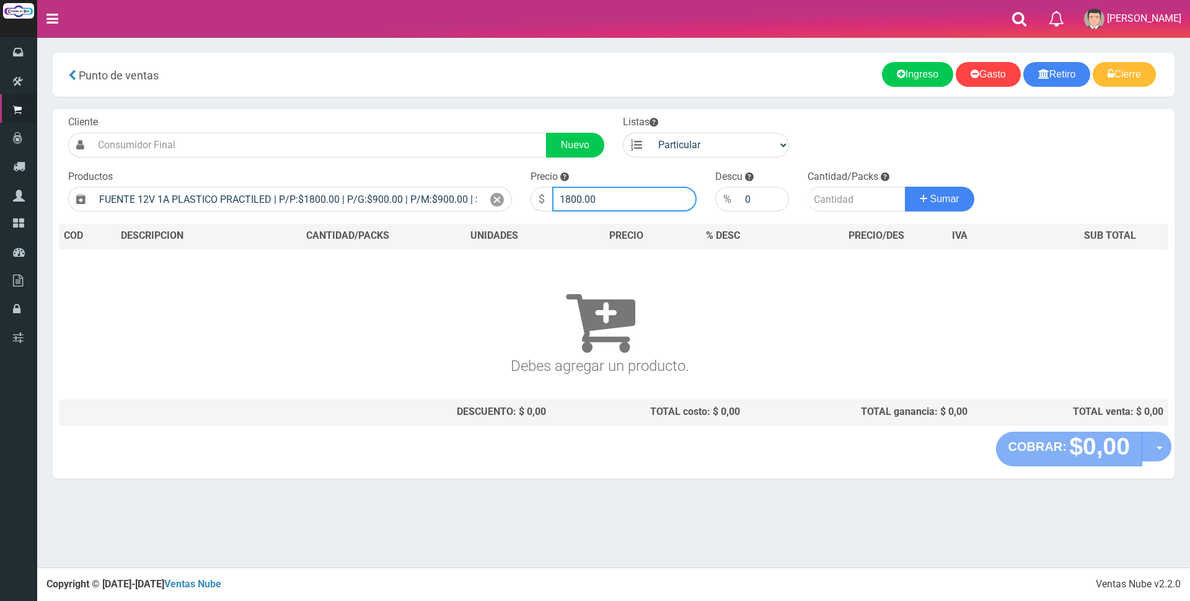
click at [638, 195] on input "1800.00" at bounding box center [624, 199] width 144 height 25
type input "1"
type input "6500"
click at [831, 200] on input "number" at bounding box center [857, 199] width 98 height 25
type input "1"
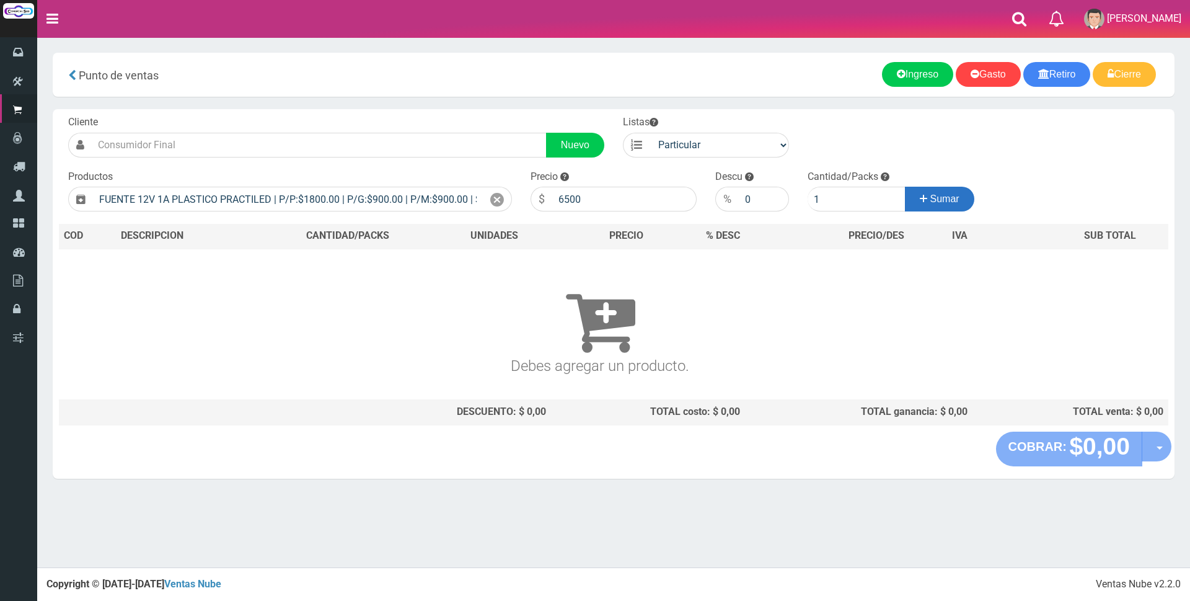
click at [947, 198] on span "Sumar" at bounding box center [944, 198] width 29 height 11
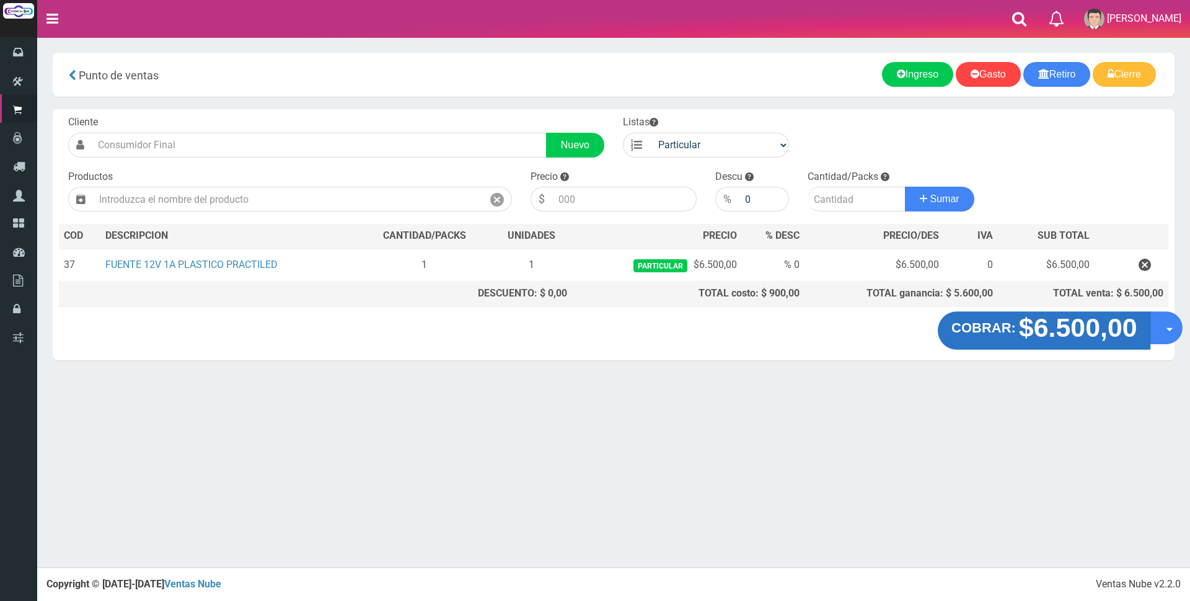
click at [1018, 328] on strong "$6.500,00" at bounding box center [1077, 327] width 118 height 29
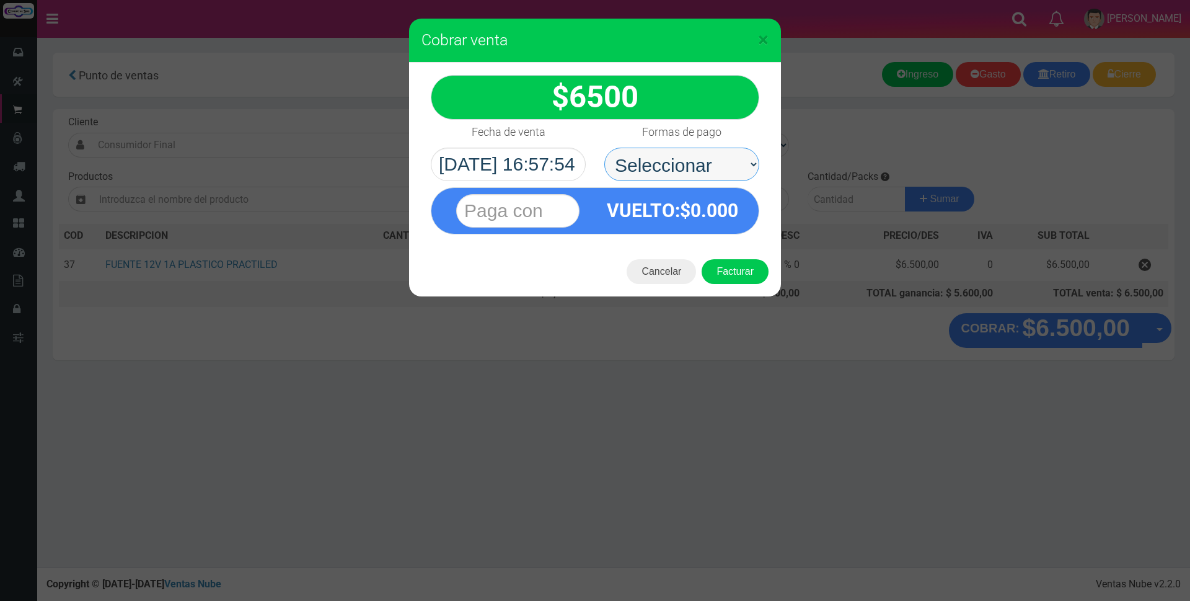
click at [700, 166] on select "Seleccionar Efectivo Tarjeta de Crédito Depósito Débito" at bounding box center [681, 164] width 155 height 33
select select "Tarjeta de Crédito"
click at [604, 148] on select "Seleccionar Efectivo Tarjeta de Crédito Depósito Débito" at bounding box center [681, 164] width 155 height 33
click at [550, 211] on input "text" at bounding box center [517, 210] width 123 height 33
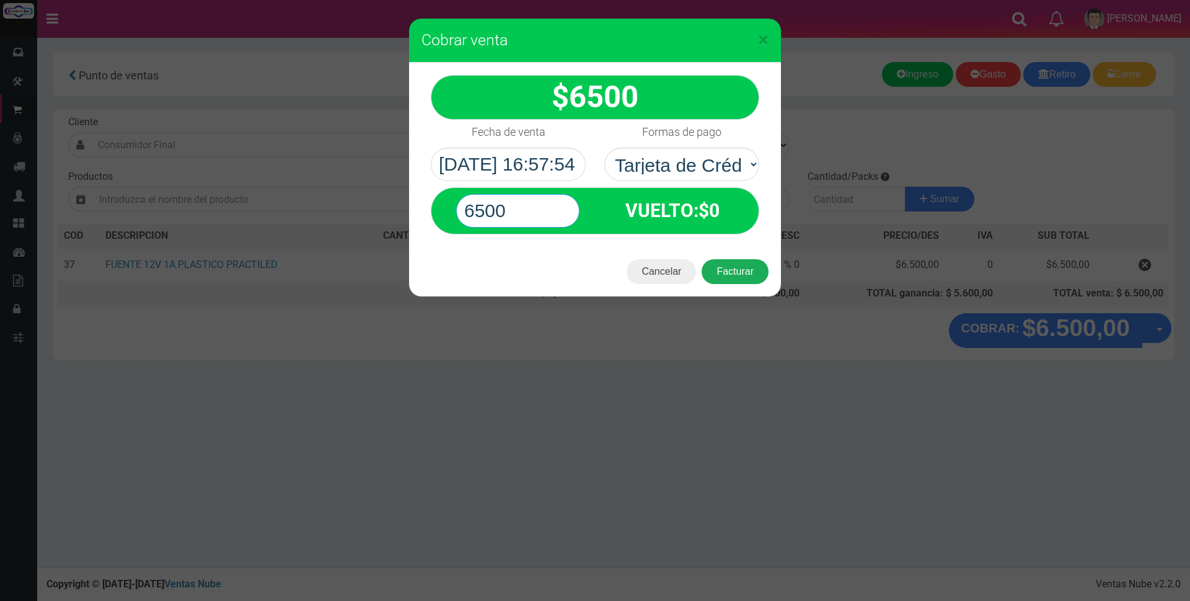
type input "6500"
click at [723, 278] on button "Facturar" at bounding box center [735, 271] width 67 height 25
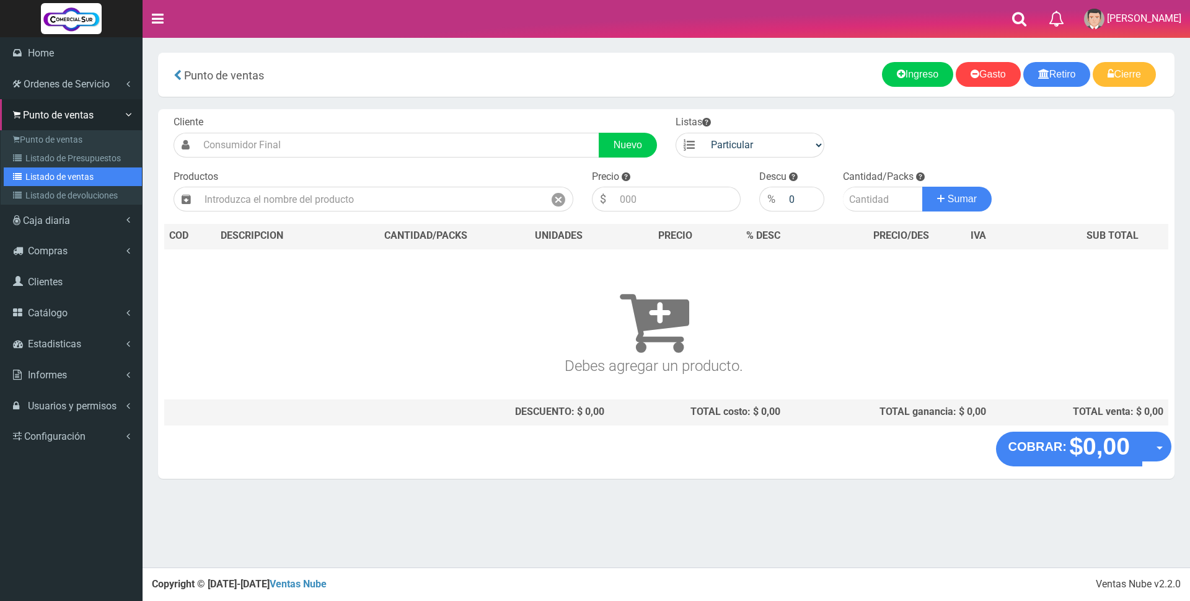
click at [53, 170] on link "Listado de ventas" at bounding box center [73, 176] width 138 height 19
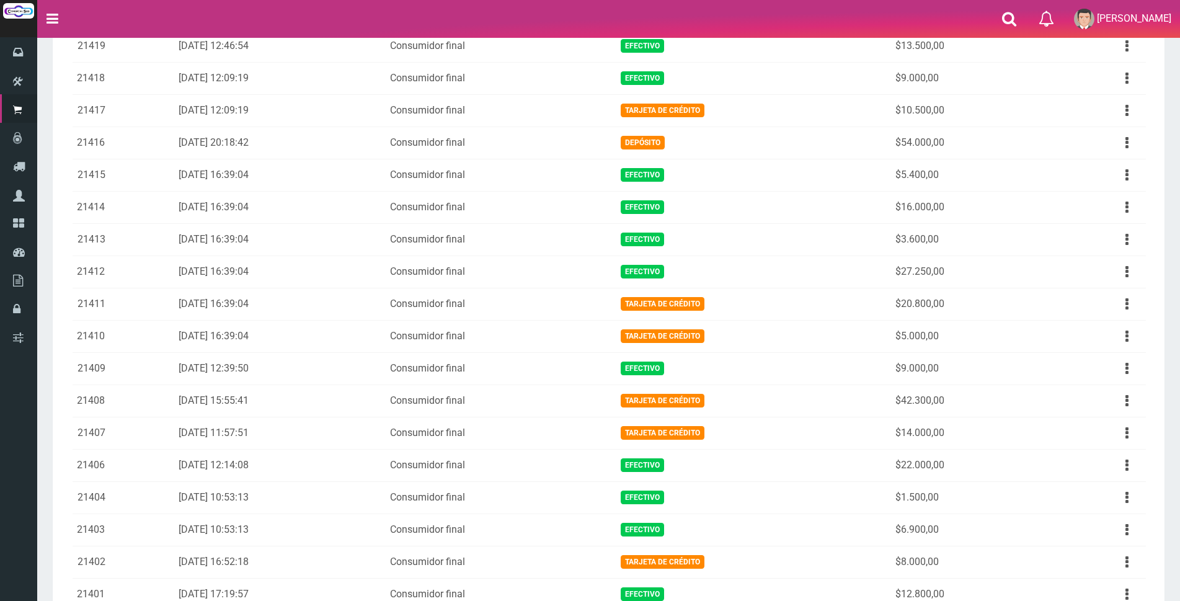
scroll to position [372, 0]
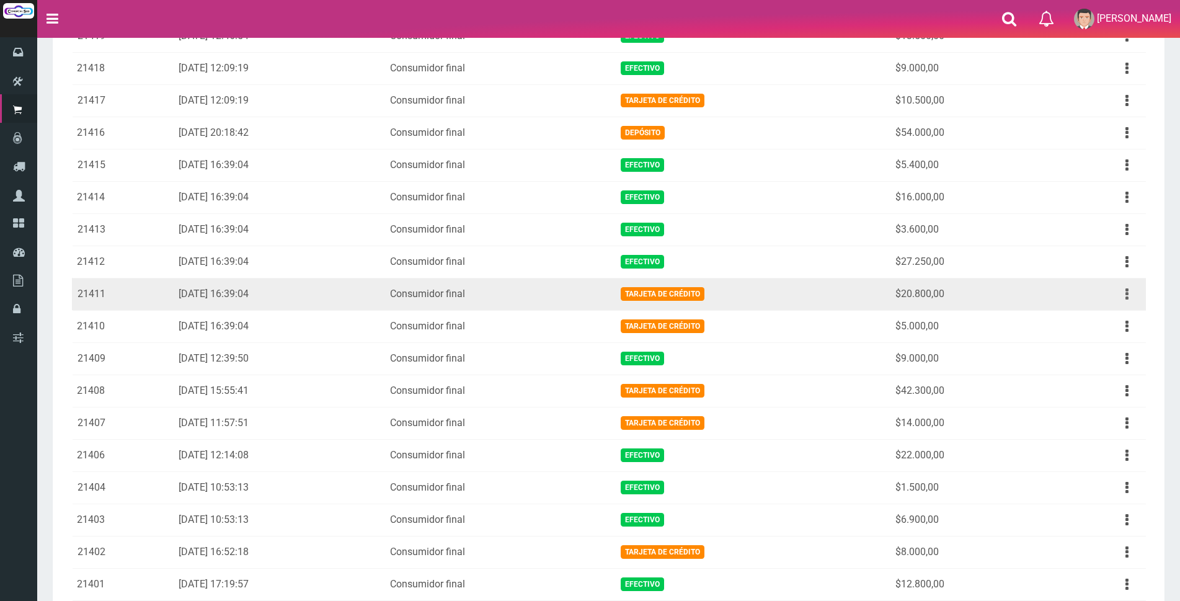
click at [1126, 293] on icon "button" at bounding box center [1126, 294] width 3 height 22
click at [1102, 314] on link "Ver" at bounding box center [1091, 324] width 98 height 27
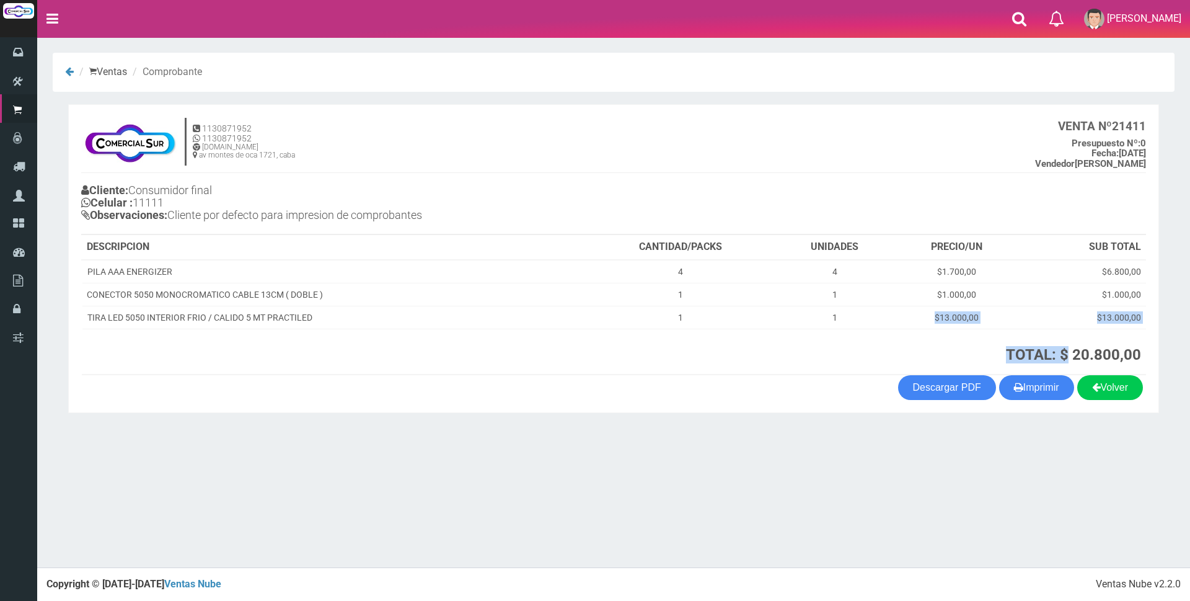
drag, startPoint x: 930, startPoint y: 316, endPoint x: 1069, endPoint y: 331, distance: 140.3
click at [1069, 331] on table "DESCRIPCION CANTIDAD/PACKS UNIDADES PRECIO/UN SUB TOTAL PILA AAA ENERGIZER 4 4 …" at bounding box center [613, 305] width 1065 height 140
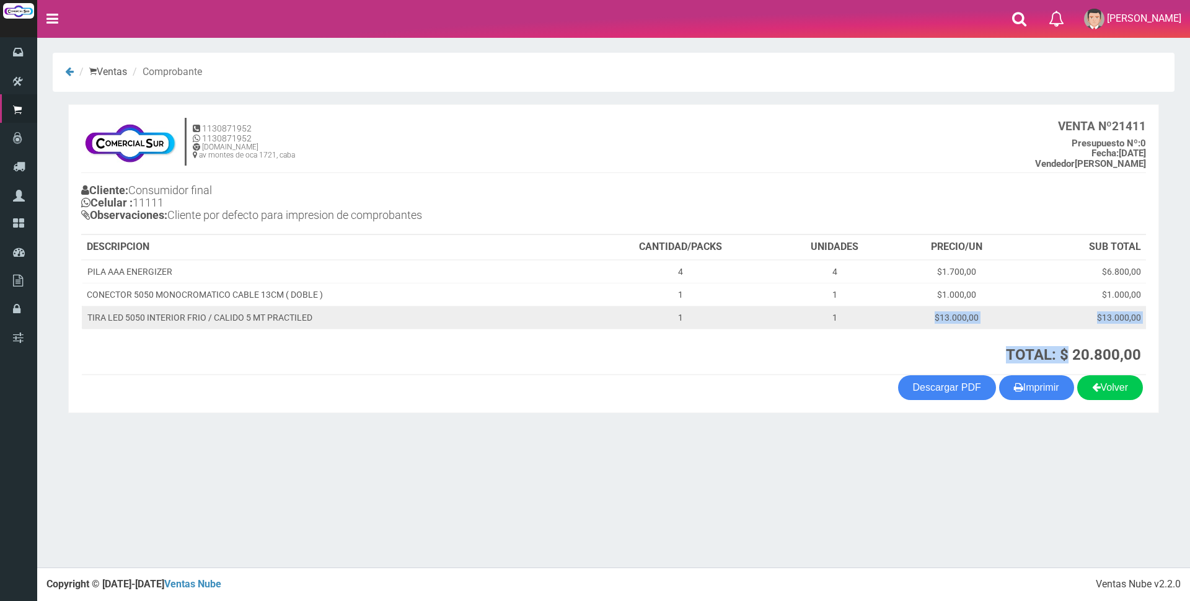
click at [973, 322] on td "$13.000,00" at bounding box center [957, 317] width 126 height 23
drag, startPoint x: 87, startPoint y: 319, endPoint x: 1143, endPoint y: 314, distance: 1056.3
click at [1143, 314] on tr "TIRA LED 5050 INTERIOR FRIO / CALIDO 5 MT PRACTILED 1 1 $13.000,00 $13.000,00" at bounding box center [614, 317] width 1064 height 23
